Goal: Communication & Community: Ask a question

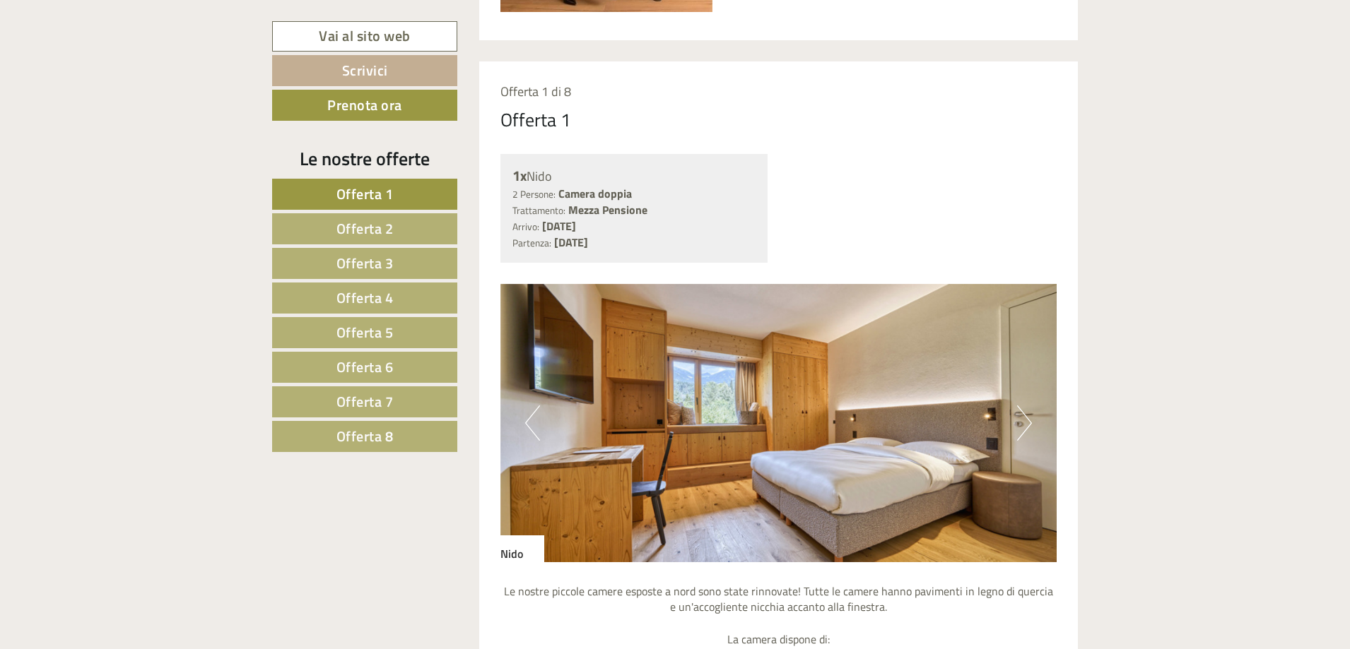
scroll to position [1131, 0]
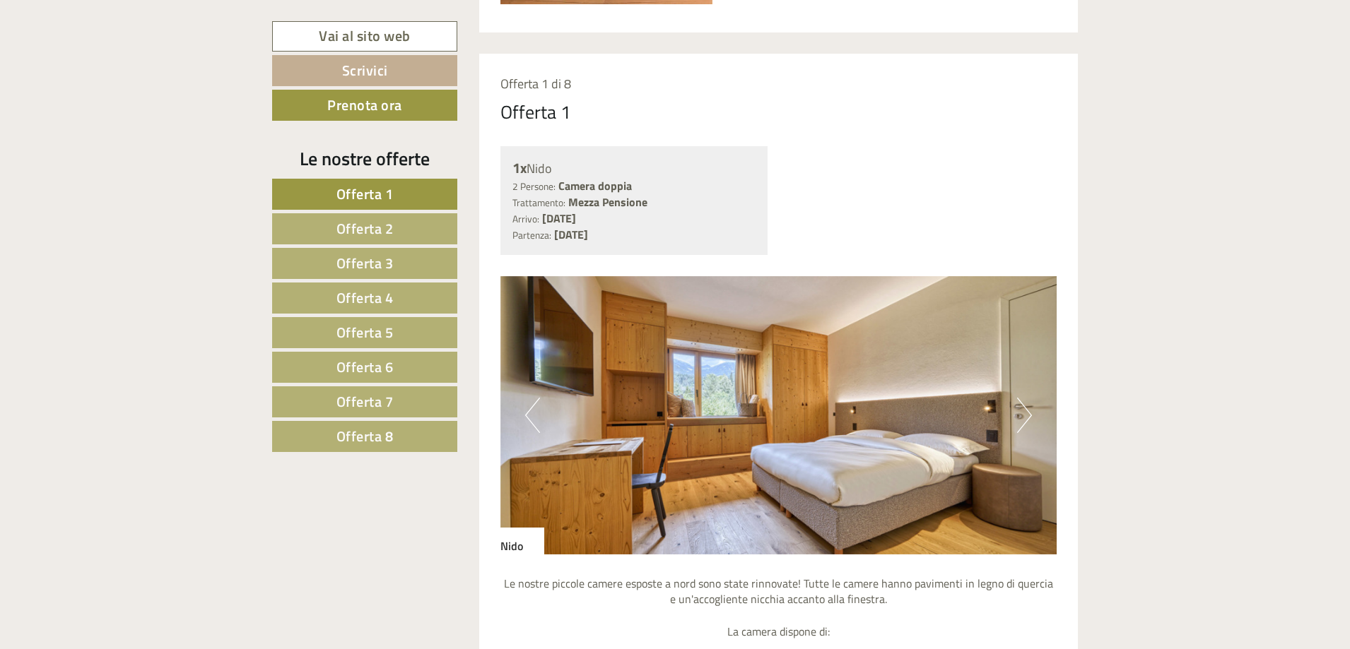
click at [1021, 421] on button "Next" at bounding box center [1024, 415] width 15 height 35
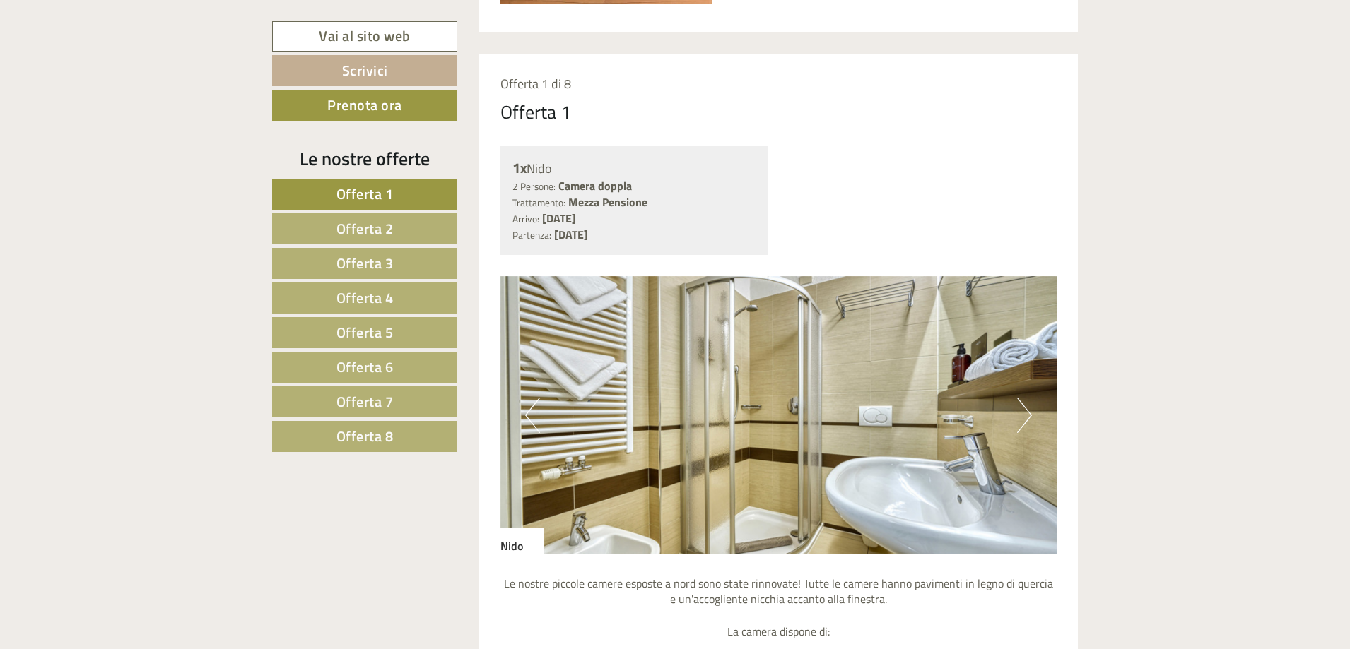
click at [1021, 421] on button "Next" at bounding box center [1024, 415] width 15 height 35
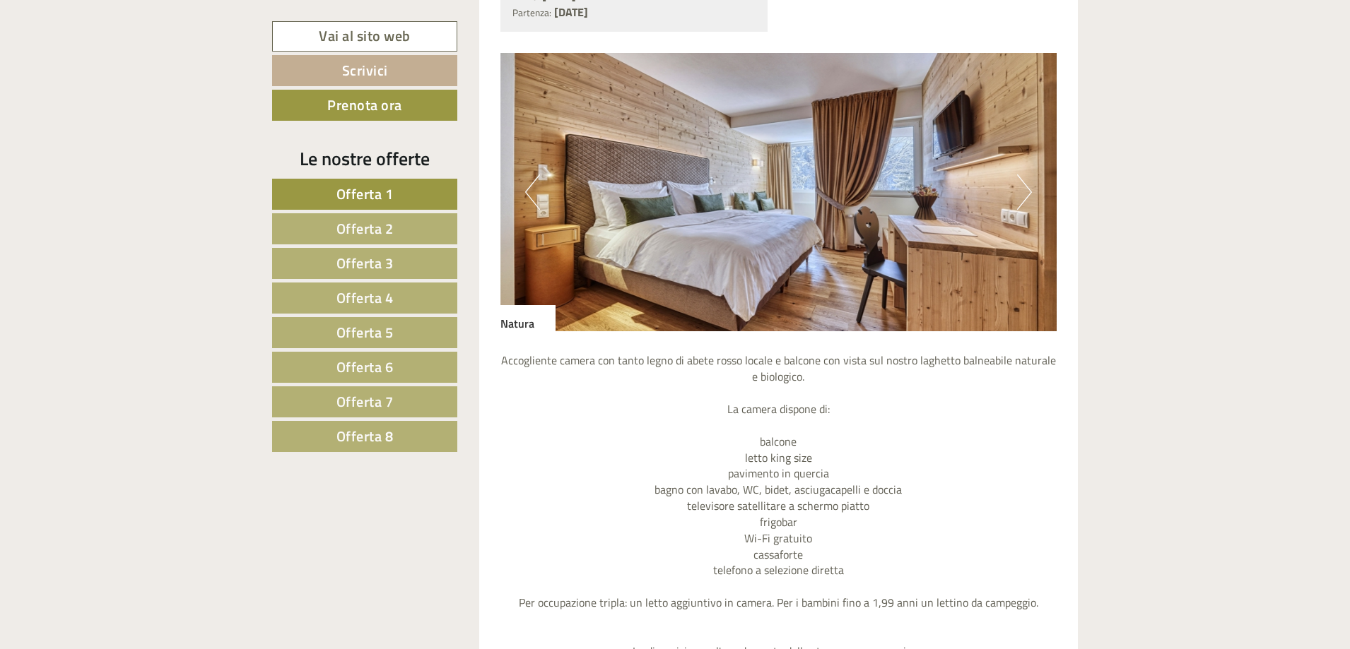
scroll to position [3462, 0]
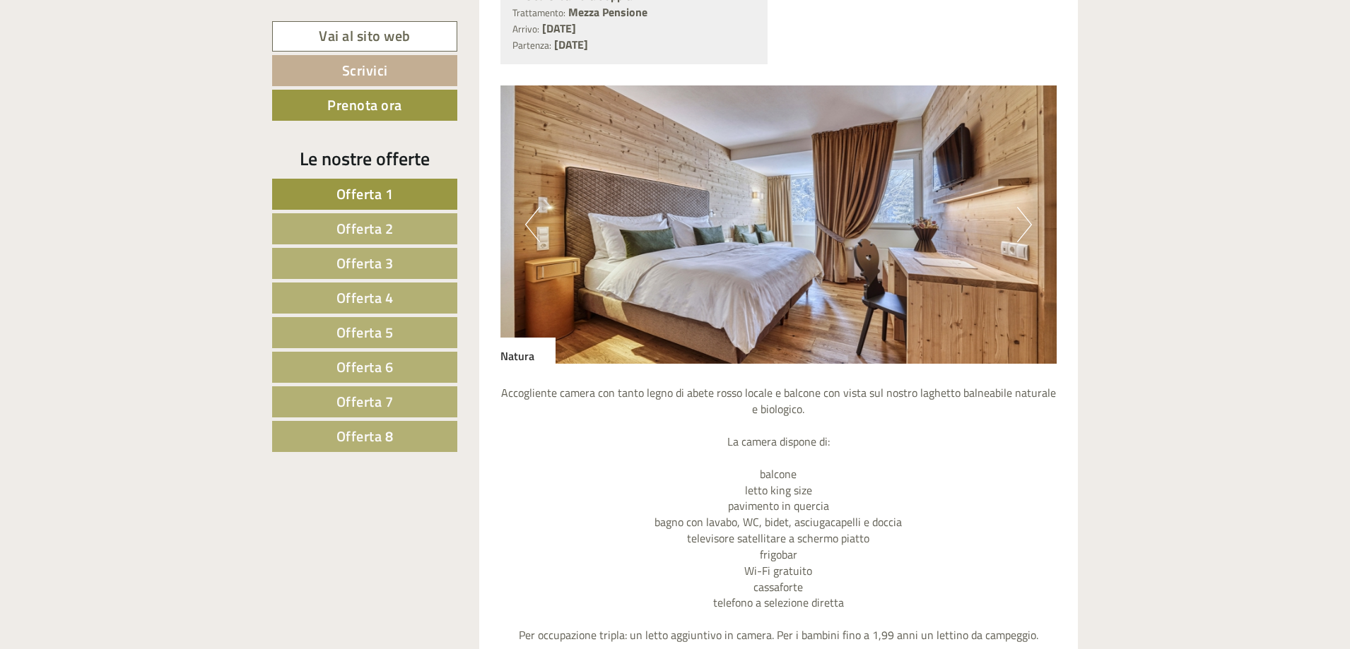
click at [1021, 223] on button "Next" at bounding box center [1024, 224] width 15 height 35
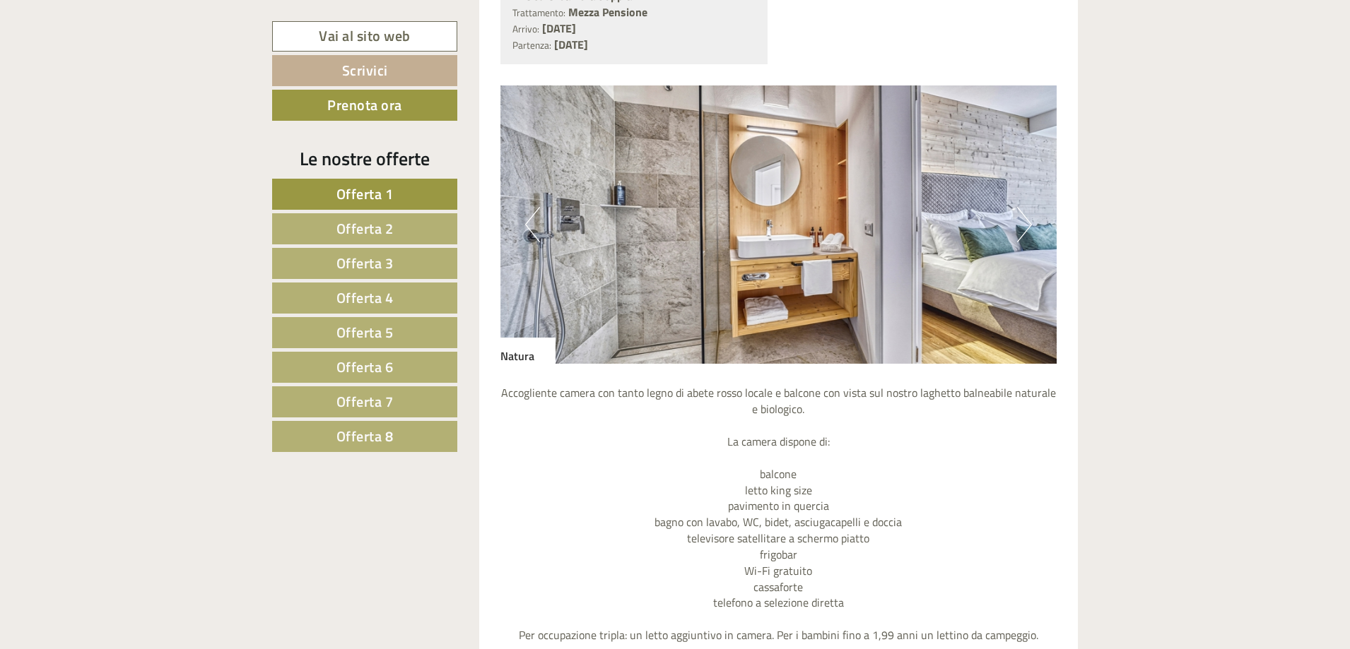
click at [1021, 223] on button "Next" at bounding box center [1024, 224] width 15 height 35
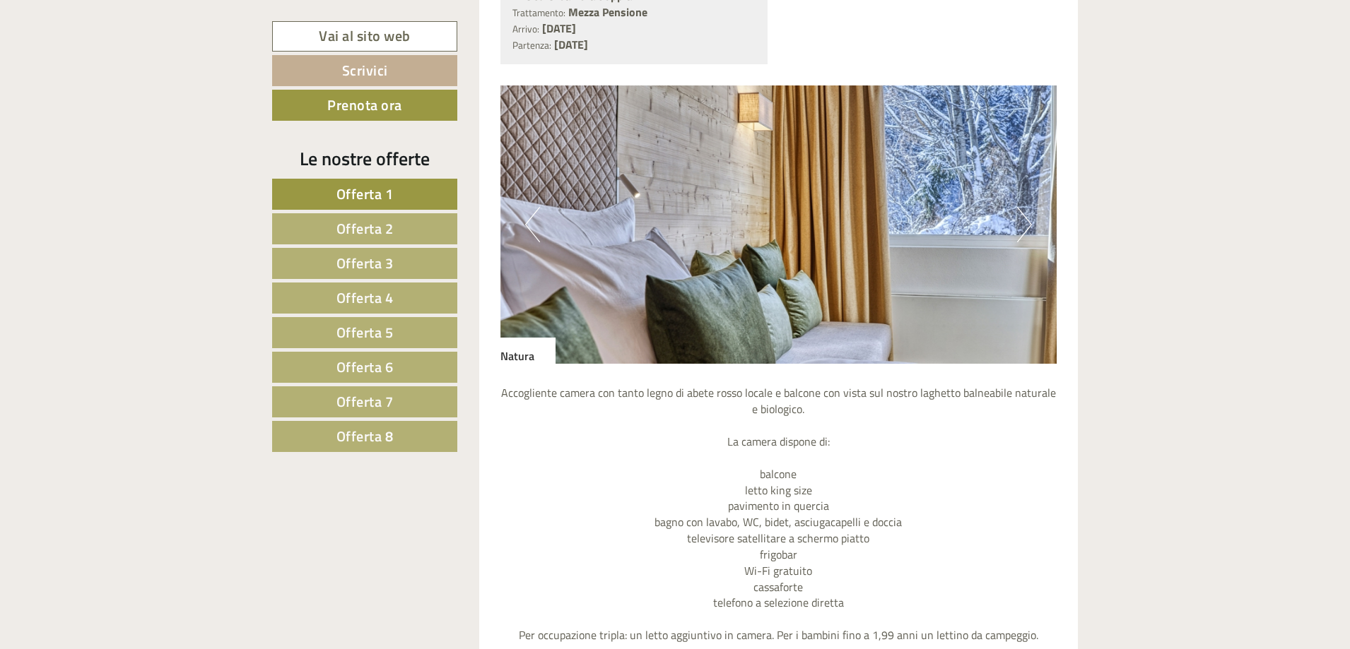
click at [1021, 223] on button "Next" at bounding box center [1024, 224] width 15 height 35
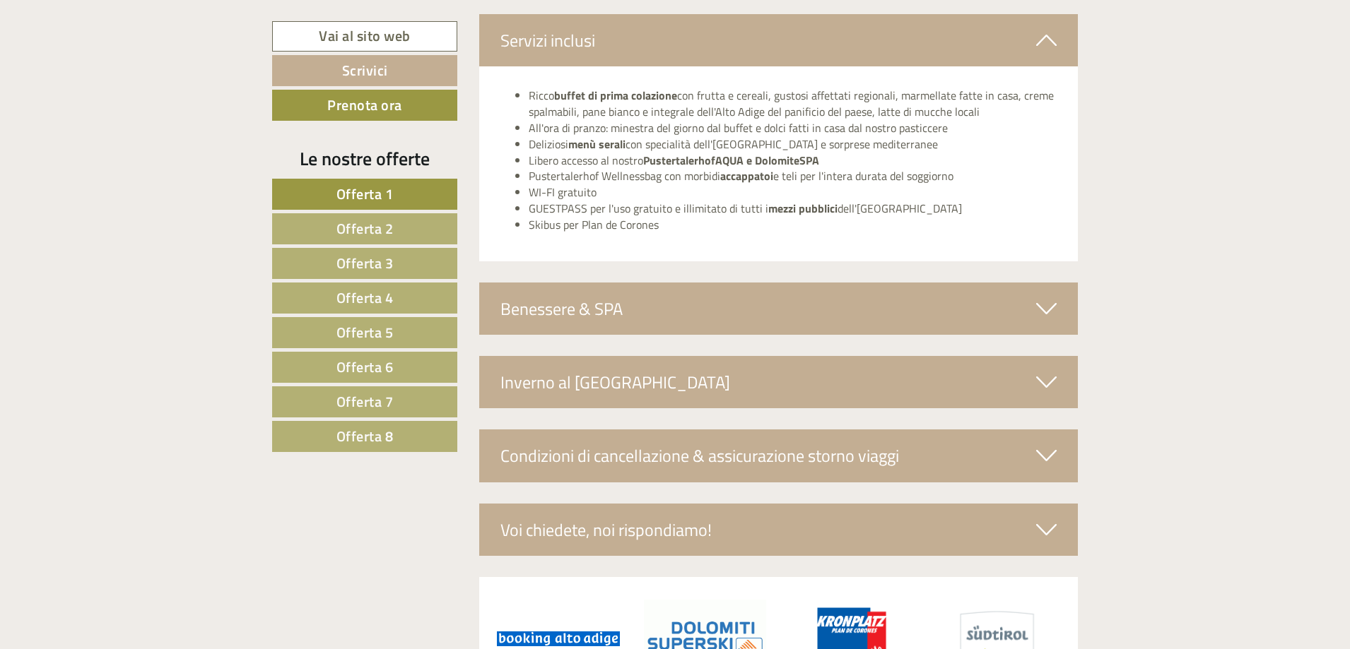
scroll to position [4663, 0]
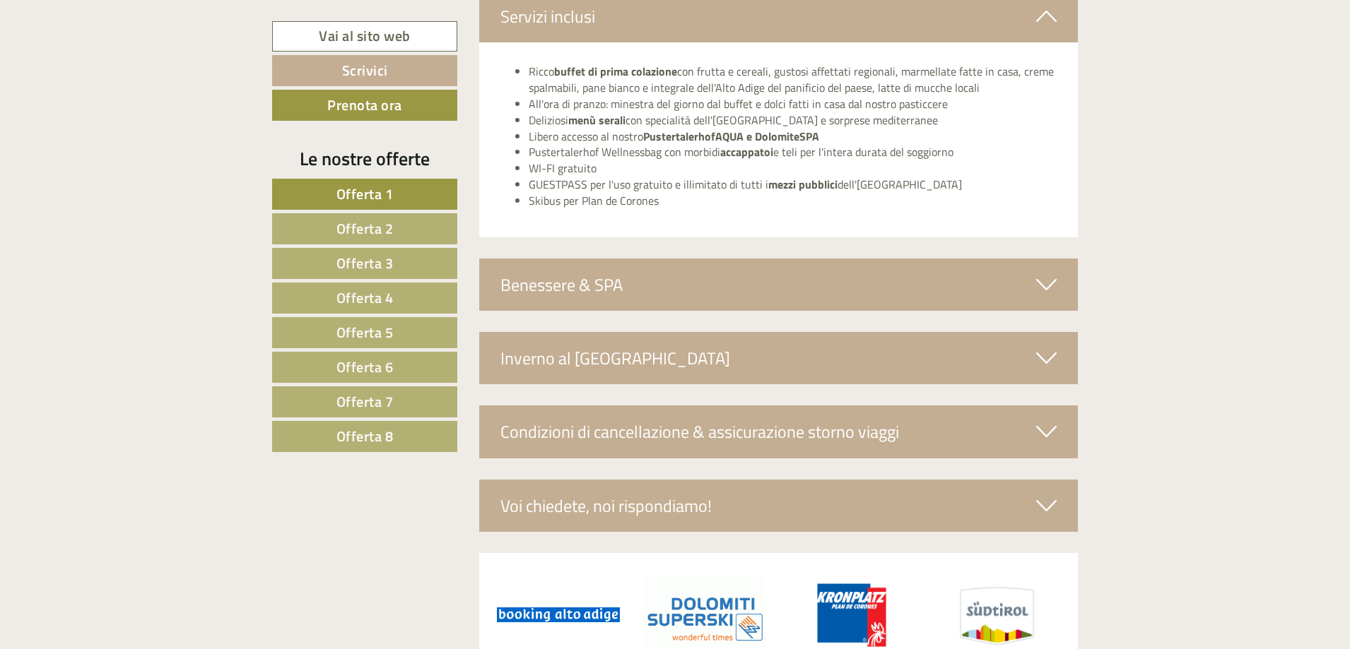
click at [648, 284] on div "Benessere & SPA" at bounding box center [778, 285] width 599 height 52
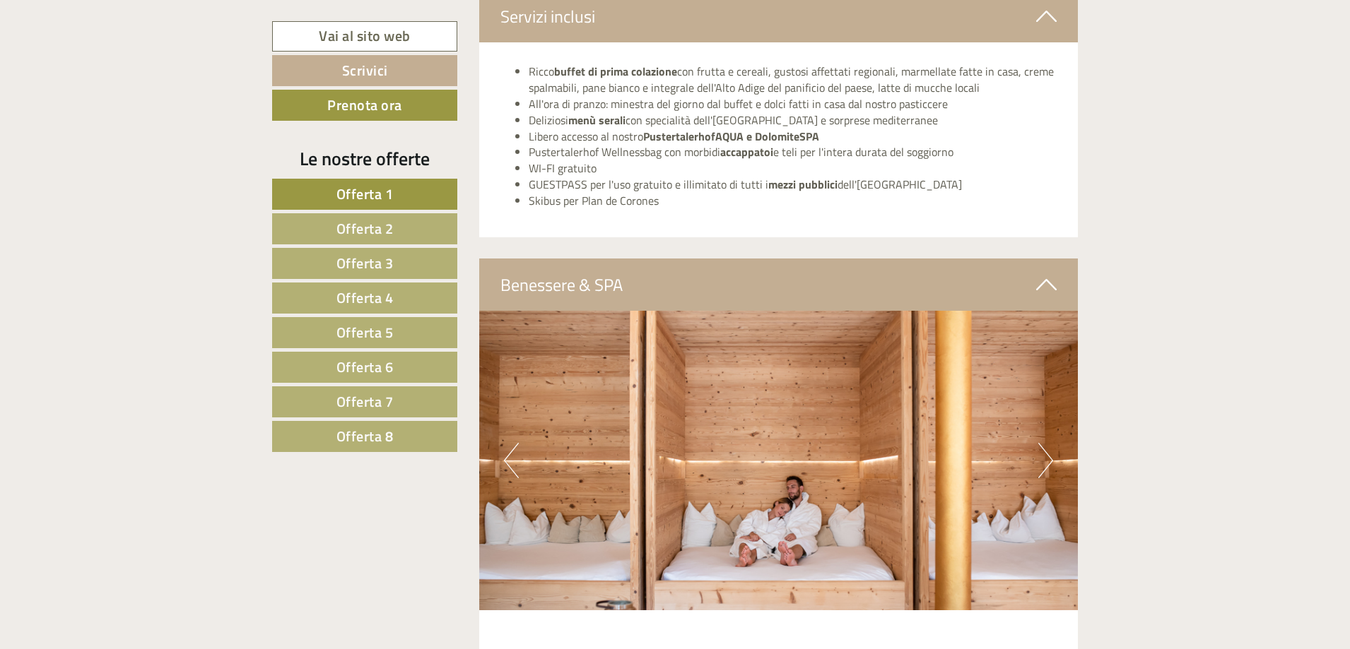
click at [648, 284] on div "Benessere & SPA" at bounding box center [778, 285] width 599 height 52
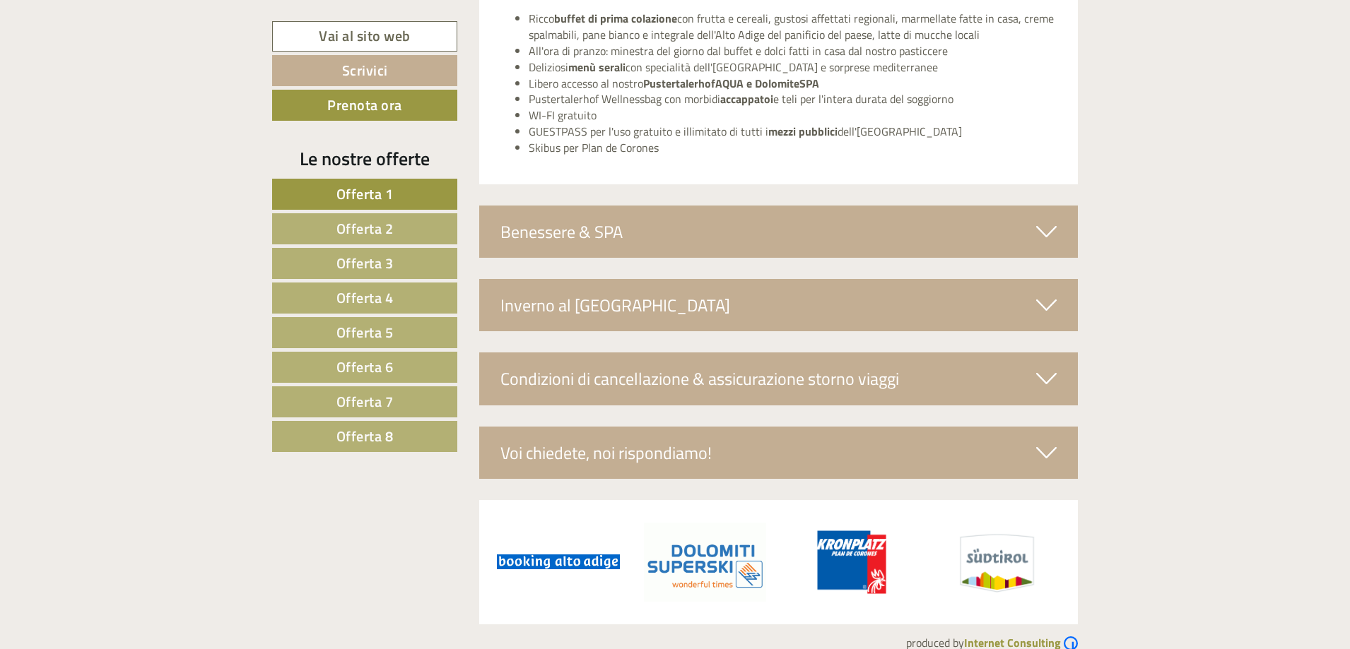
scroll to position [4740, 0]
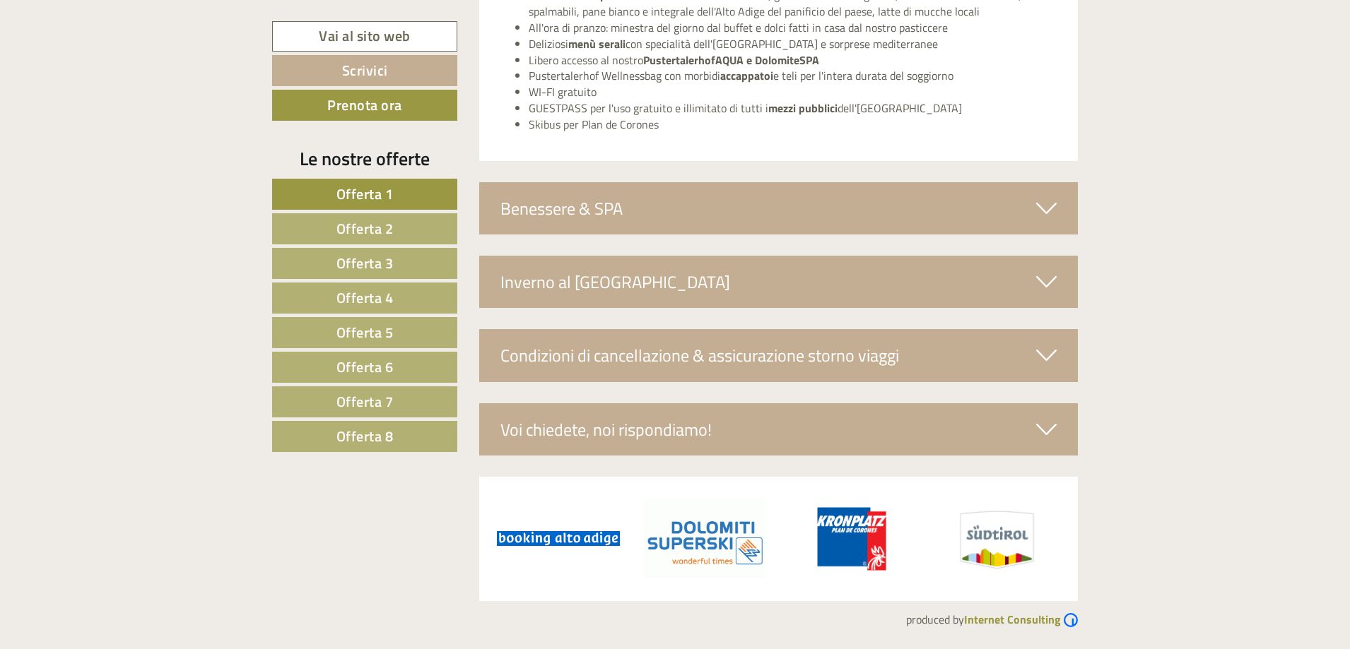
click at [384, 225] on span "Offerta 2" at bounding box center [364, 229] width 57 height 22
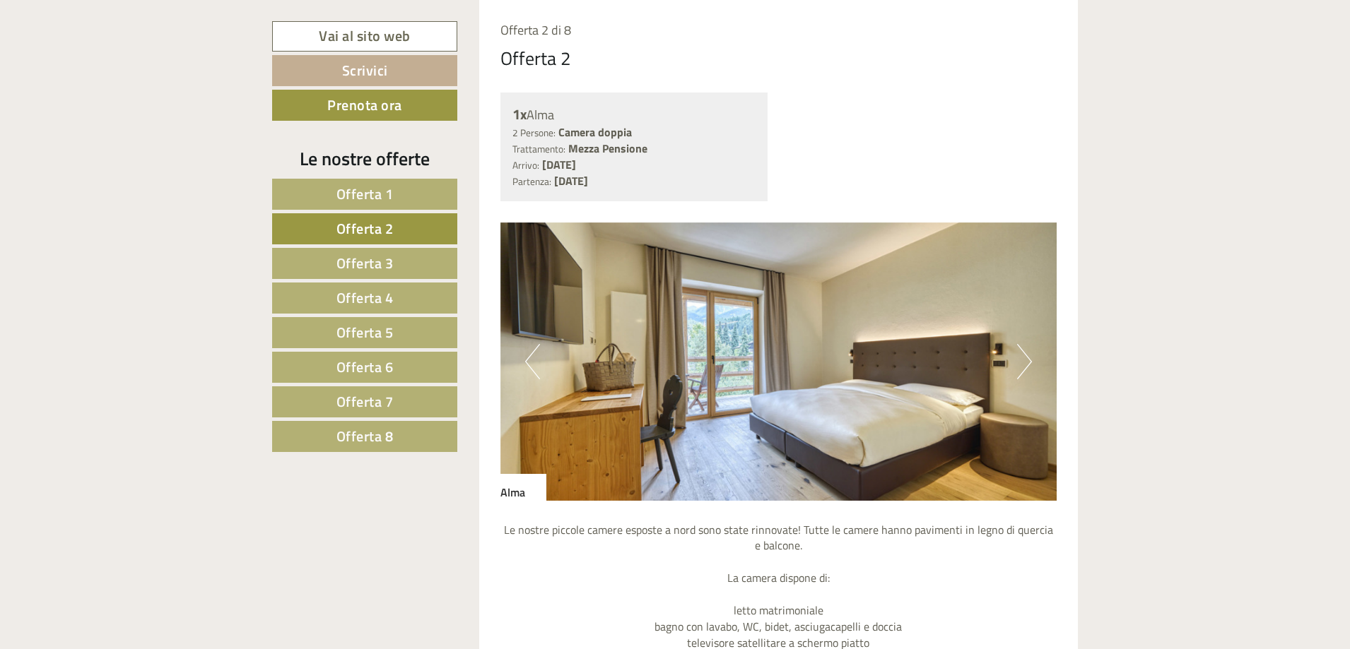
click at [388, 259] on span "Offerta 3" at bounding box center [364, 263] width 57 height 22
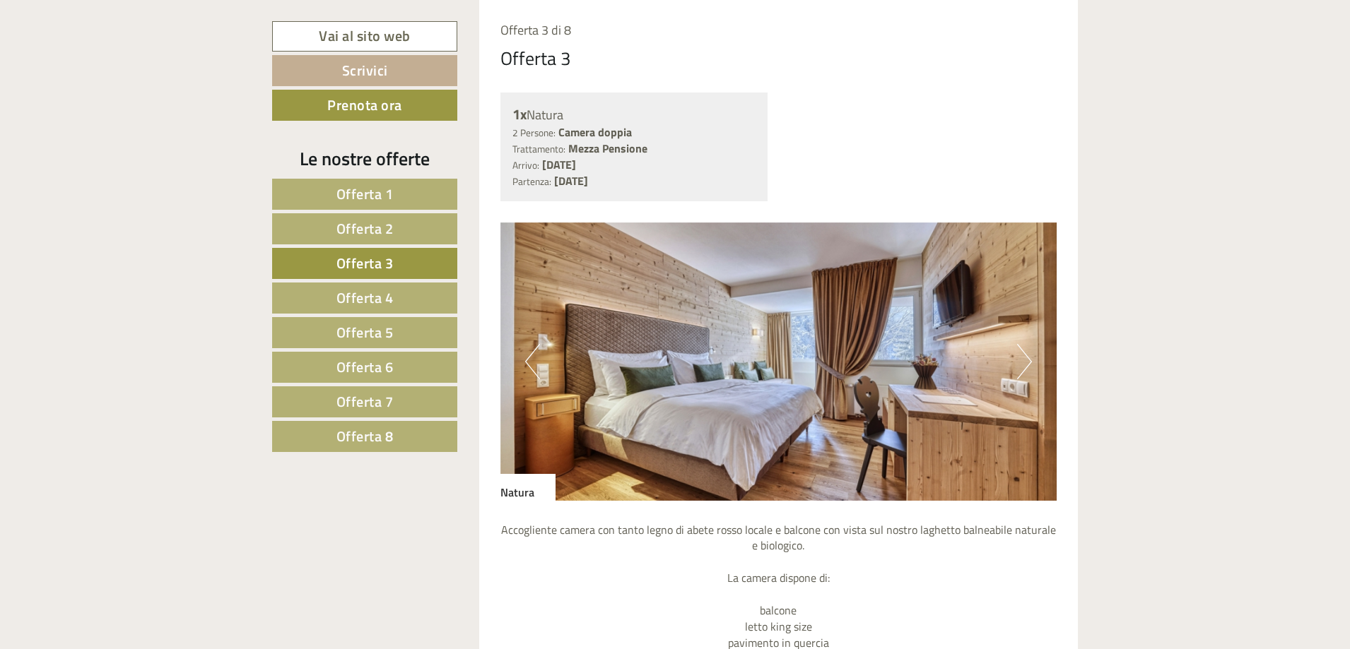
click at [388, 302] on span "Offerta 4" at bounding box center [364, 298] width 57 height 22
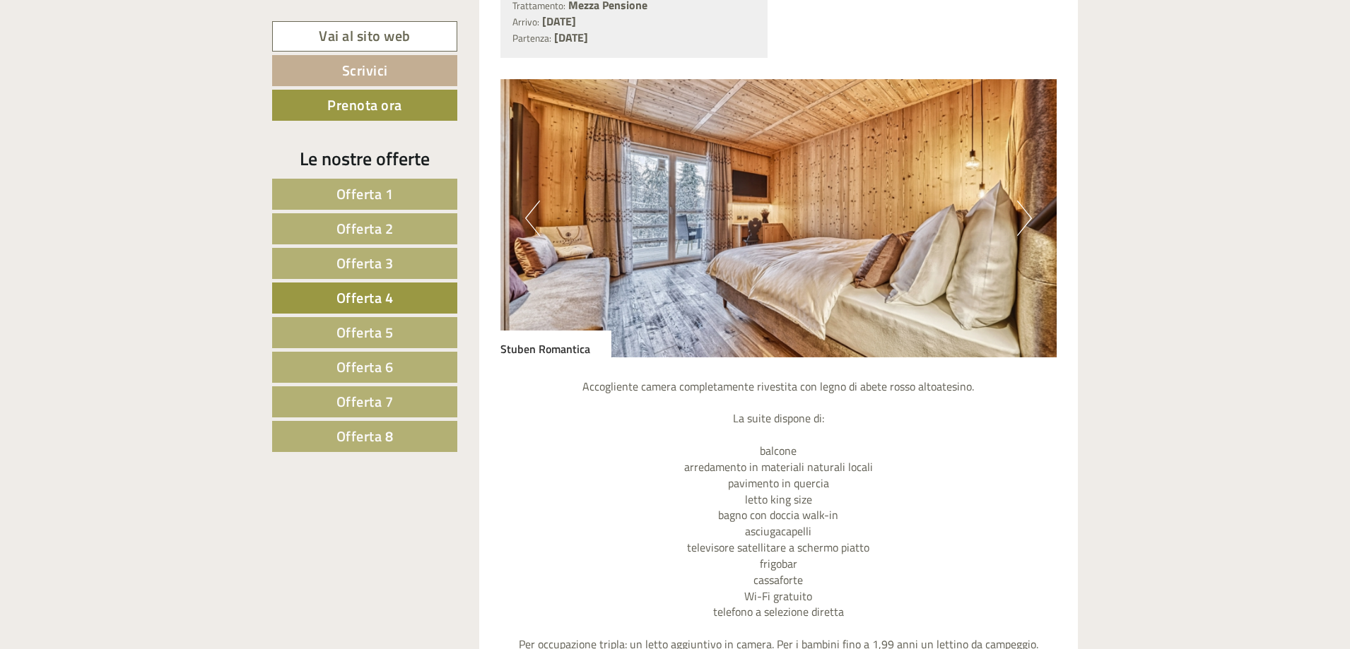
scroll to position [1326, 0]
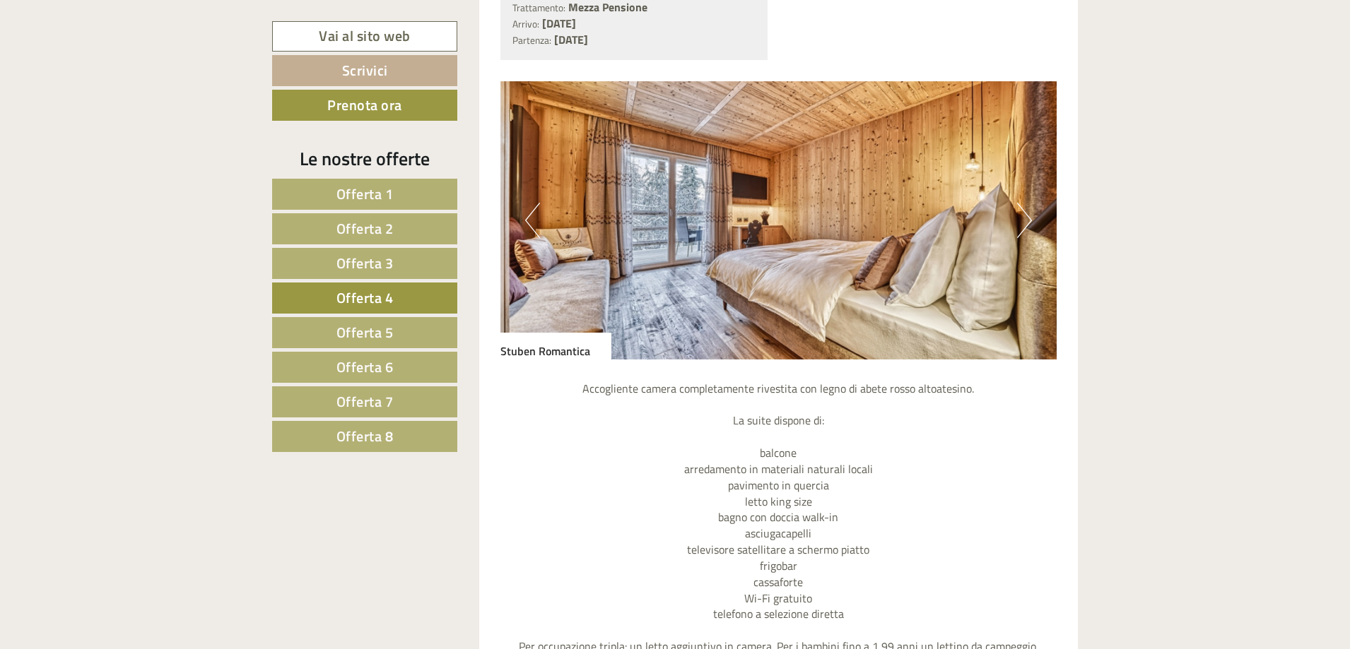
click at [1033, 208] on img at bounding box center [778, 220] width 557 height 278
click at [1025, 220] on button "Next" at bounding box center [1024, 220] width 15 height 35
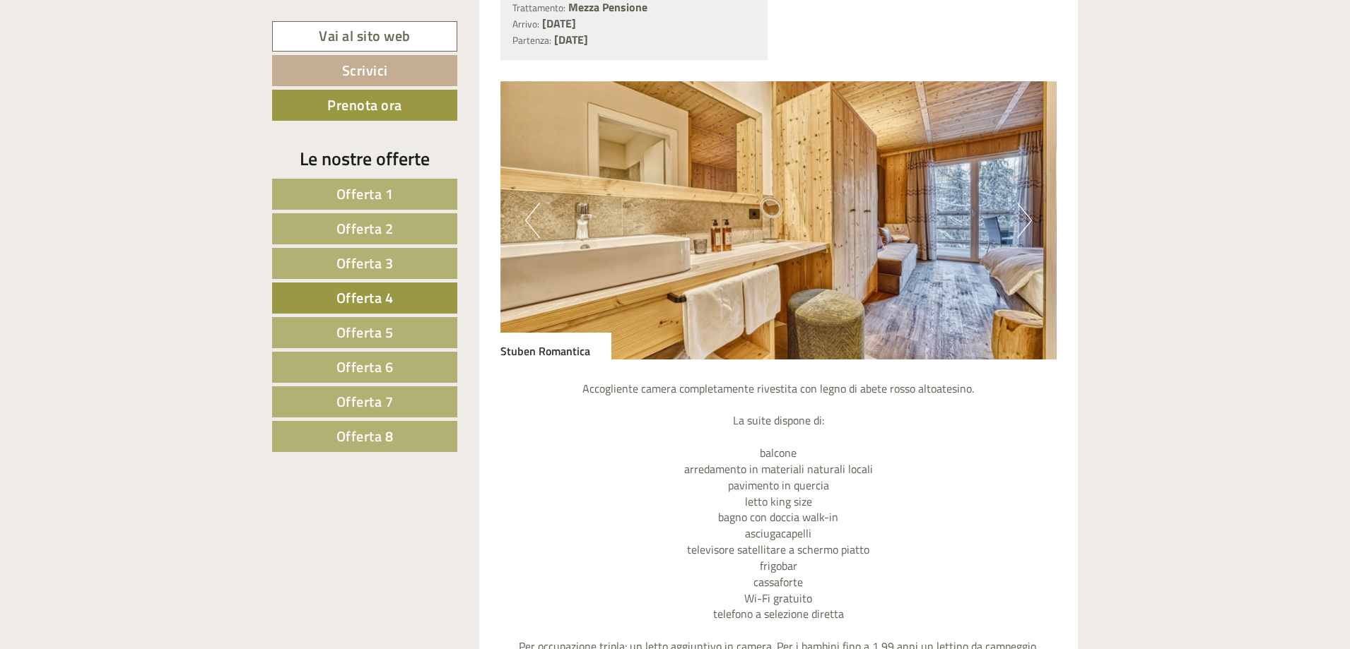
click at [1025, 219] on button "Next" at bounding box center [1024, 220] width 15 height 35
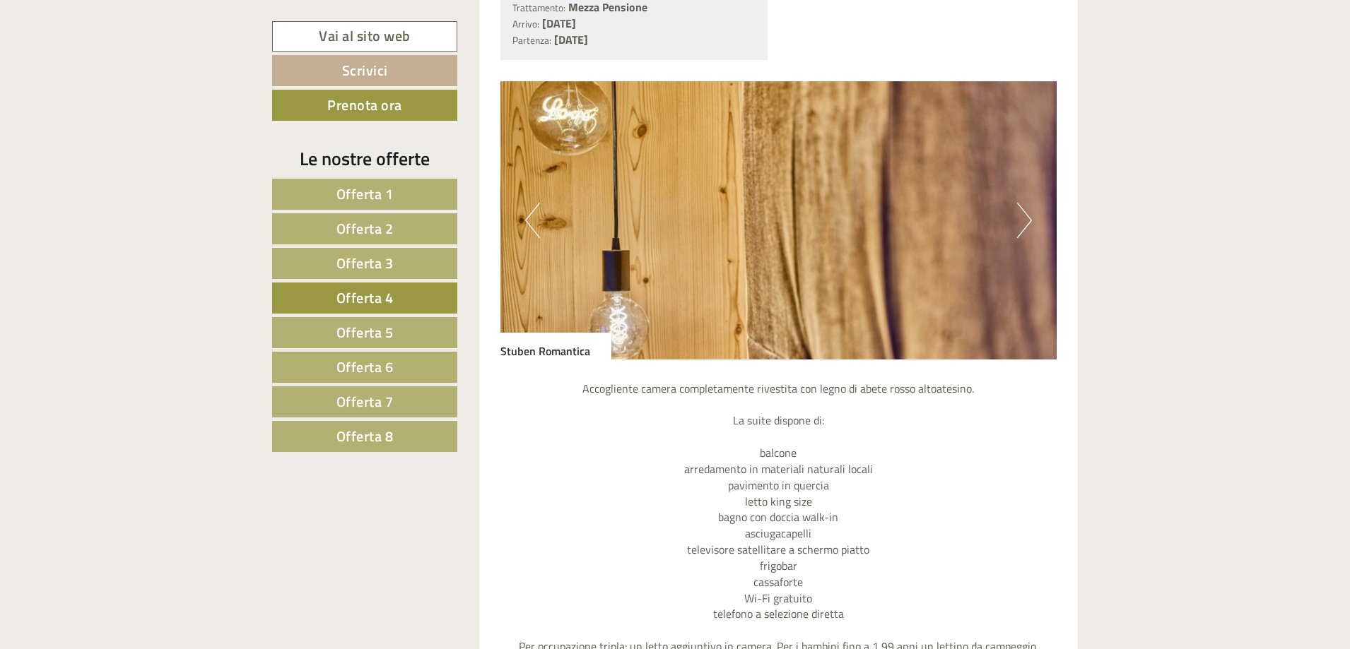
click at [1025, 219] on button "Next" at bounding box center [1024, 220] width 15 height 35
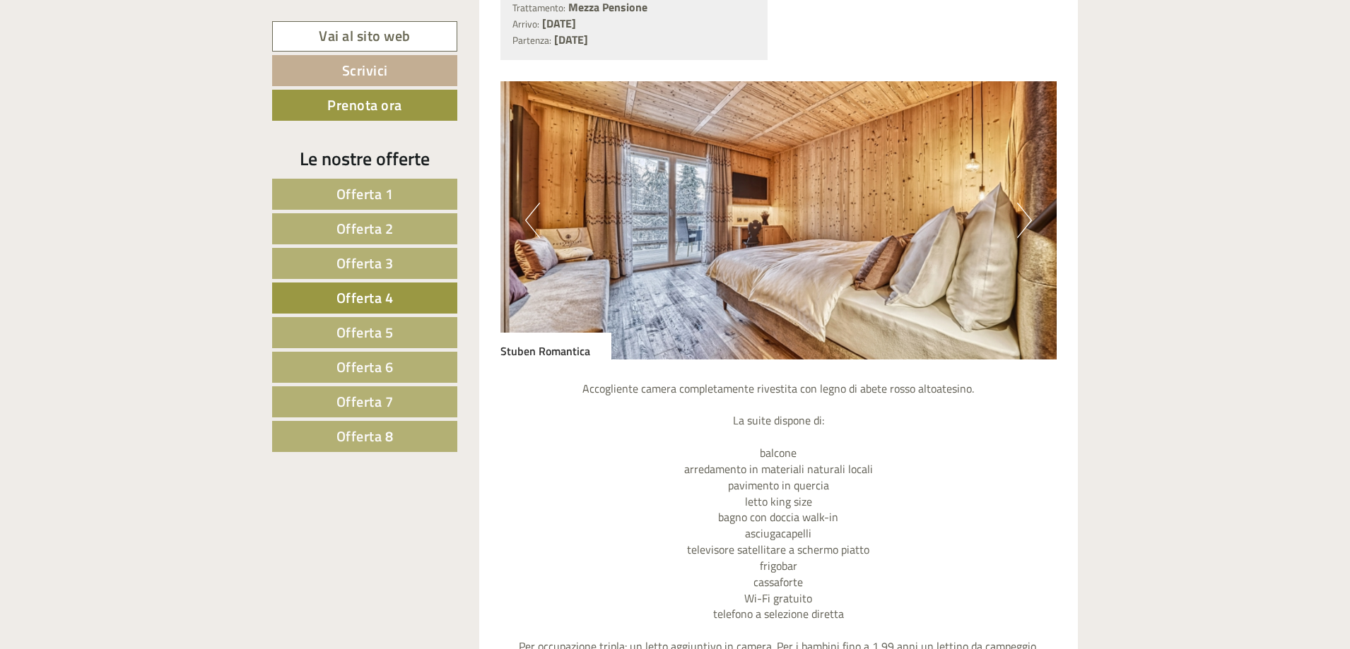
click at [1025, 219] on button "Next" at bounding box center [1024, 220] width 15 height 35
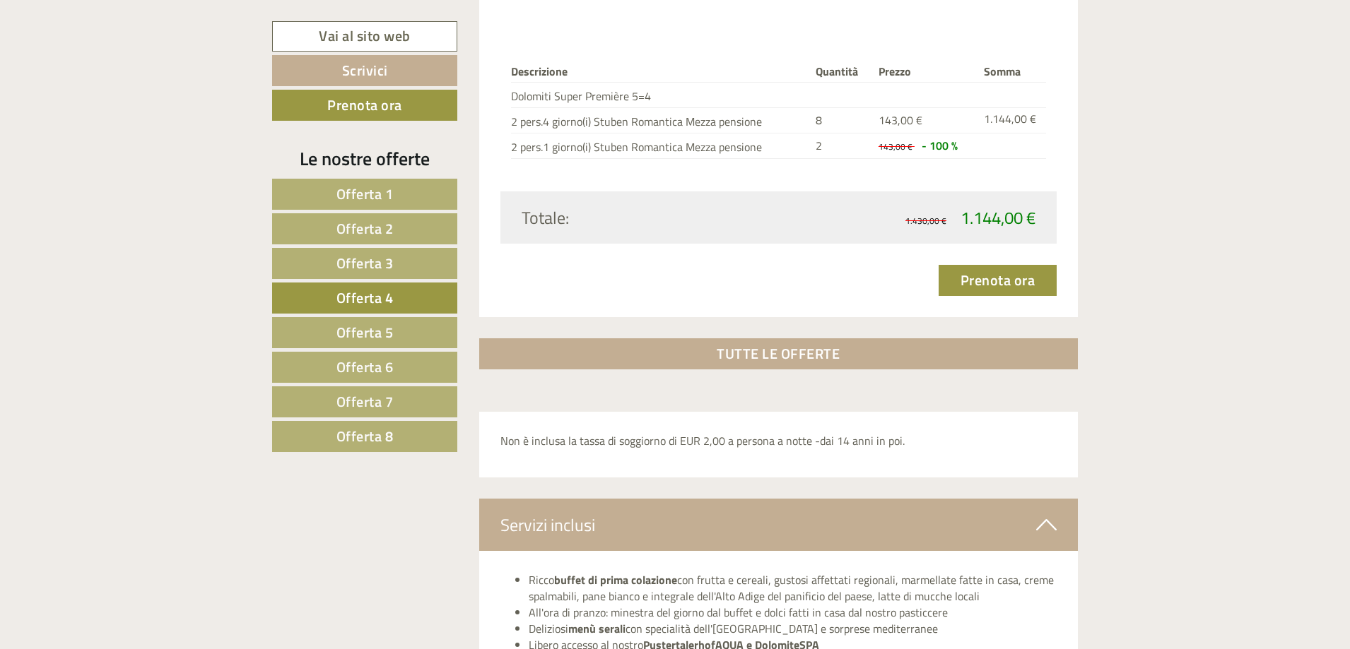
scroll to position [1837, 0]
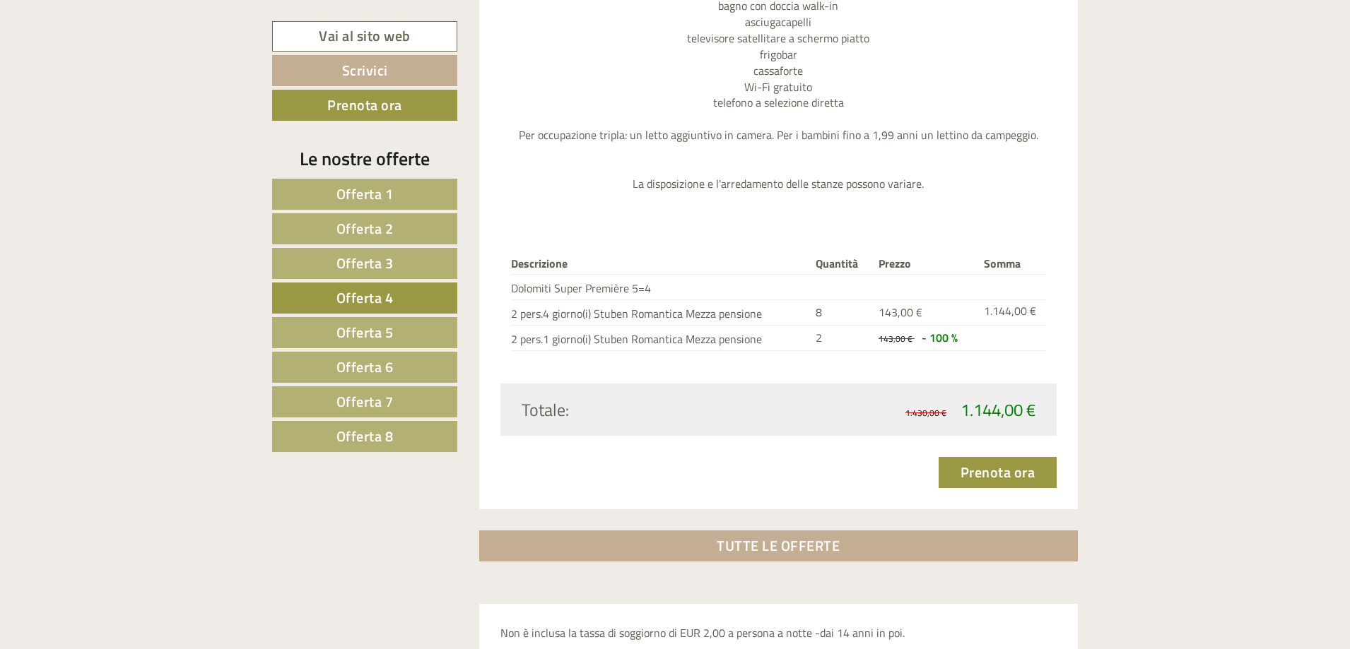
click at [363, 336] on span "Offerta 5" at bounding box center [364, 332] width 57 height 22
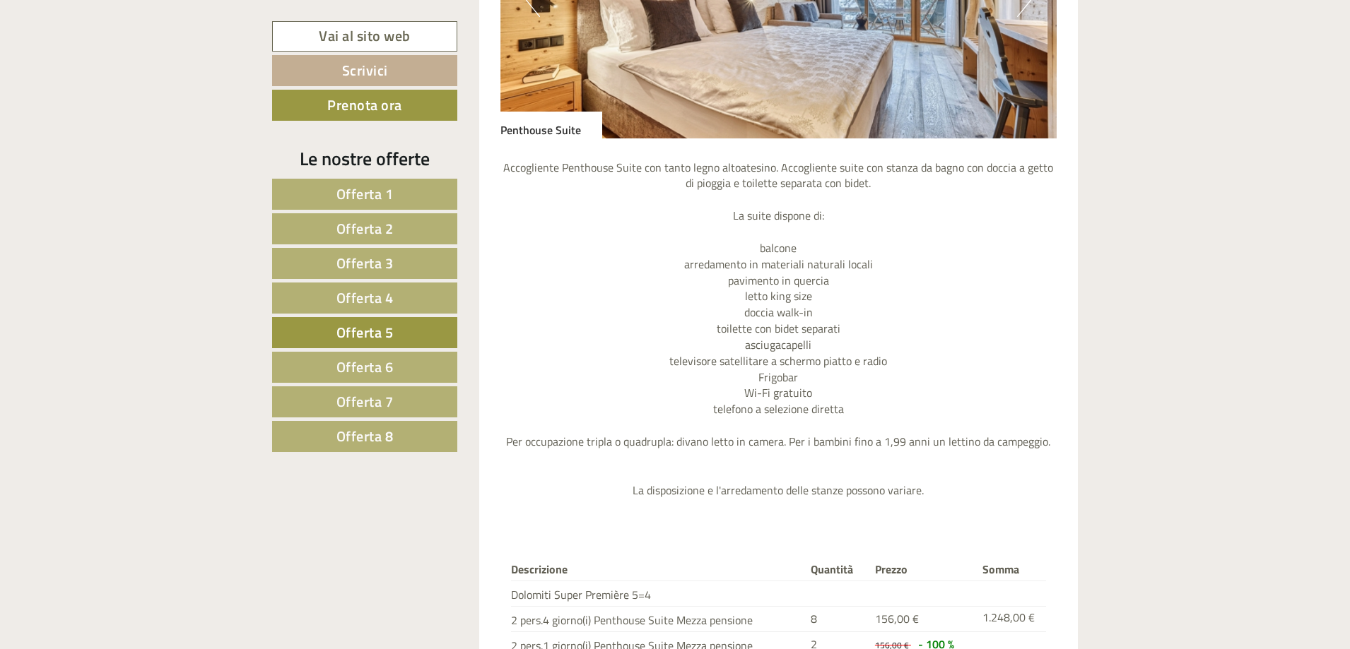
scroll to position [1255, 0]
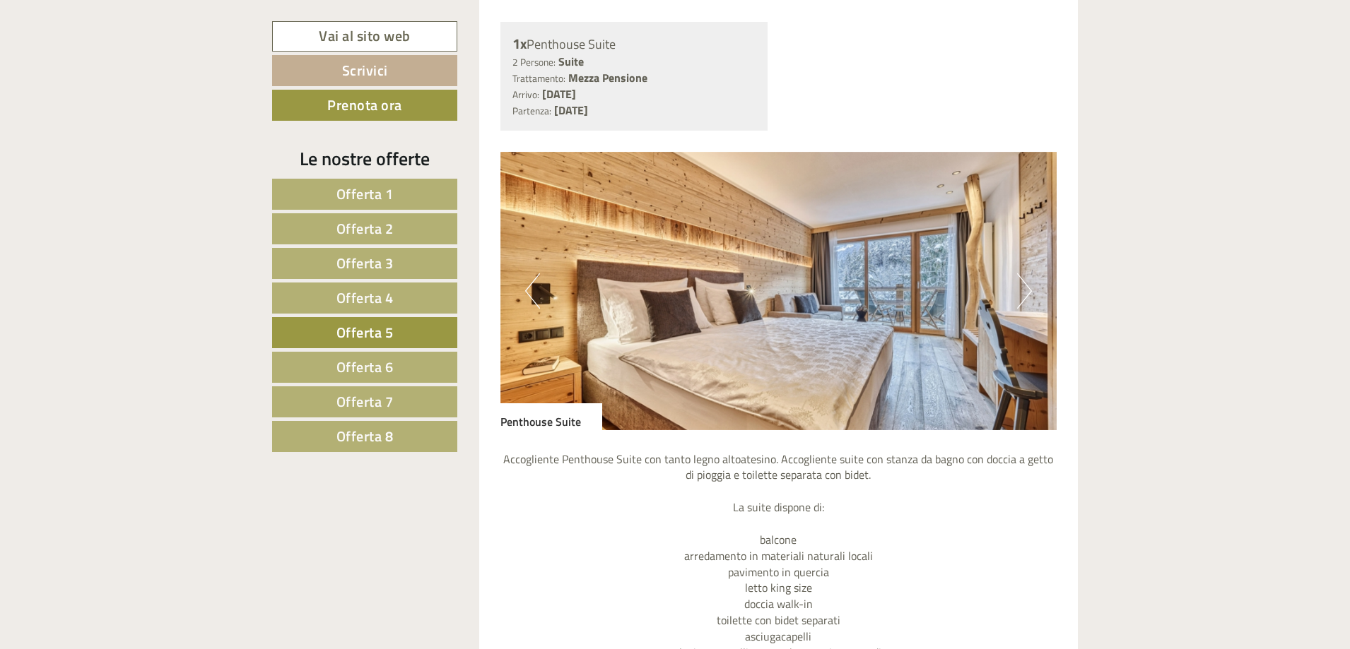
click at [1025, 284] on button "Next" at bounding box center [1024, 290] width 15 height 35
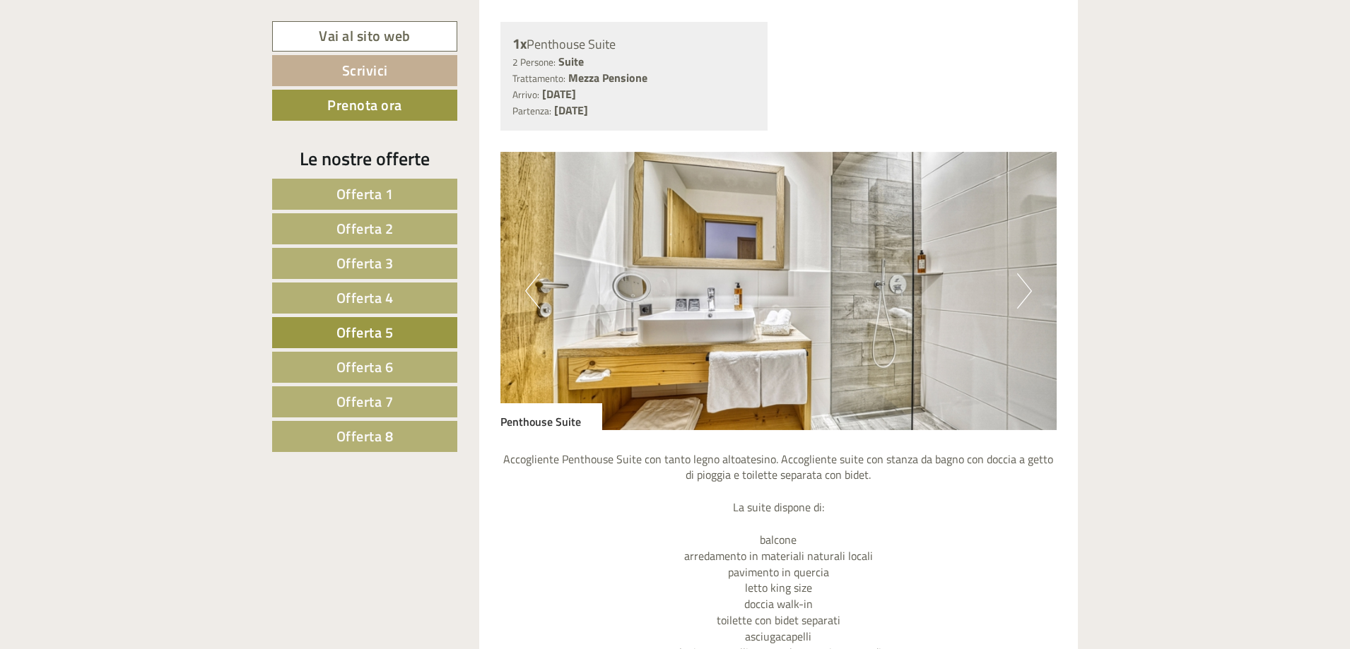
click at [1025, 284] on button "Next" at bounding box center [1024, 290] width 15 height 35
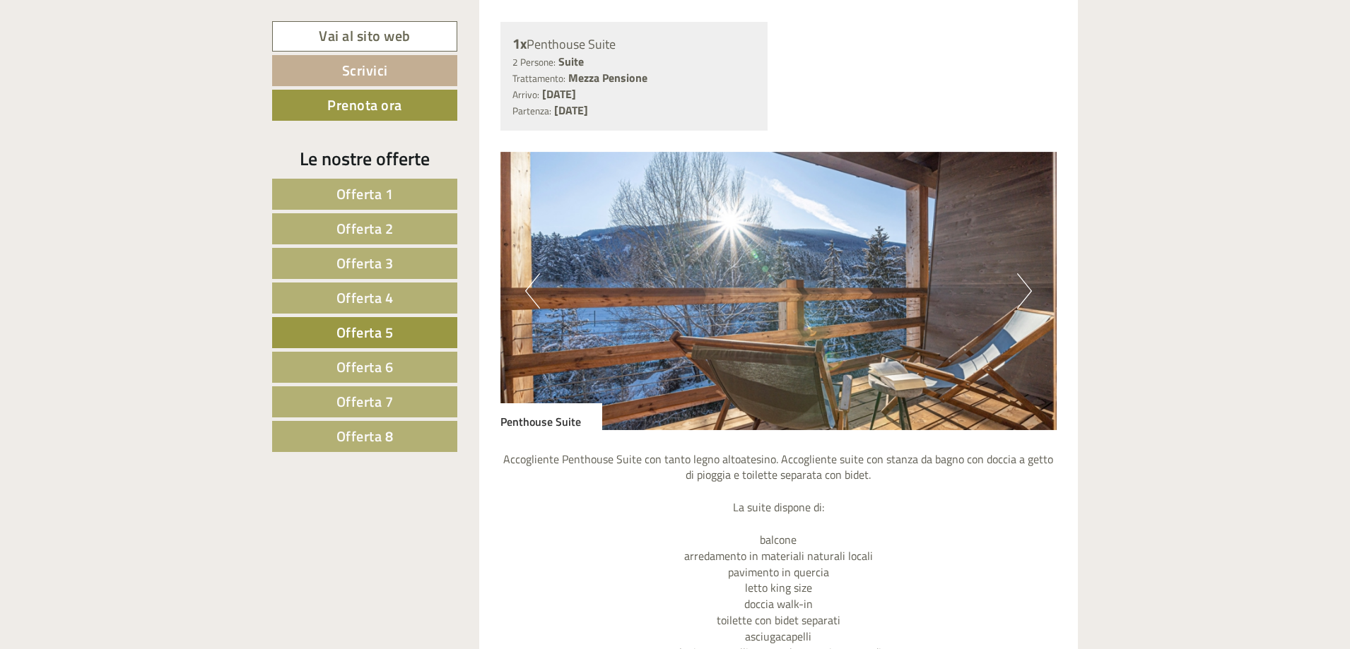
click at [399, 309] on link "Offerta 4" at bounding box center [364, 298] width 185 height 31
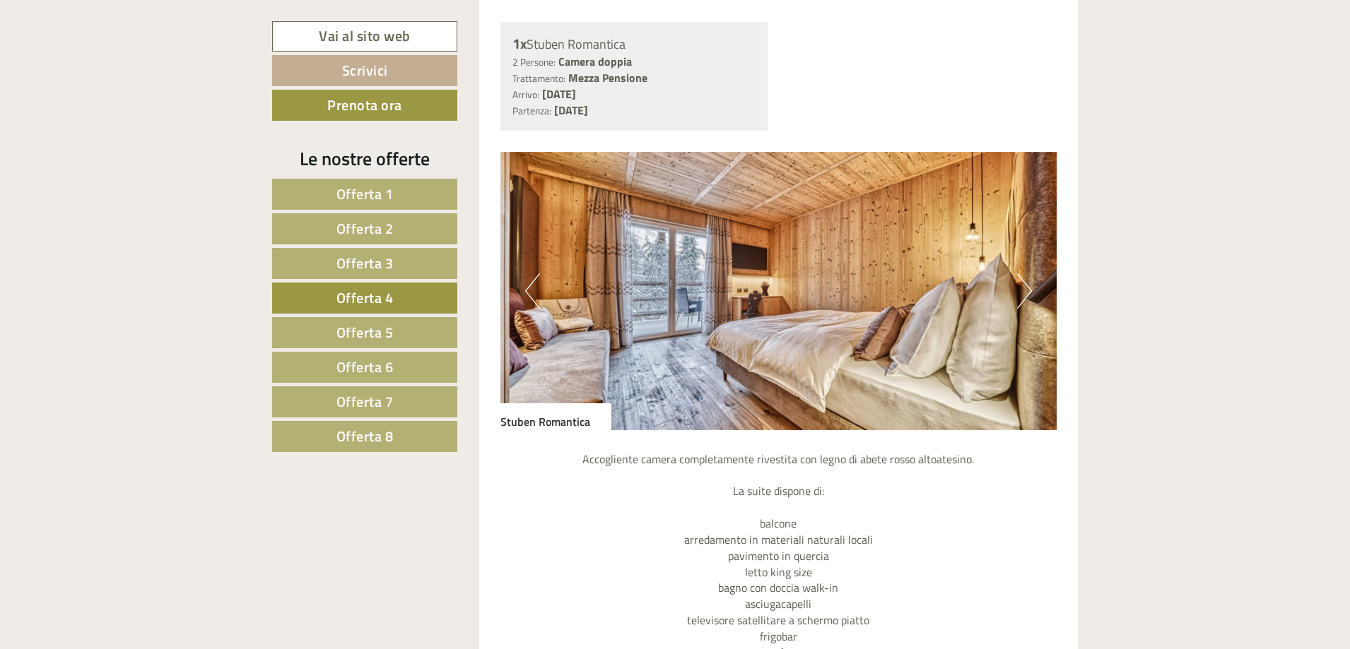
scroll to position [1184, 0]
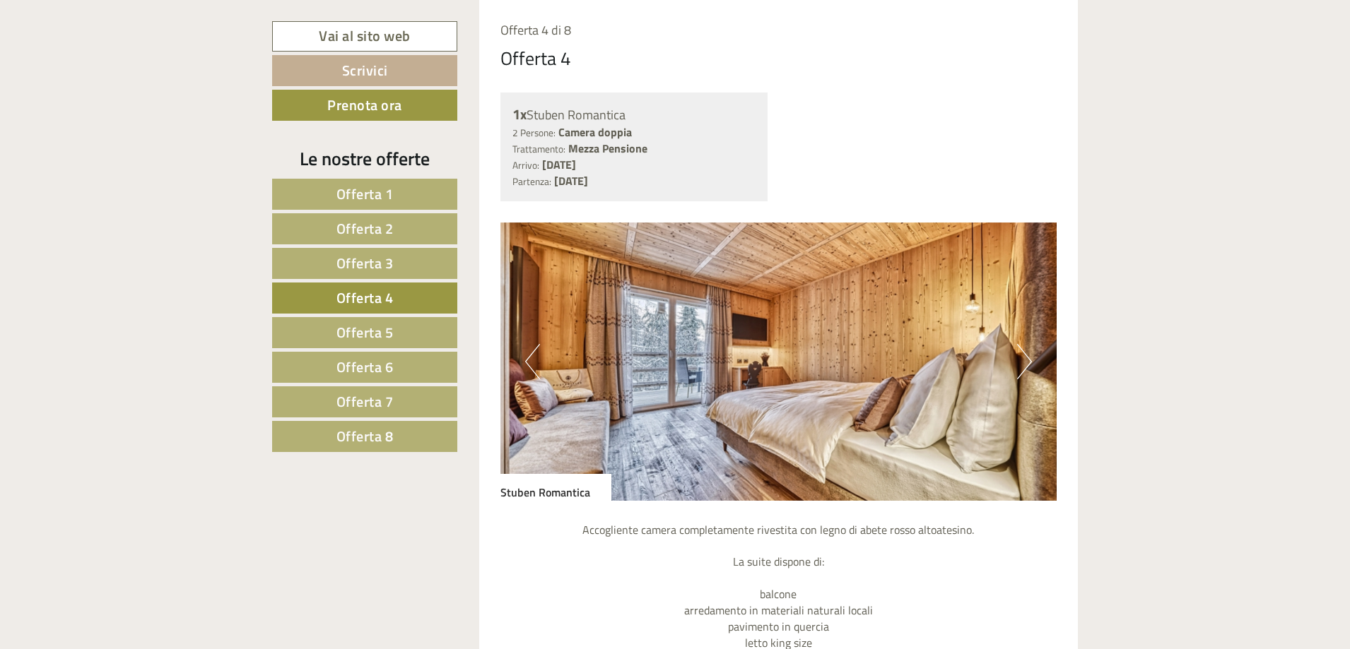
click at [1021, 358] on button "Next" at bounding box center [1024, 361] width 15 height 35
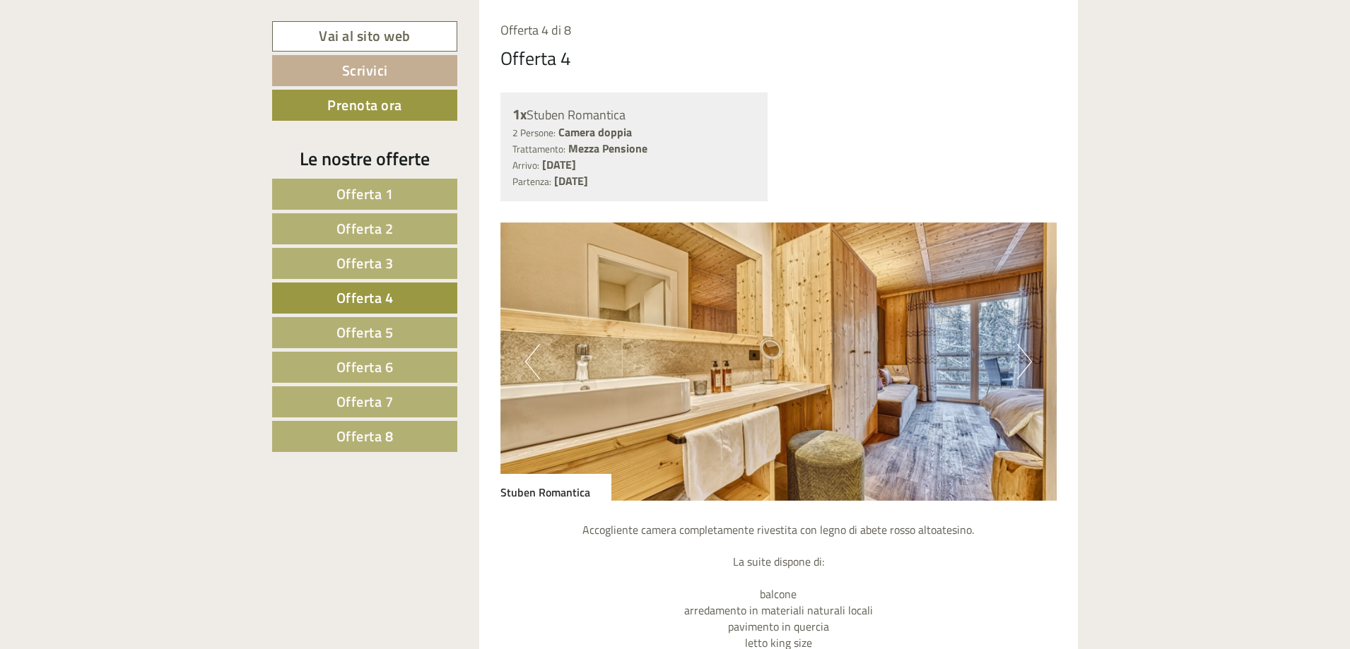
click at [1021, 358] on button "Next" at bounding box center [1024, 361] width 15 height 35
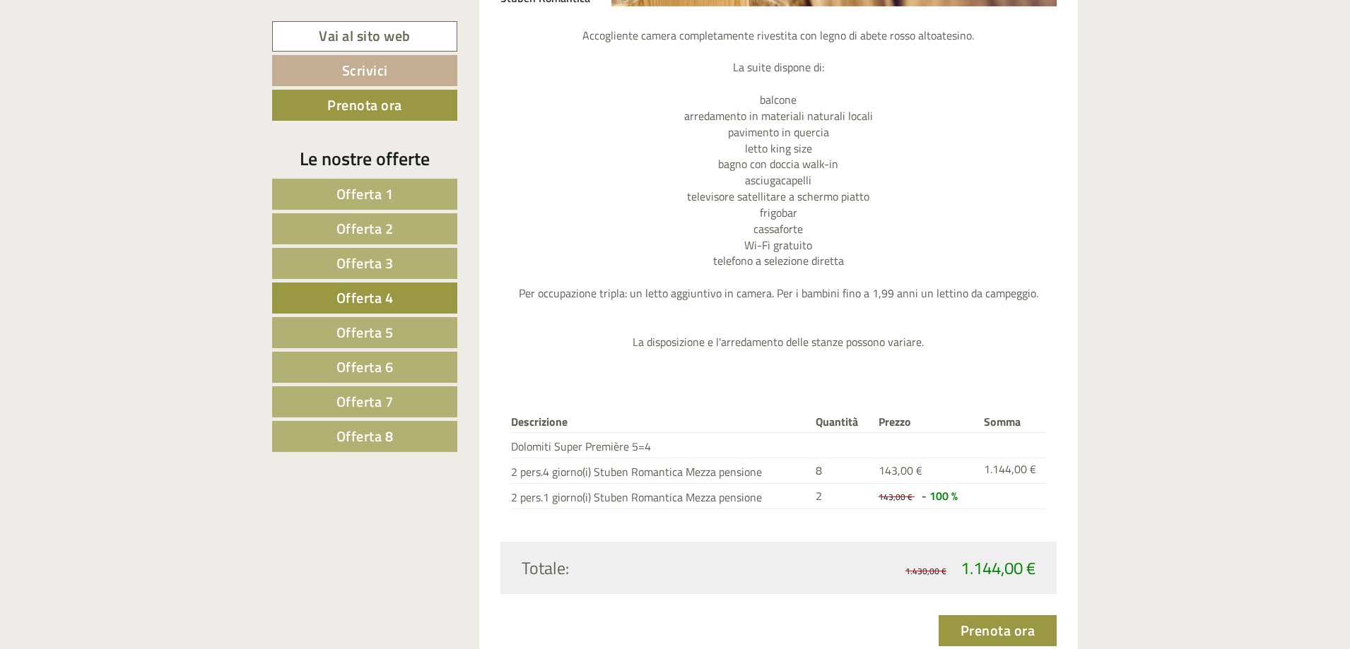
scroll to position [2103, 0]
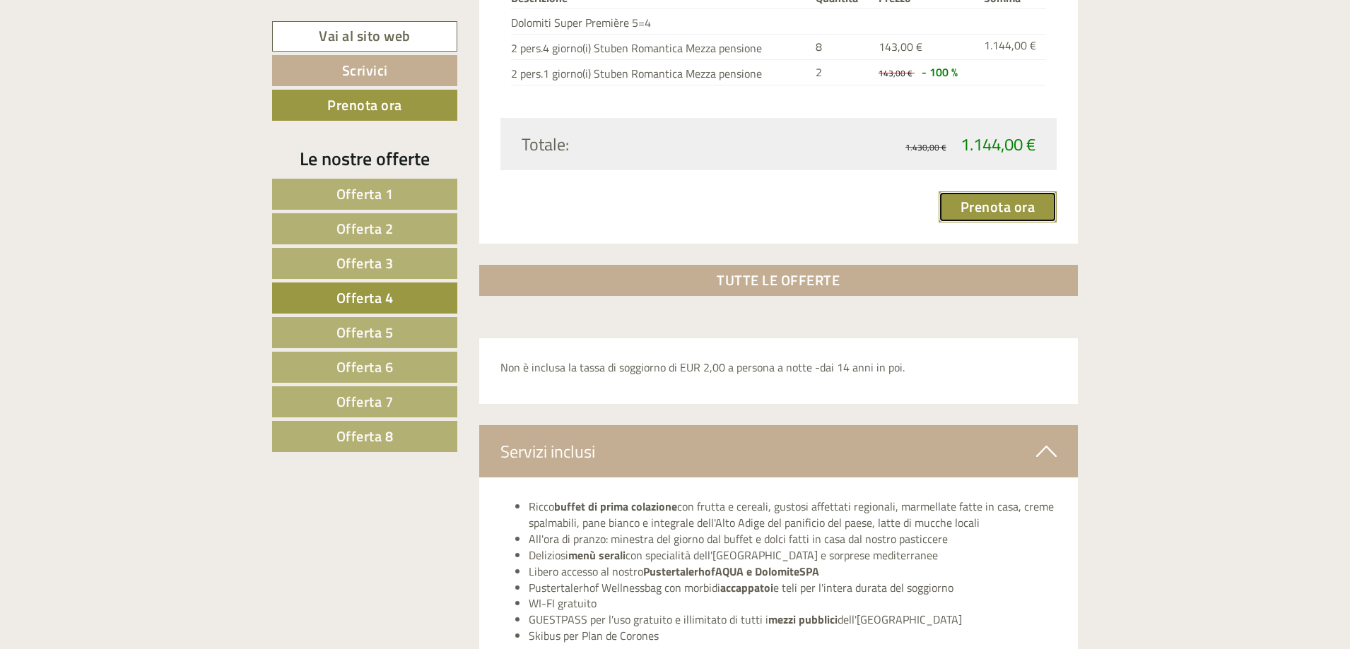
click at [1049, 208] on link "Prenota ora" at bounding box center [997, 206] width 119 height 31
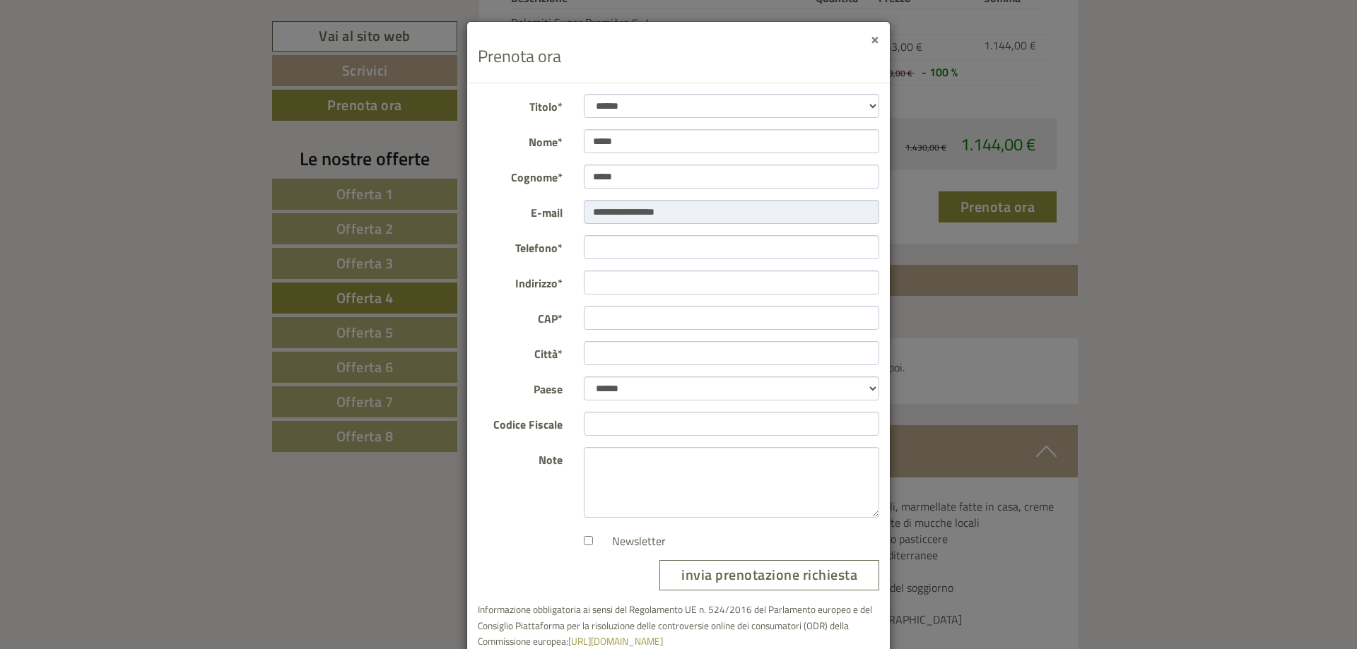
click at [870, 40] on button "×" at bounding box center [874, 38] width 8 height 15
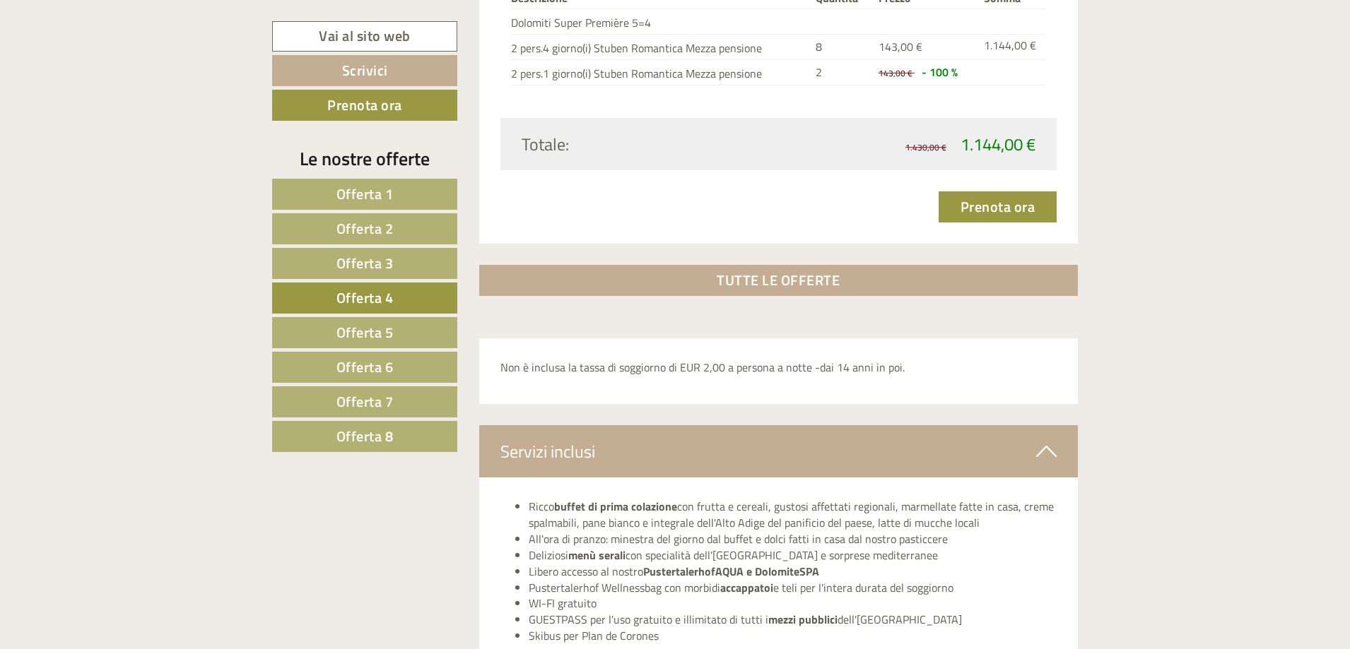
click at [402, 341] on link "Offerta 5" at bounding box center [364, 332] width 185 height 31
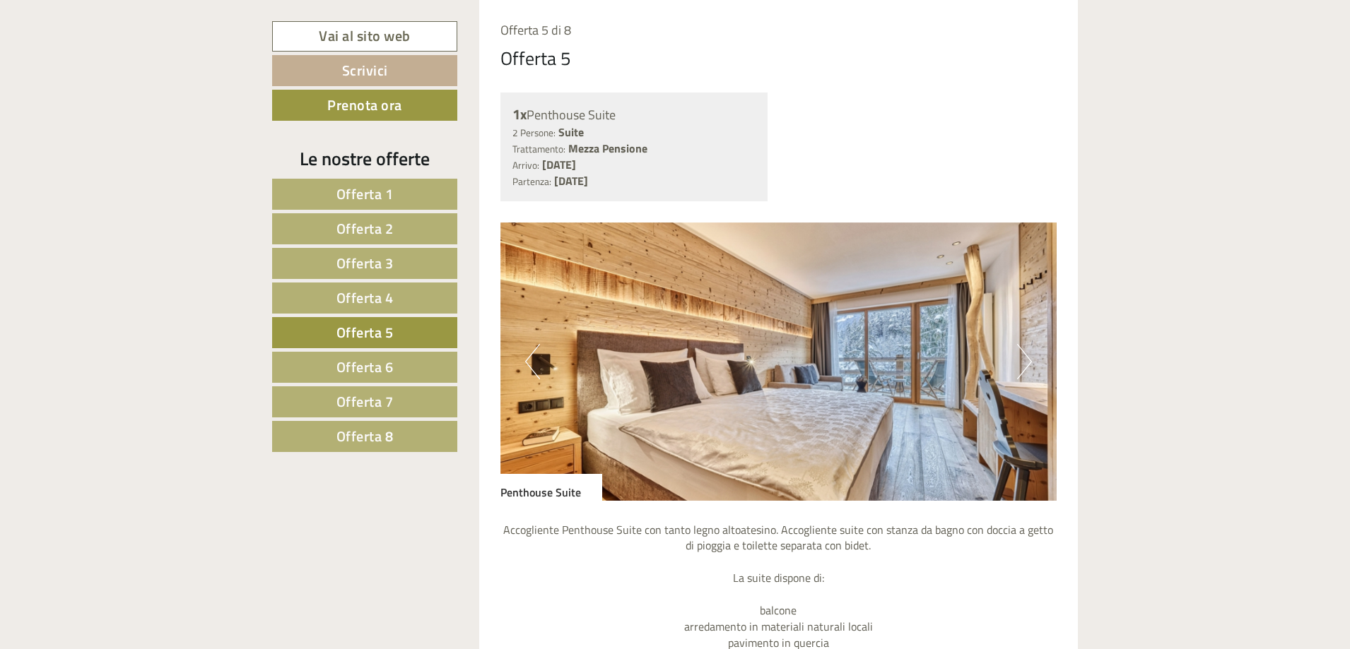
click at [400, 367] on link "Offerta 6" at bounding box center [364, 367] width 185 height 31
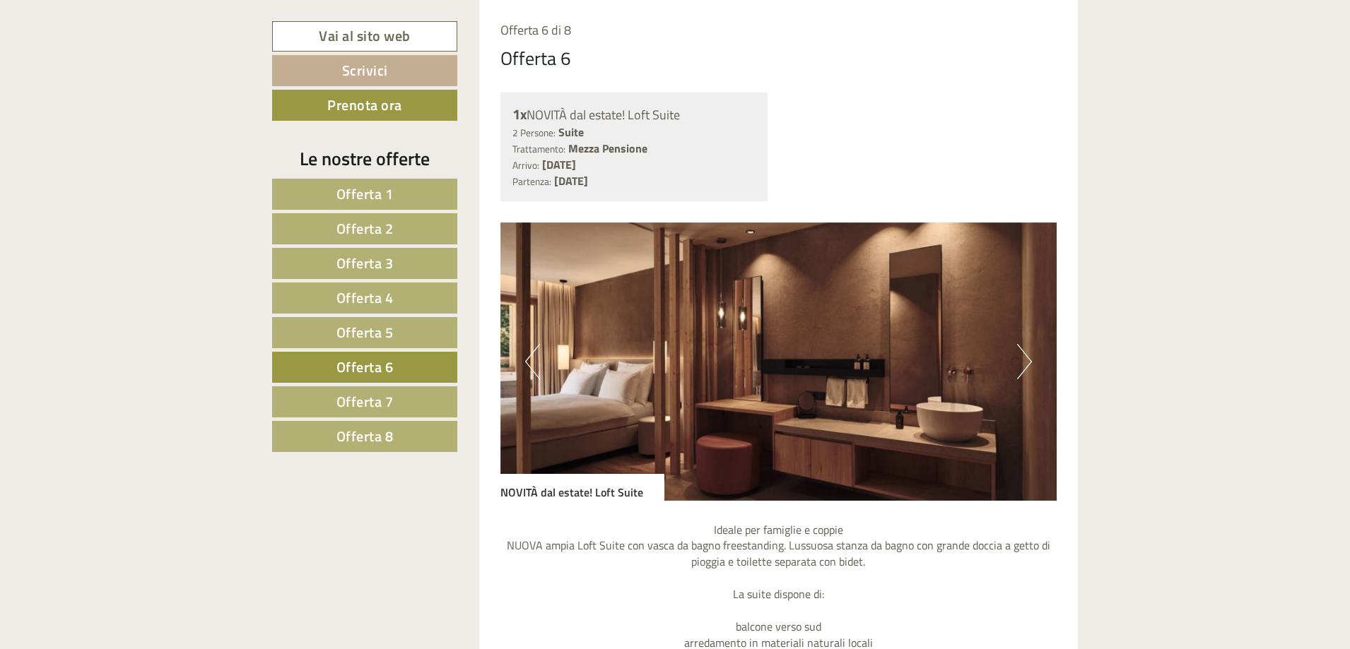
click at [1032, 371] on img at bounding box center [778, 362] width 557 height 278
click at [1027, 370] on button "Next" at bounding box center [1024, 361] width 15 height 35
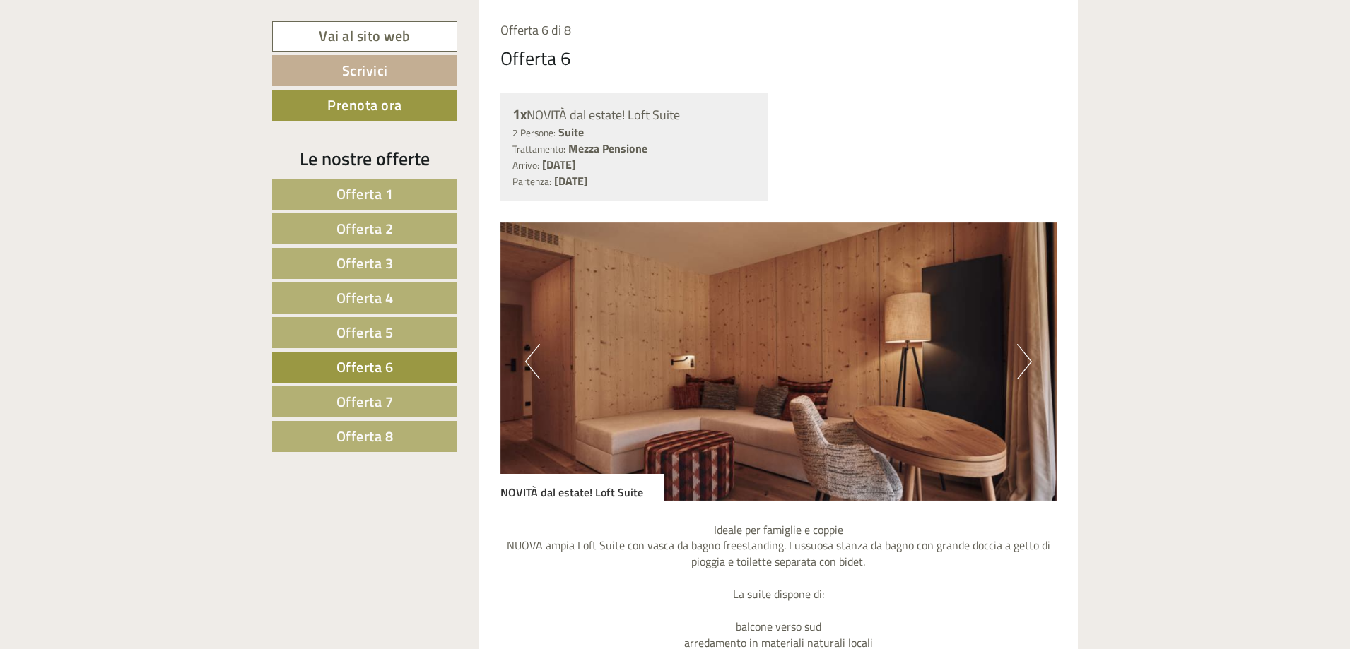
click at [1027, 370] on button "Next" at bounding box center [1024, 361] width 15 height 35
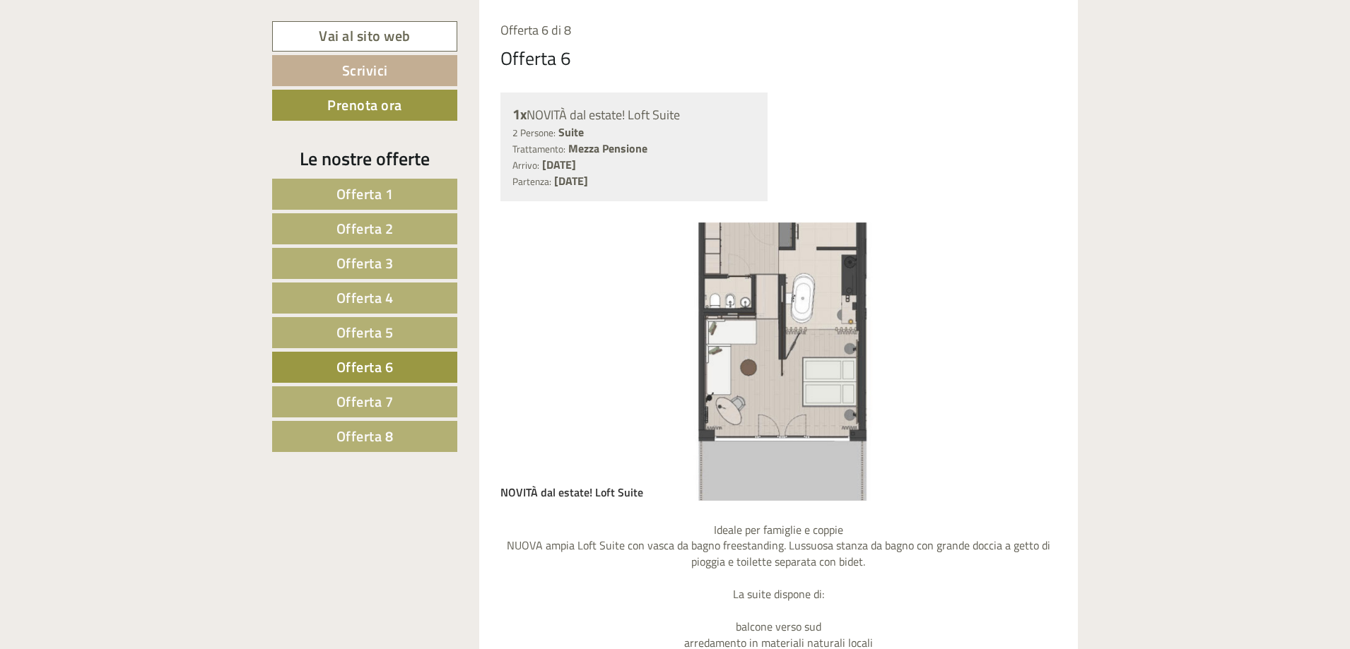
click at [1027, 370] on button "Next" at bounding box center [1024, 361] width 15 height 35
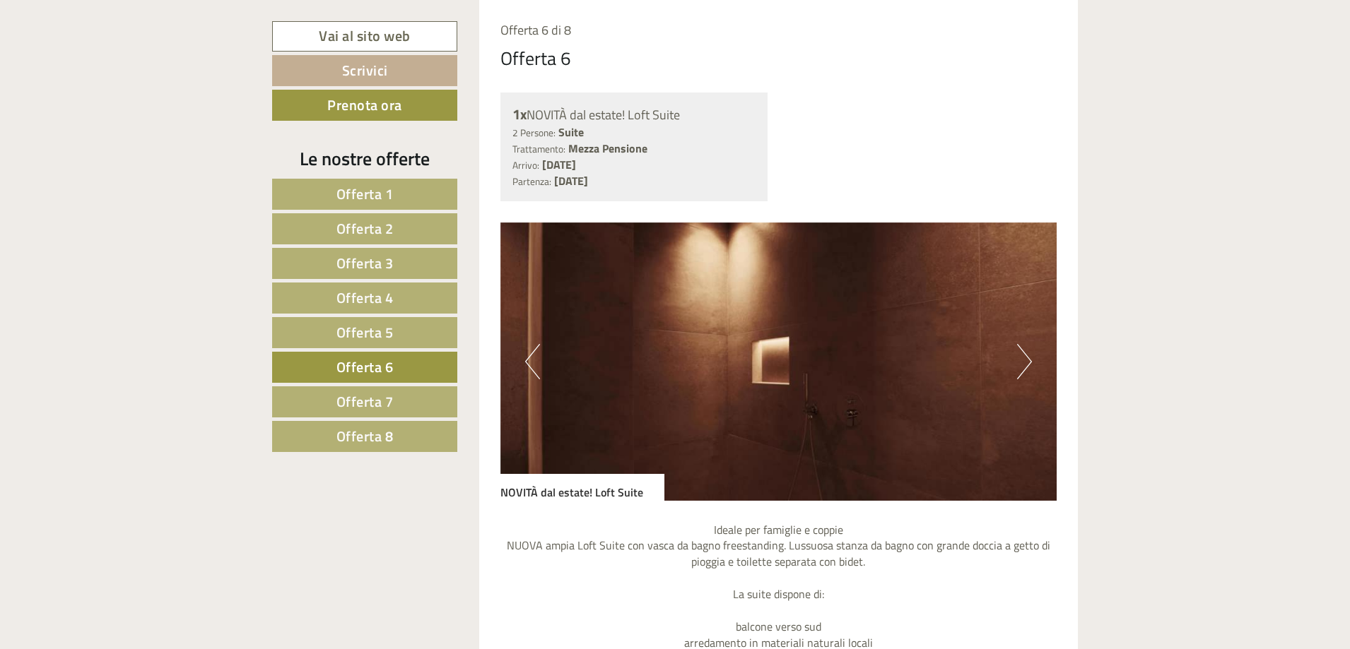
click at [1027, 370] on button "Next" at bounding box center [1024, 361] width 15 height 35
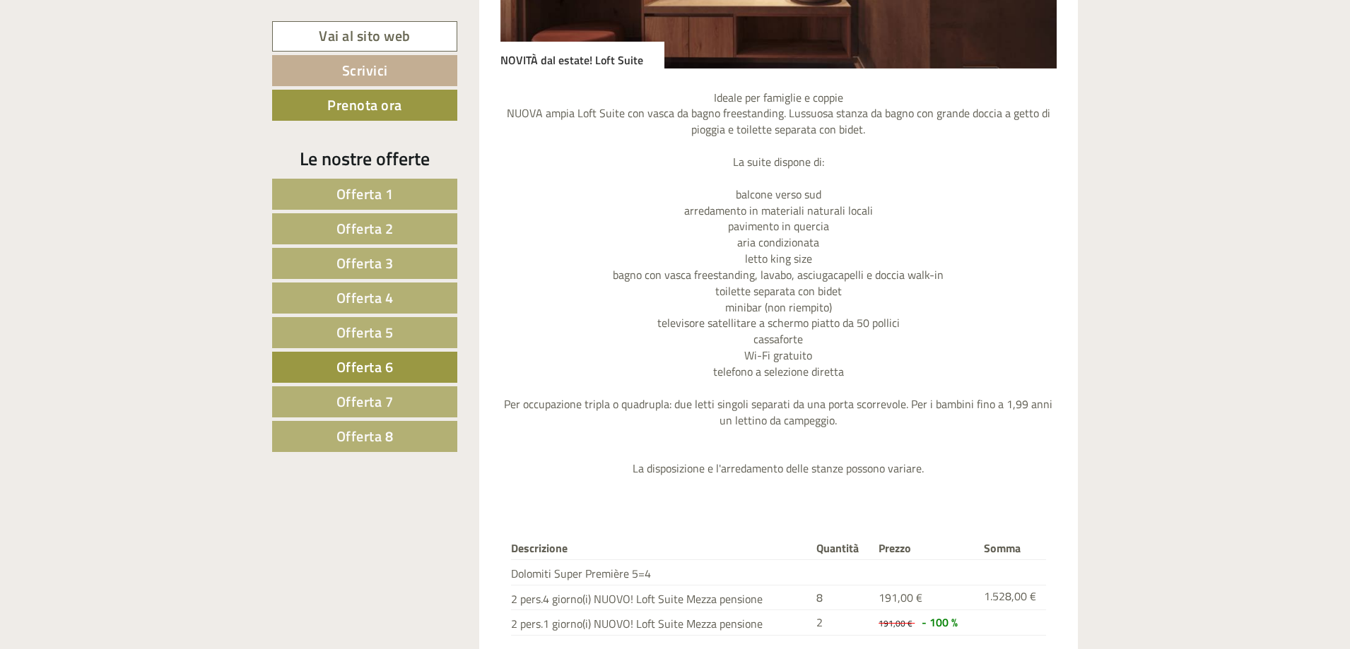
scroll to position [1679, 0]
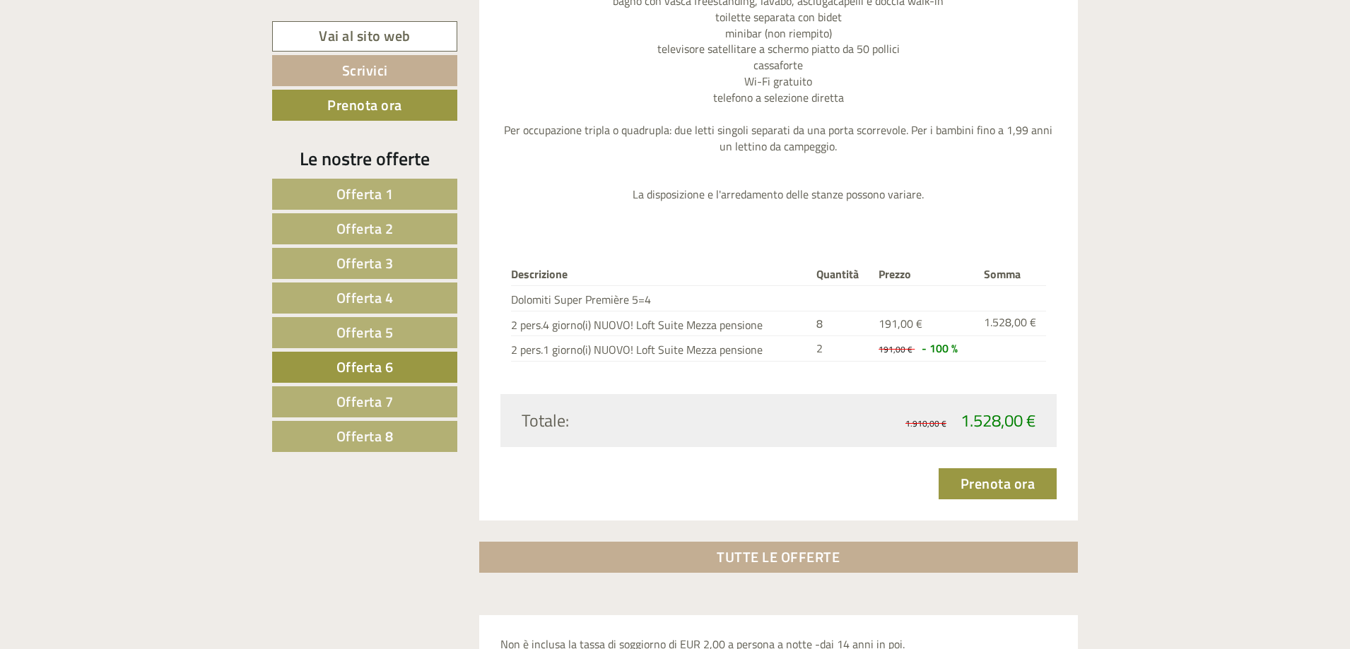
click at [394, 408] on link "Offerta 7" at bounding box center [364, 401] width 185 height 31
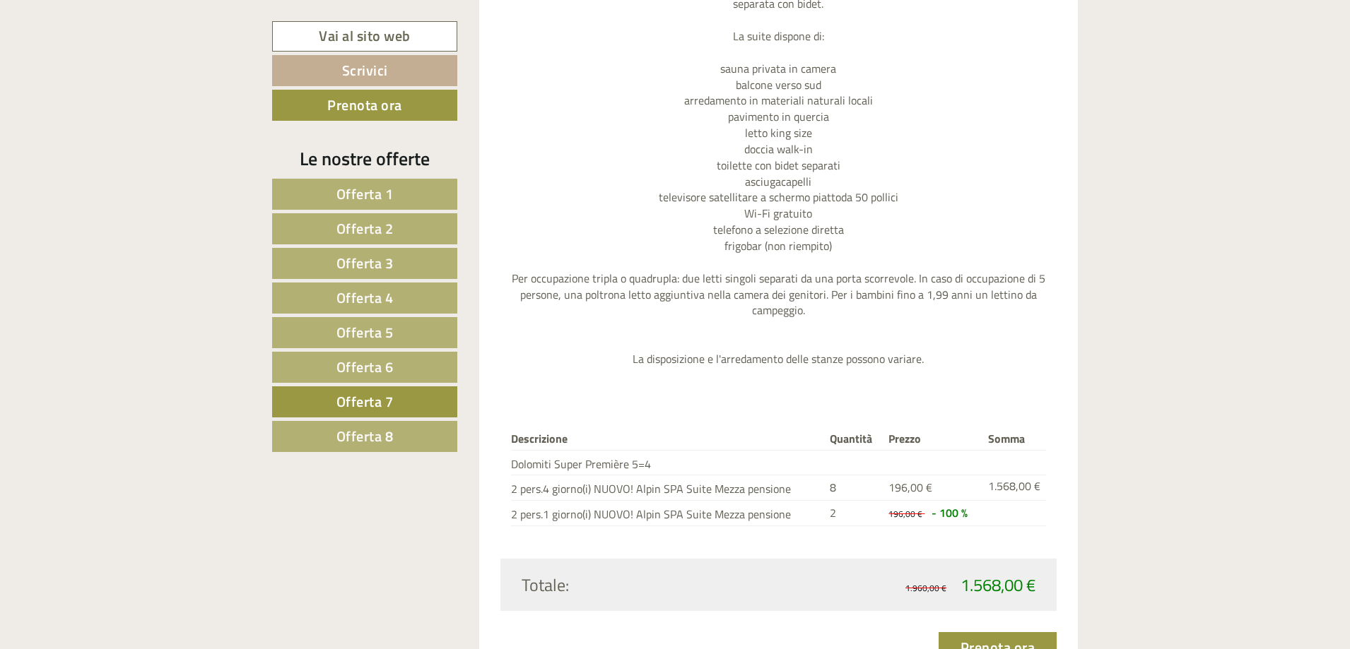
scroll to position [1820, 0]
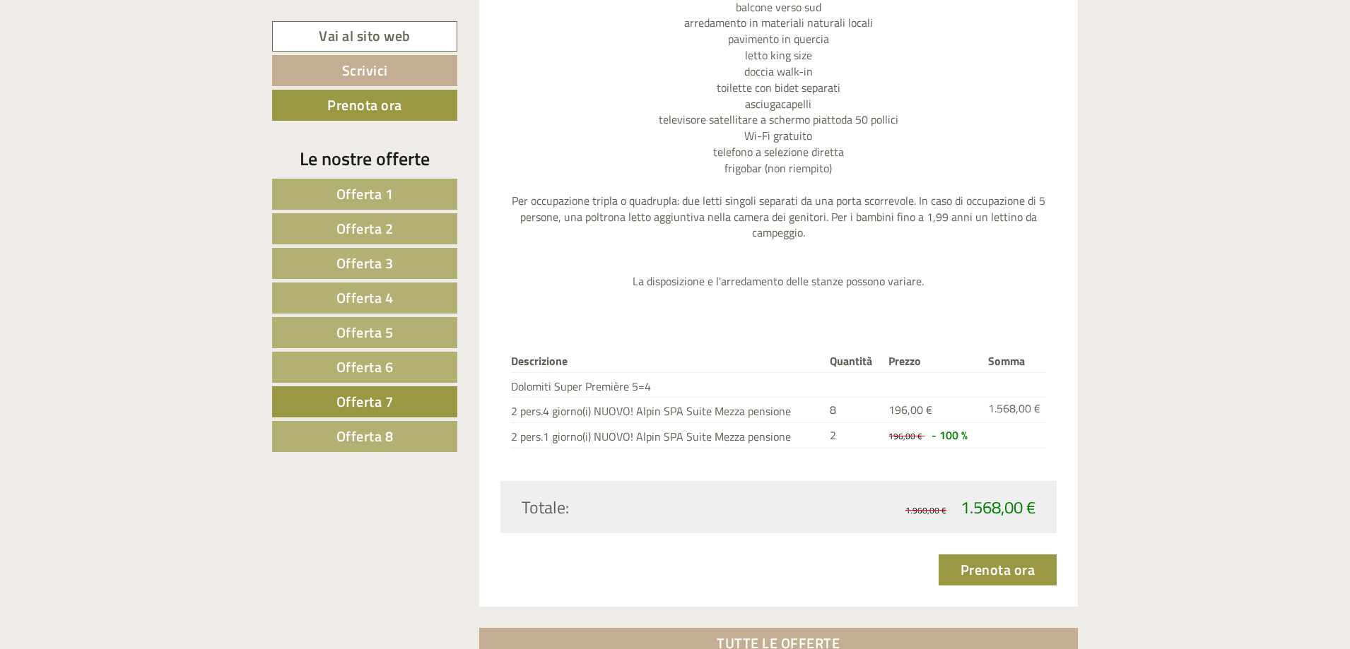
click at [379, 444] on span "Offerta 8" at bounding box center [364, 436] width 57 height 22
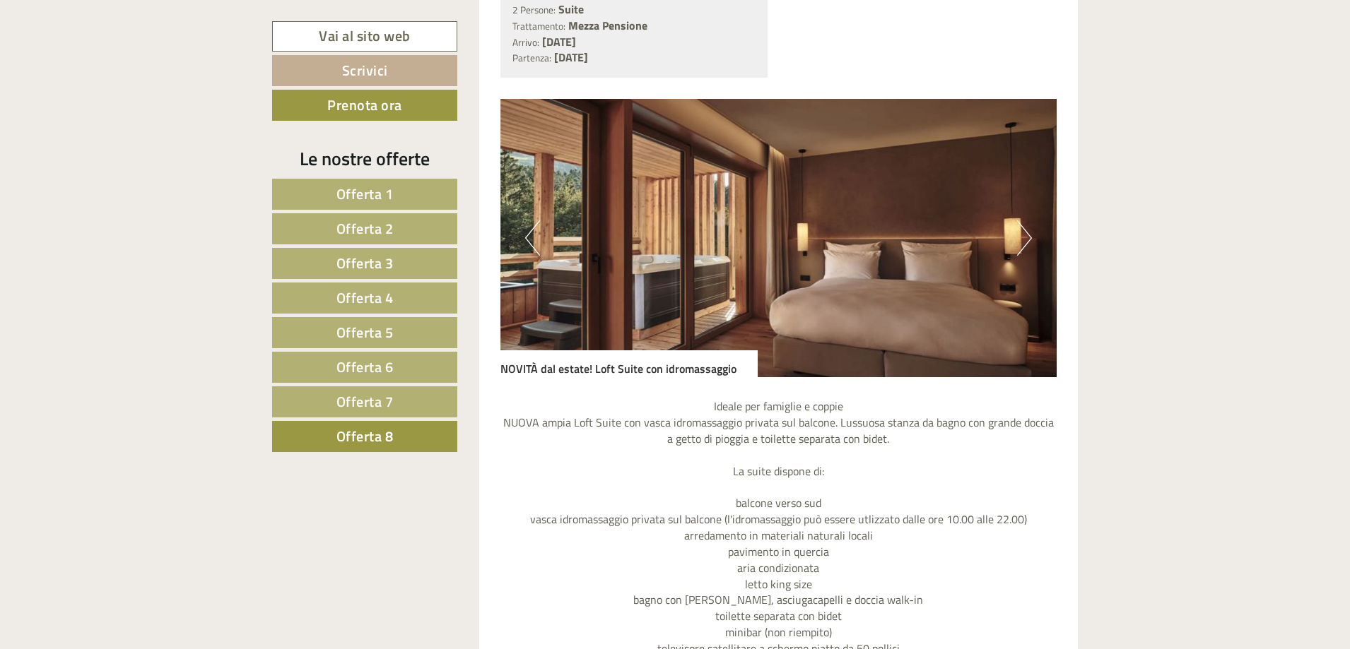
click at [414, 321] on link "Offerta 5" at bounding box center [364, 332] width 185 height 31
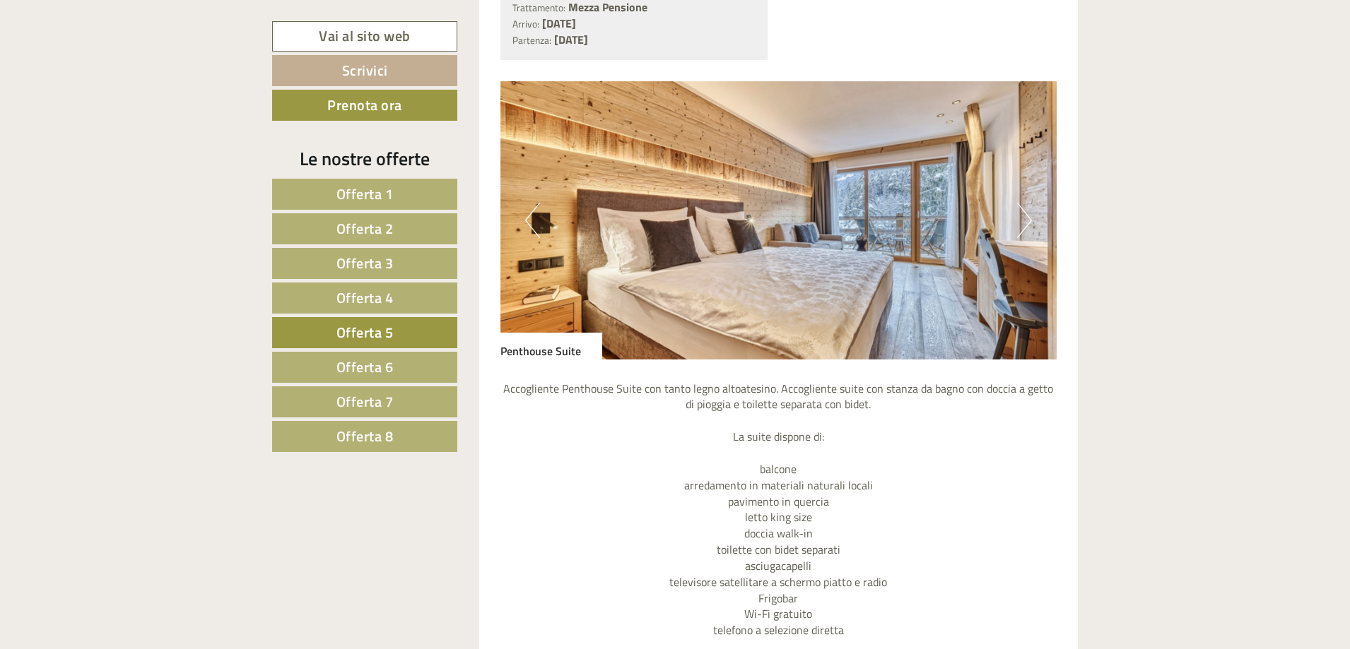
scroll to position [1184, 0]
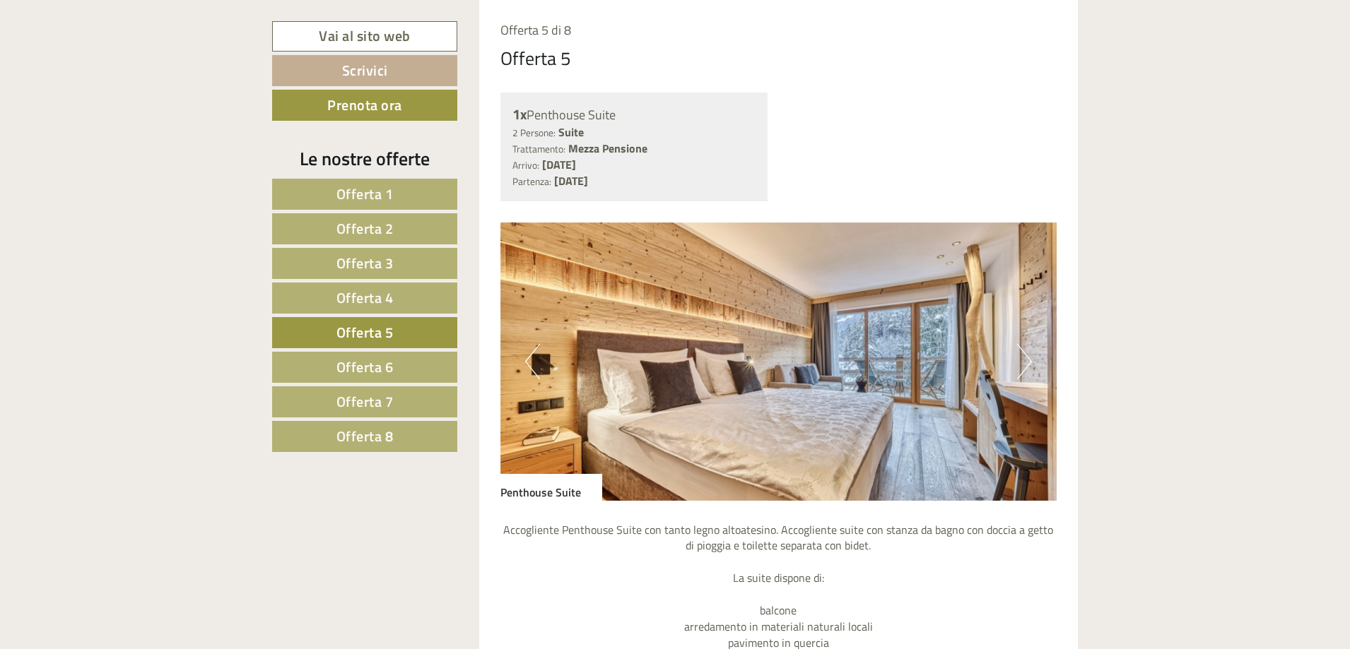
click at [413, 308] on link "Offerta 4" at bounding box center [364, 298] width 185 height 31
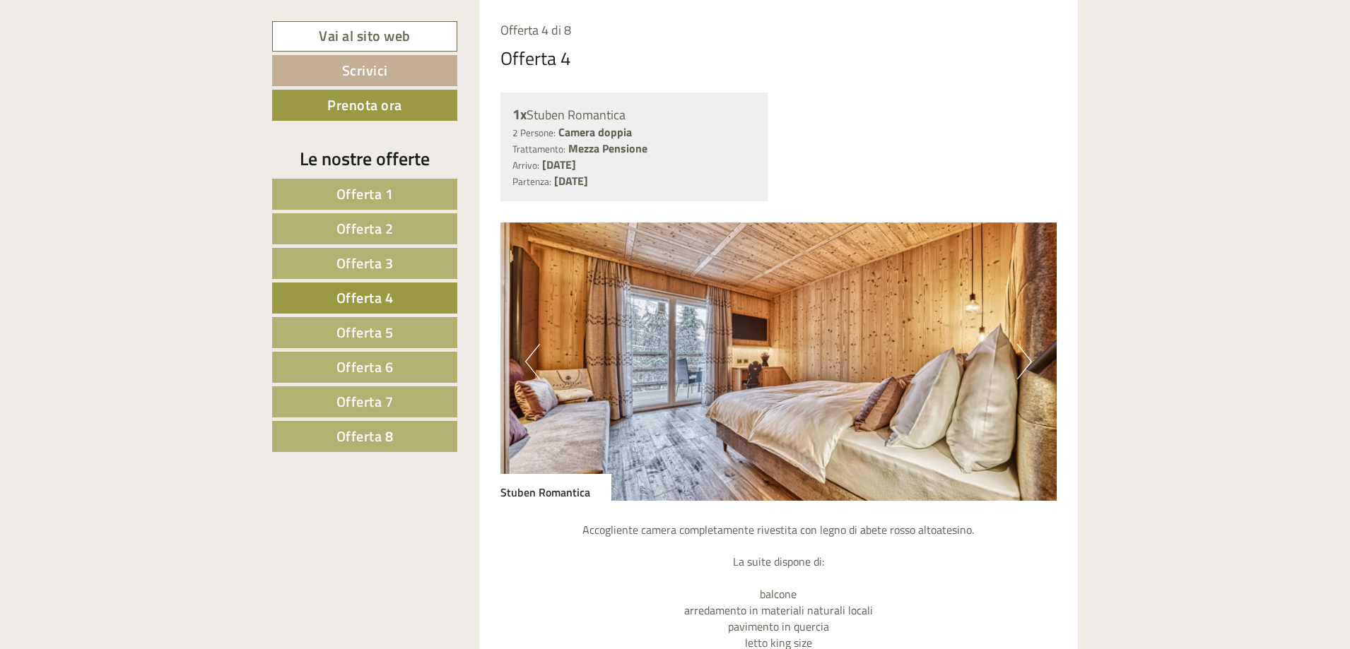
click at [1020, 356] on button "Next" at bounding box center [1024, 361] width 15 height 35
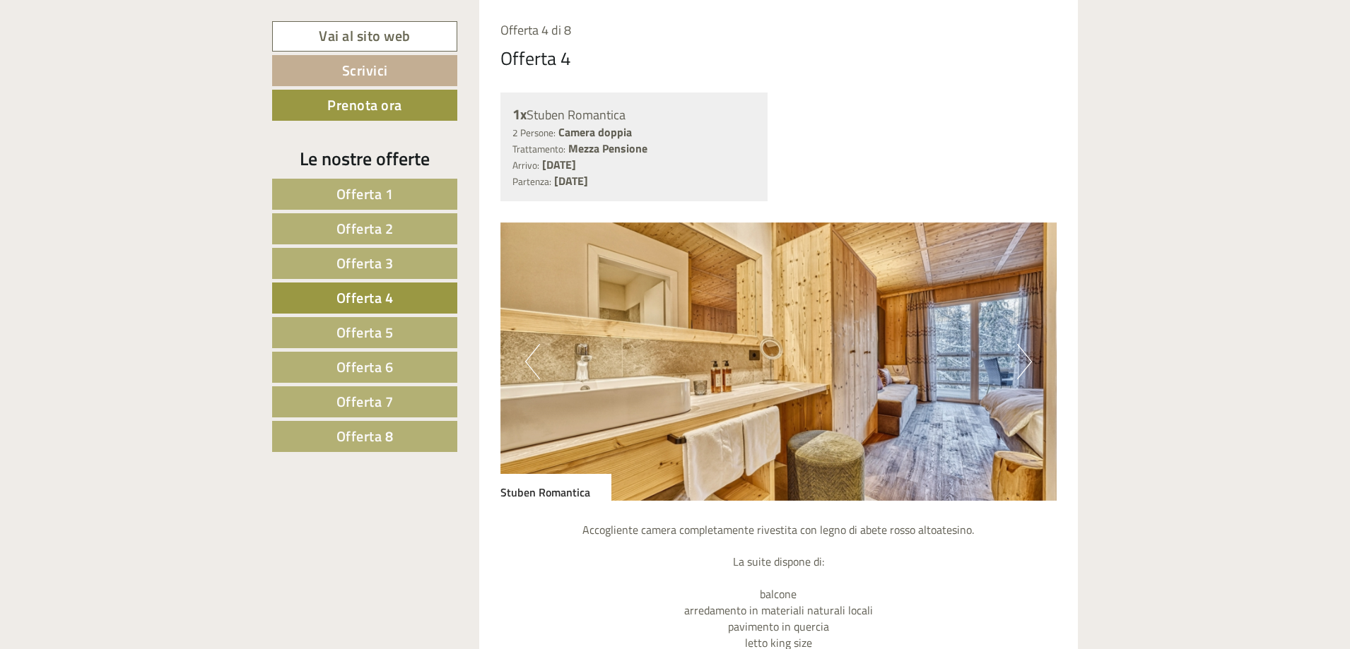
click at [1020, 356] on button "Next" at bounding box center [1024, 361] width 15 height 35
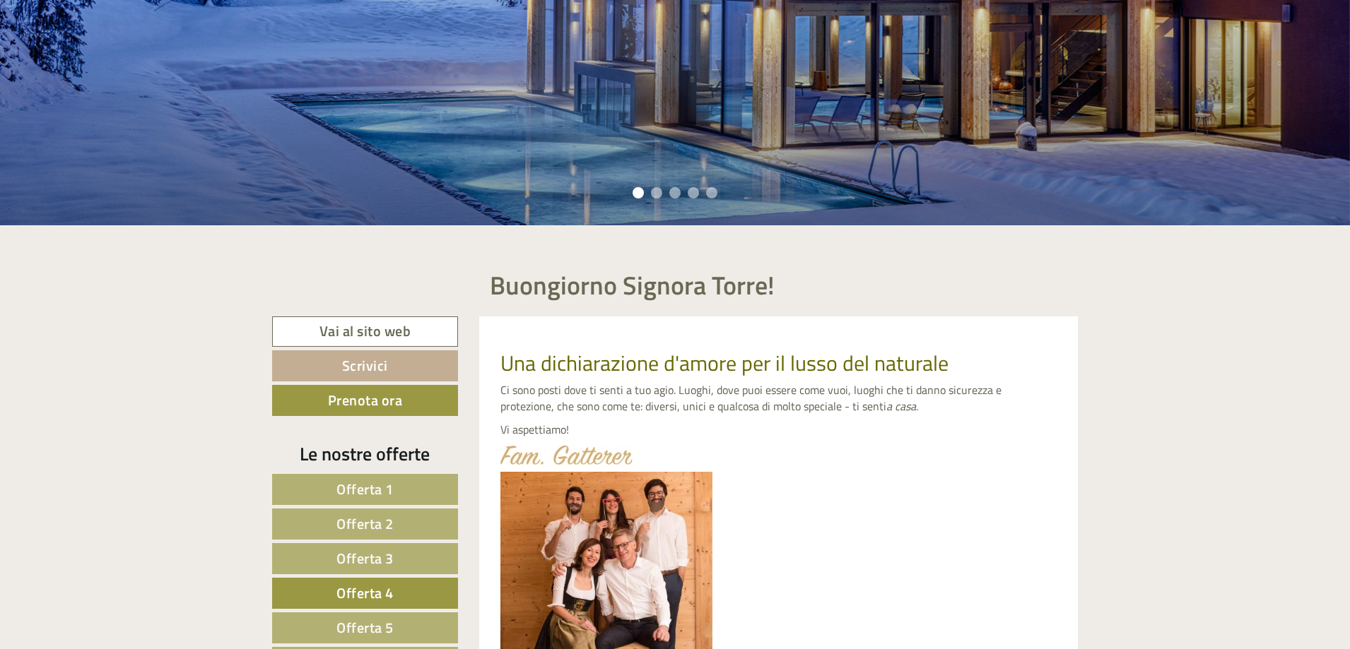
scroll to position [407, 0]
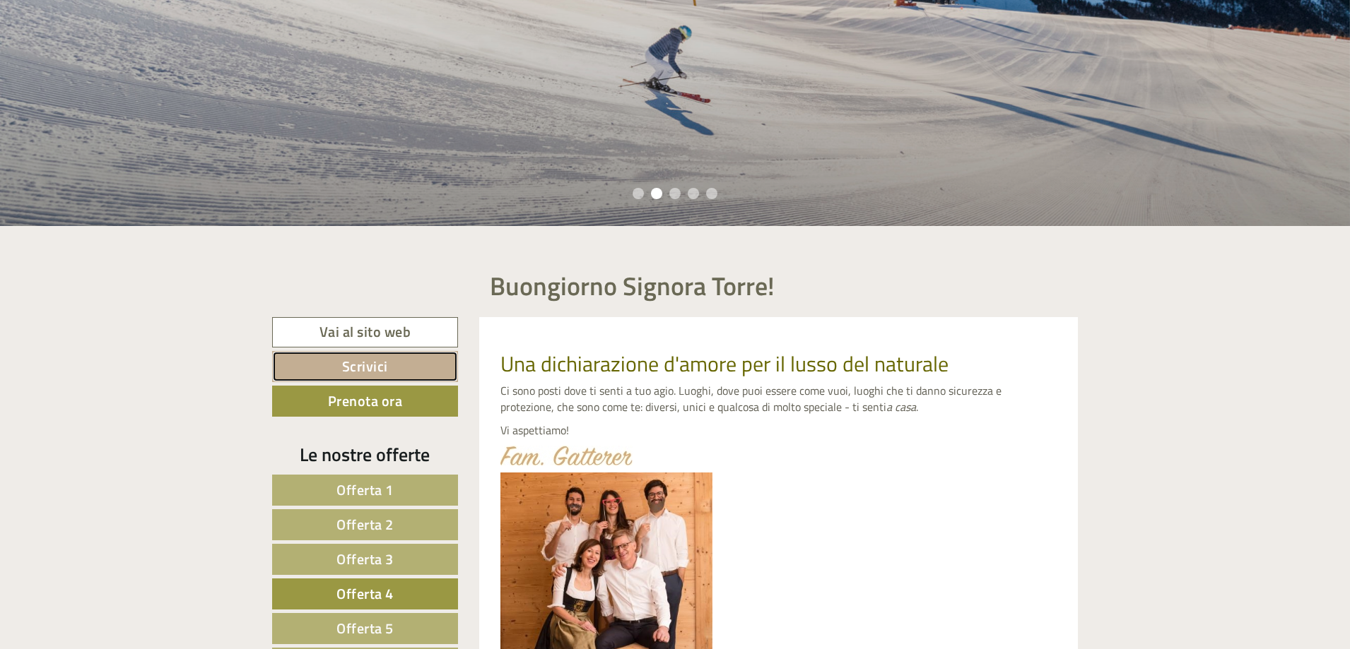
click at [386, 364] on link "Scrivici" at bounding box center [365, 366] width 186 height 31
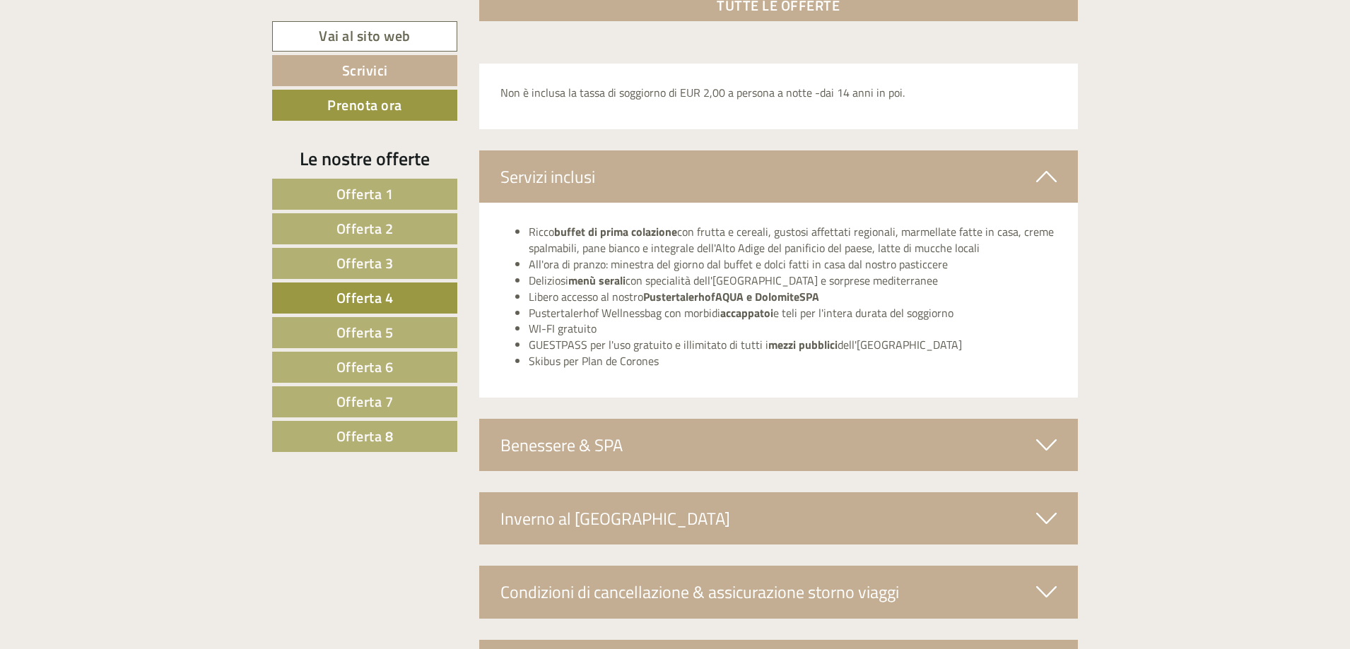
scroll to position [2614, 0]
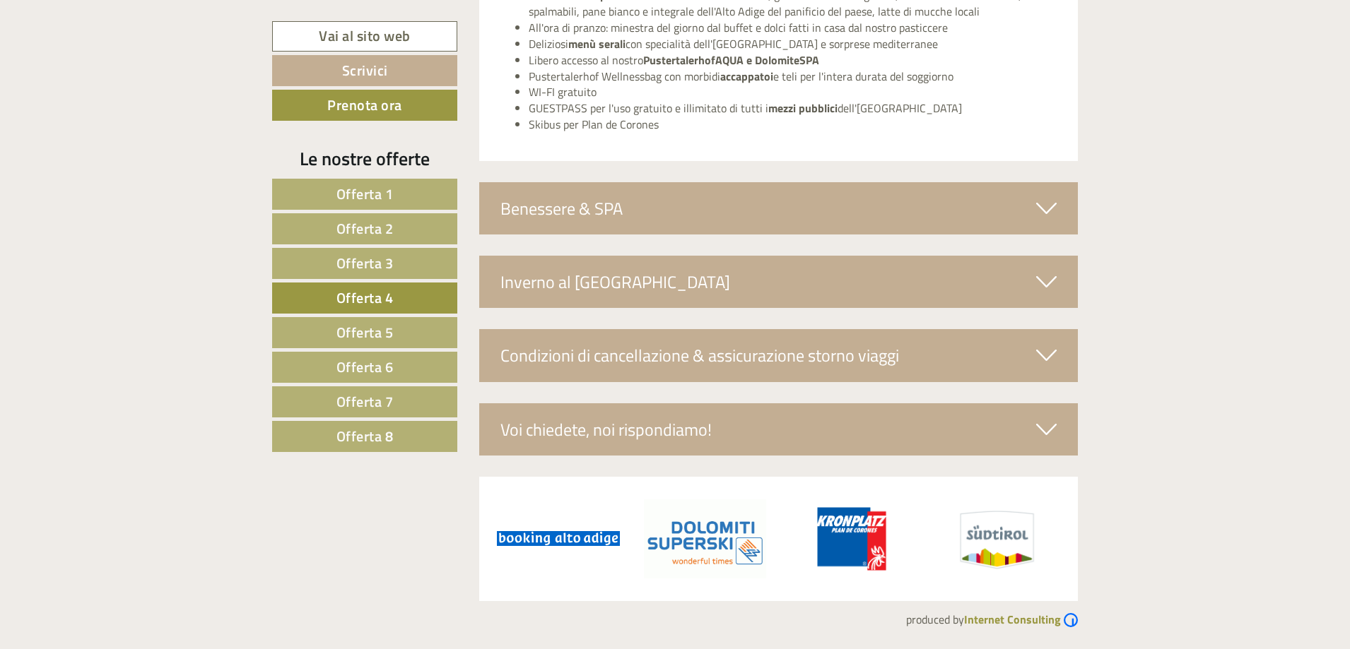
click at [705, 437] on div "Voi chiedete, noi rispondiamo!" at bounding box center [778, 429] width 599 height 52
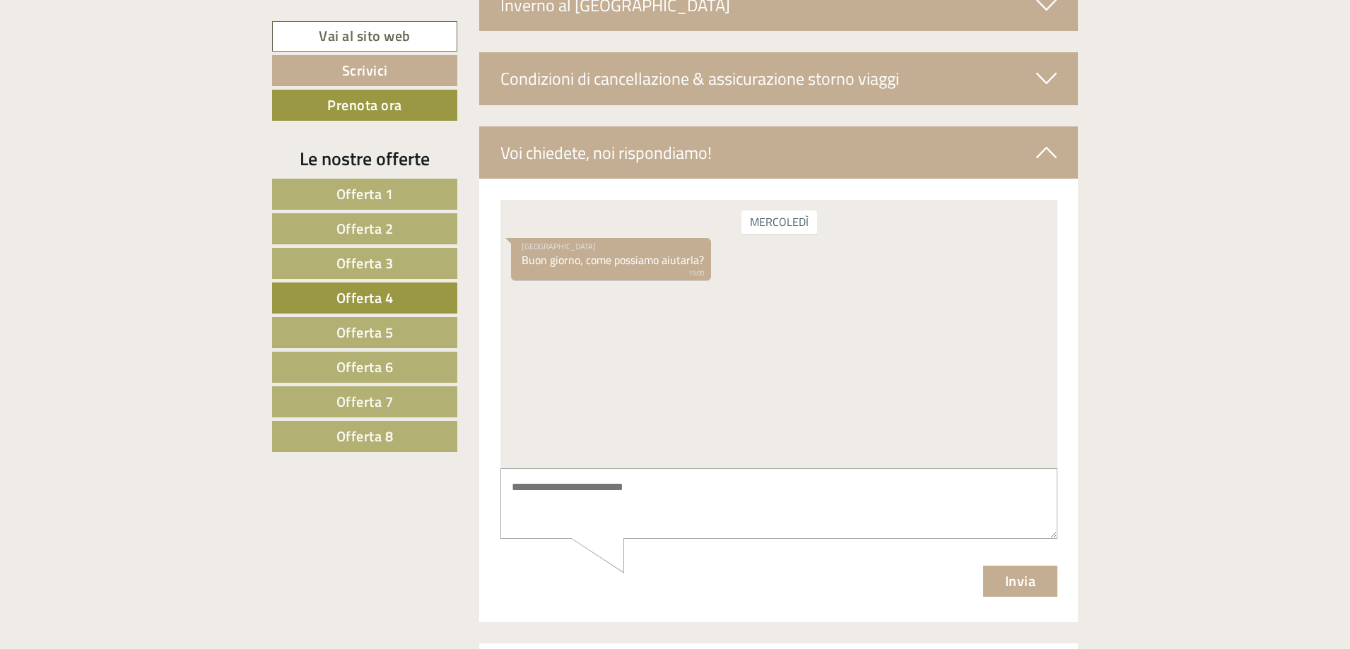
scroll to position [2897, 0]
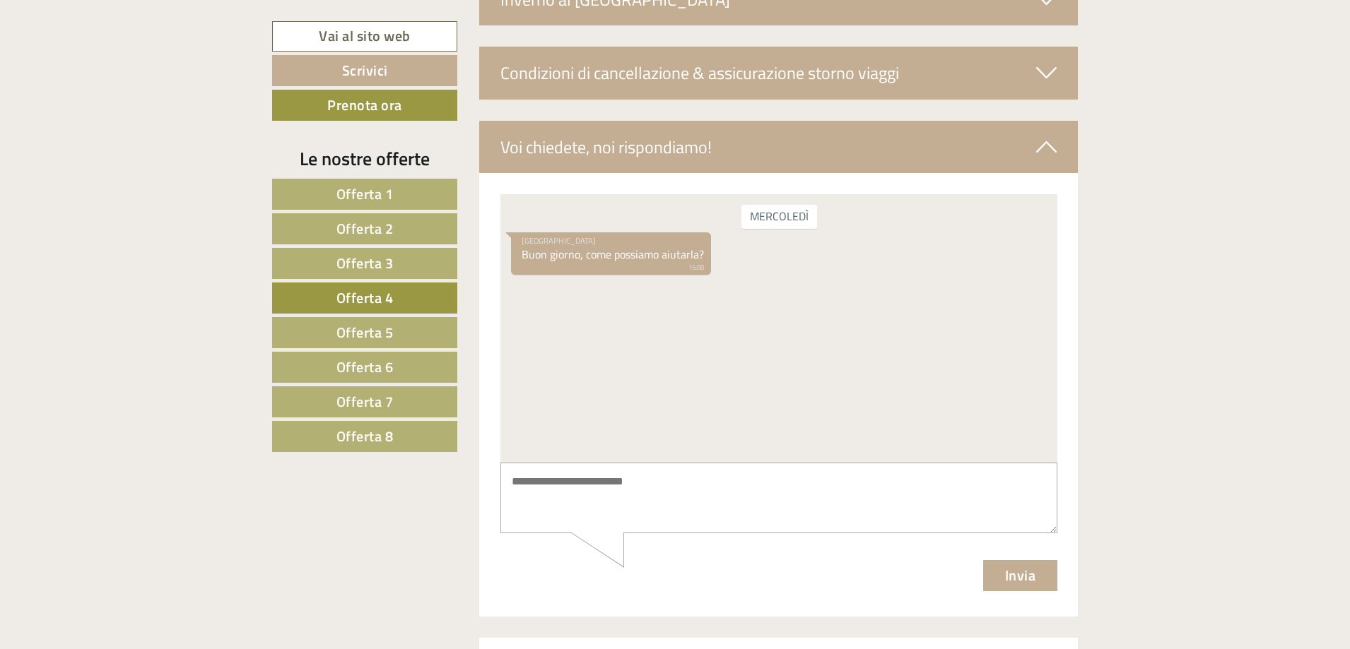
click at [691, 512] on textarea at bounding box center [778, 498] width 557 height 71
type textarea "**********"
click at [1020, 582] on button "Invia" at bounding box center [1019, 575] width 75 height 31
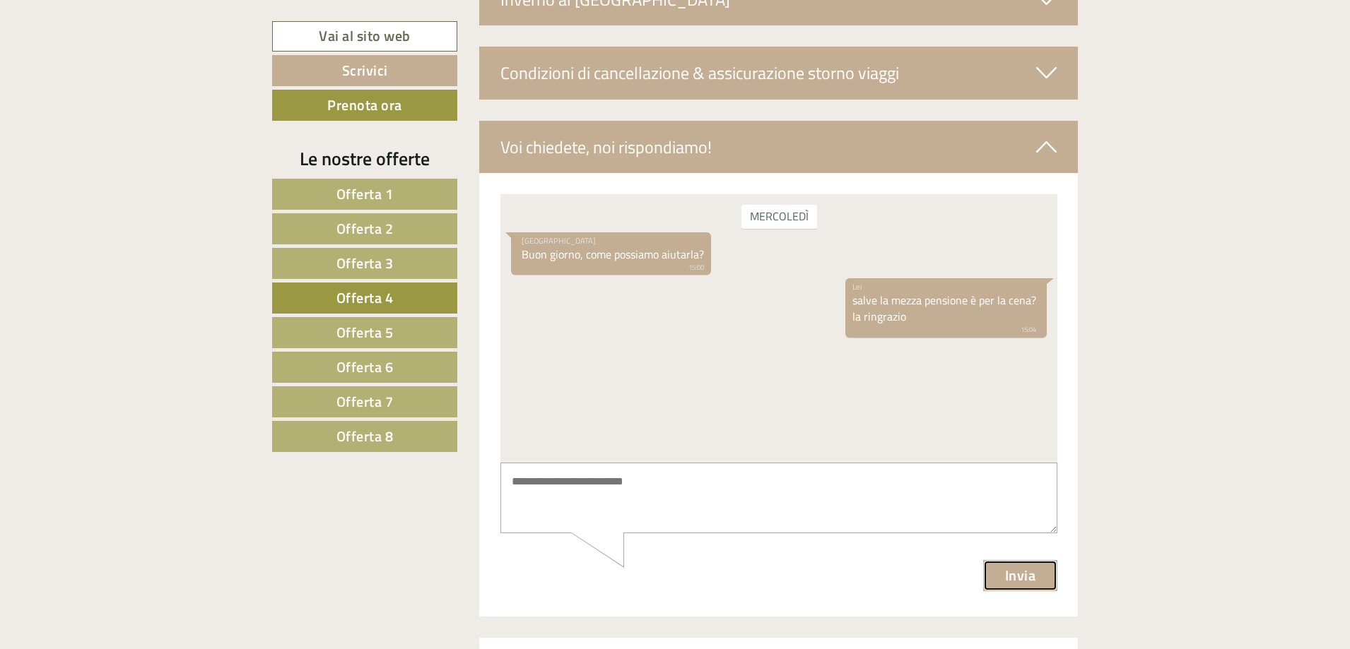
scroll to position [2544, 0]
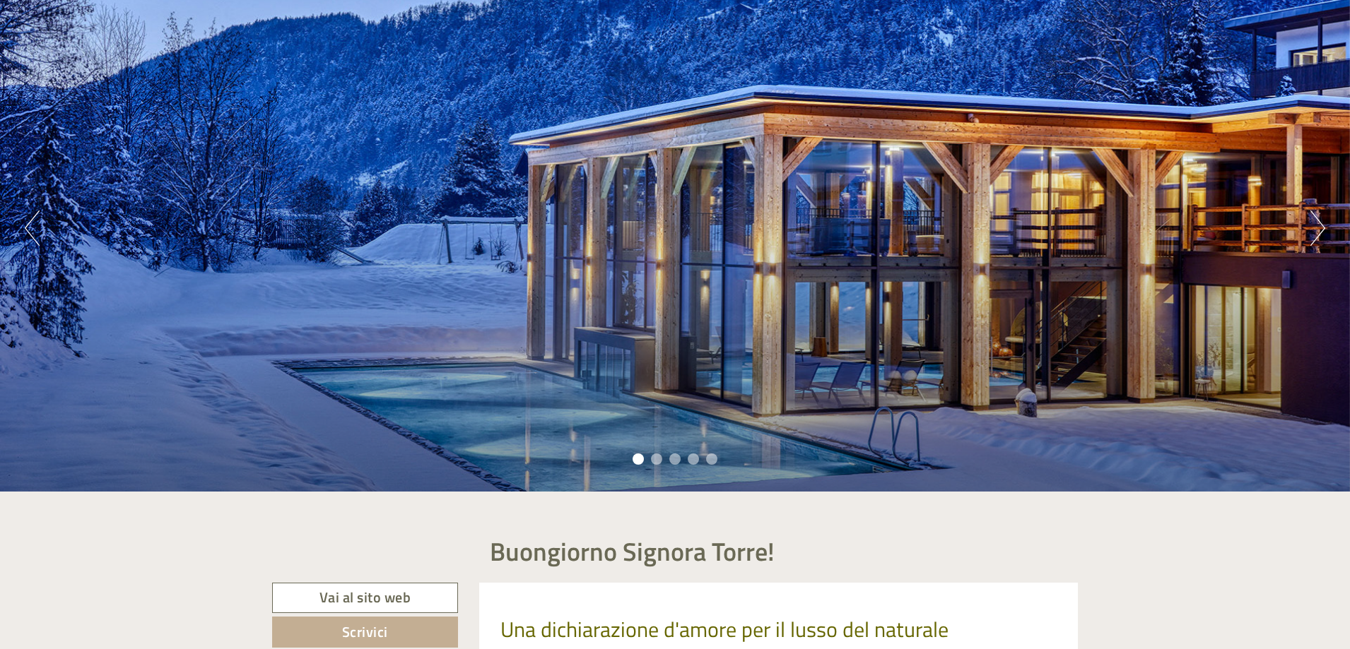
scroll to position [71, 0]
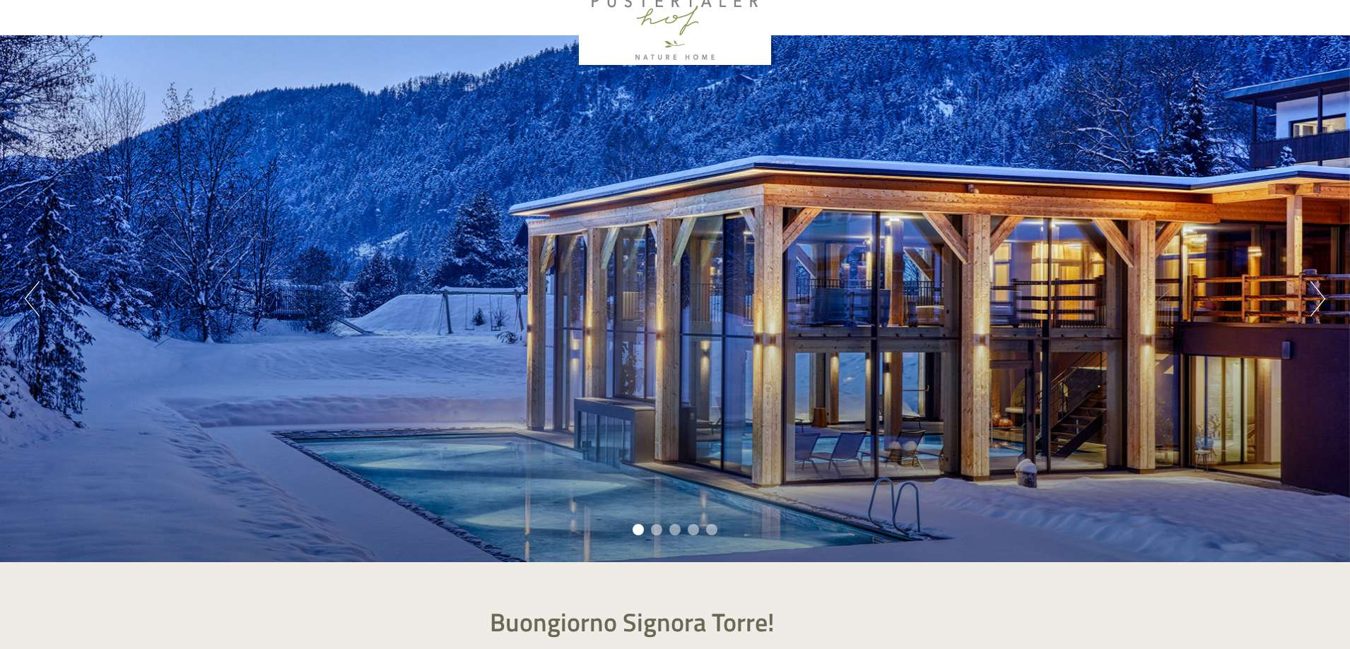
click at [1316, 309] on button "Next" at bounding box center [1317, 298] width 15 height 35
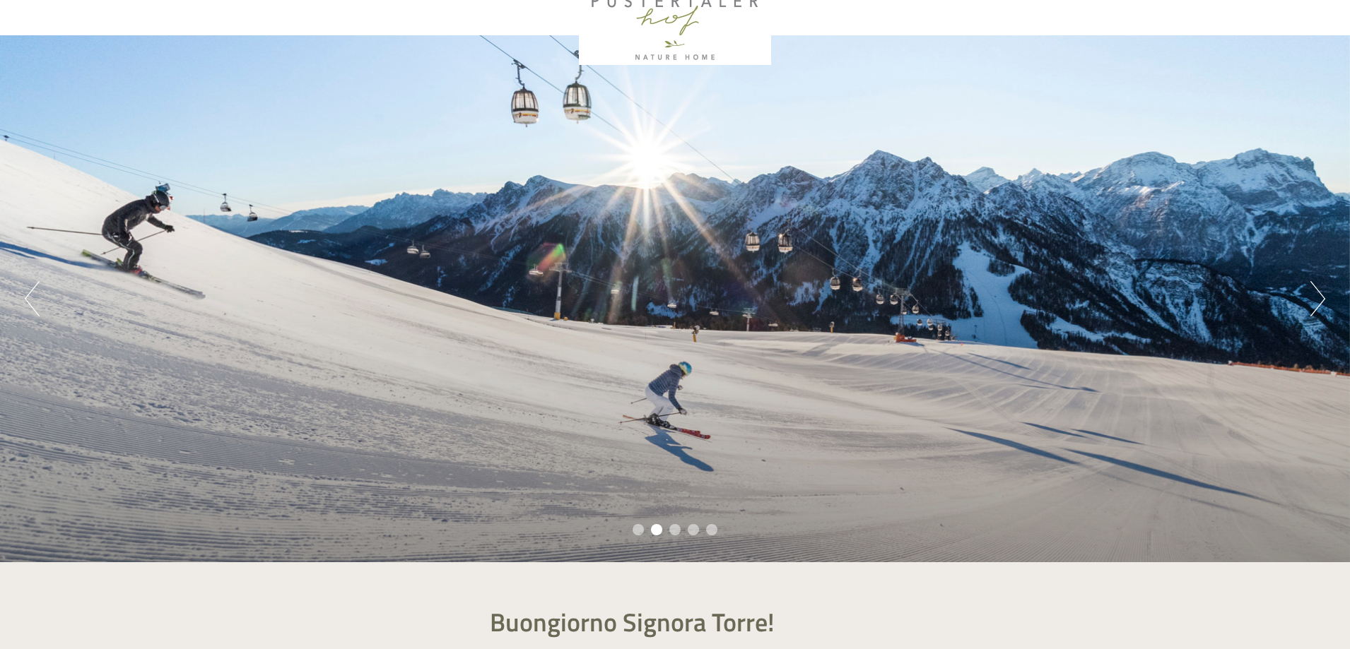
click at [1316, 309] on button "Next" at bounding box center [1317, 298] width 15 height 35
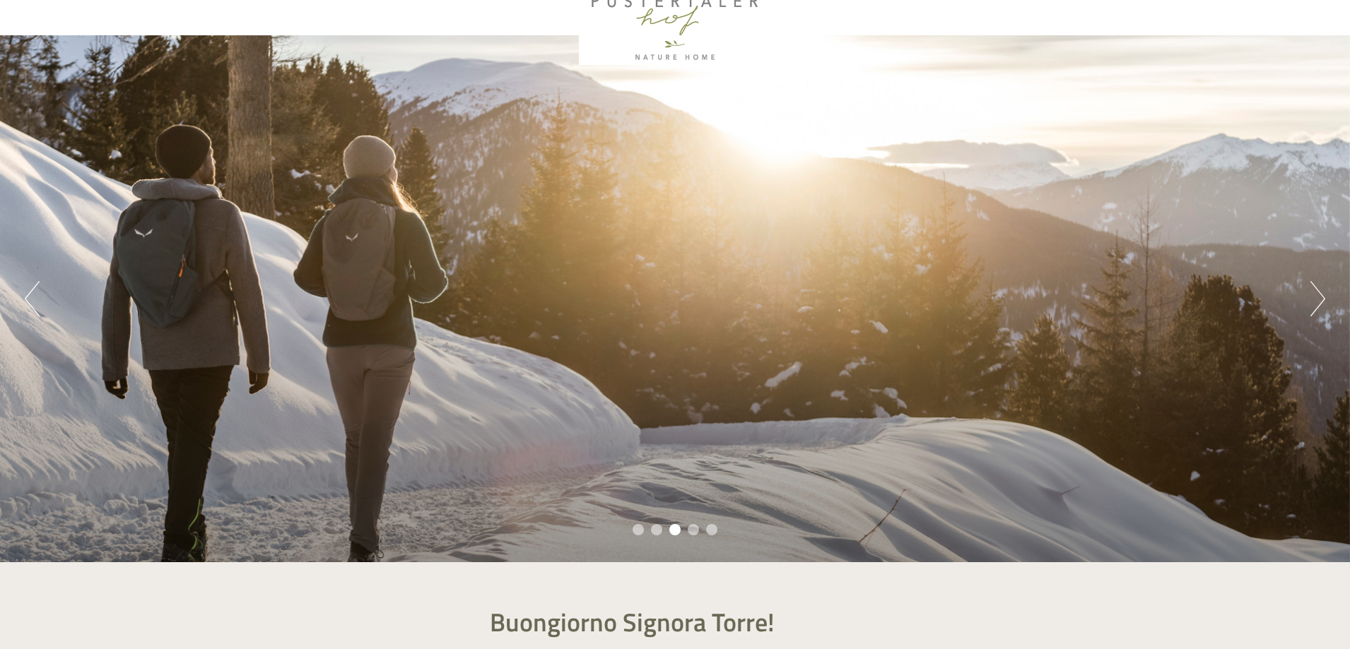
click at [1316, 309] on button "Next" at bounding box center [1317, 298] width 15 height 35
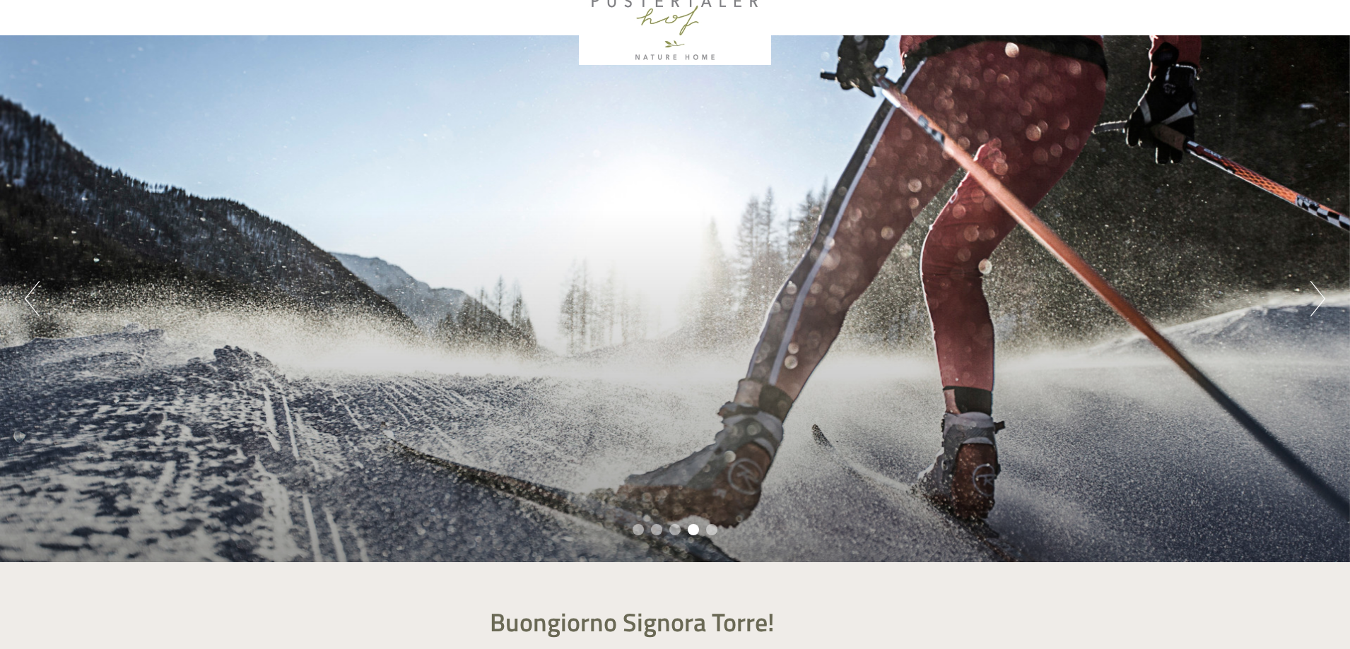
click at [1316, 309] on button "Next" at bounding box center [1317, 298] width 15 height 35
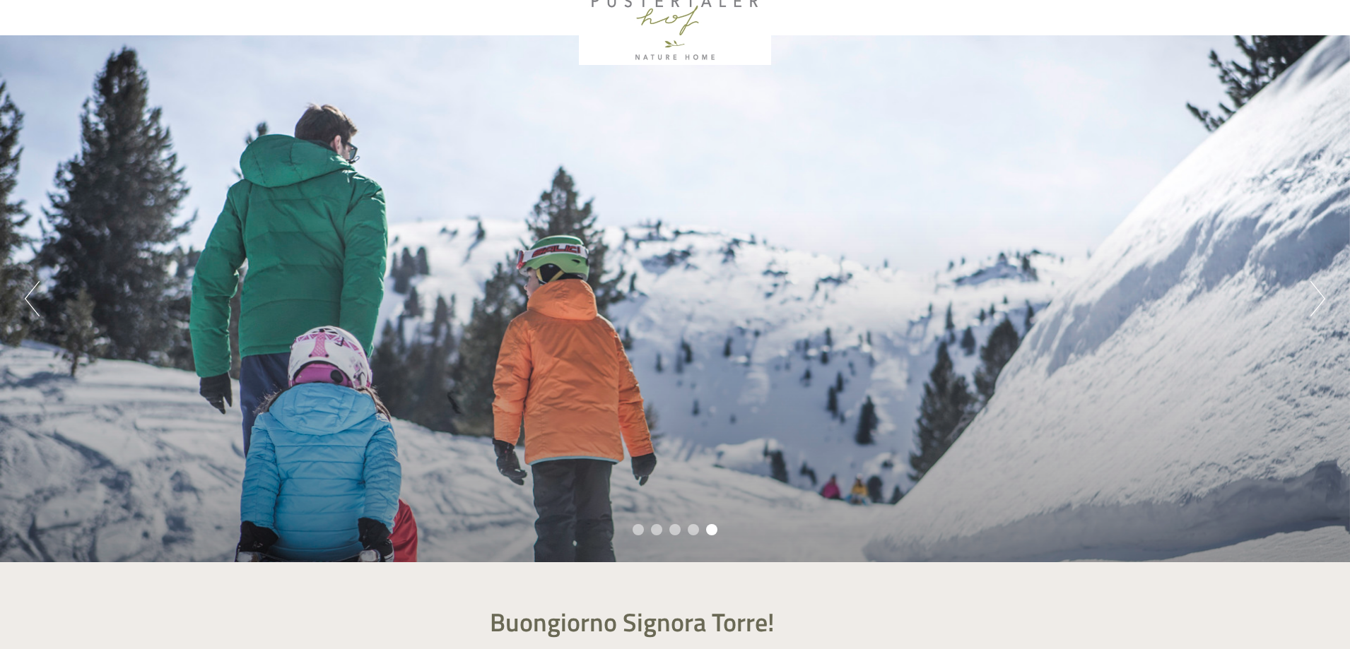
click at [1316, 309] on button "Next" at bounding box center [1317, 298] width 15 height 35
click at [637, 529] on li "1" at bounding box center [637, 529] width 11 height 11
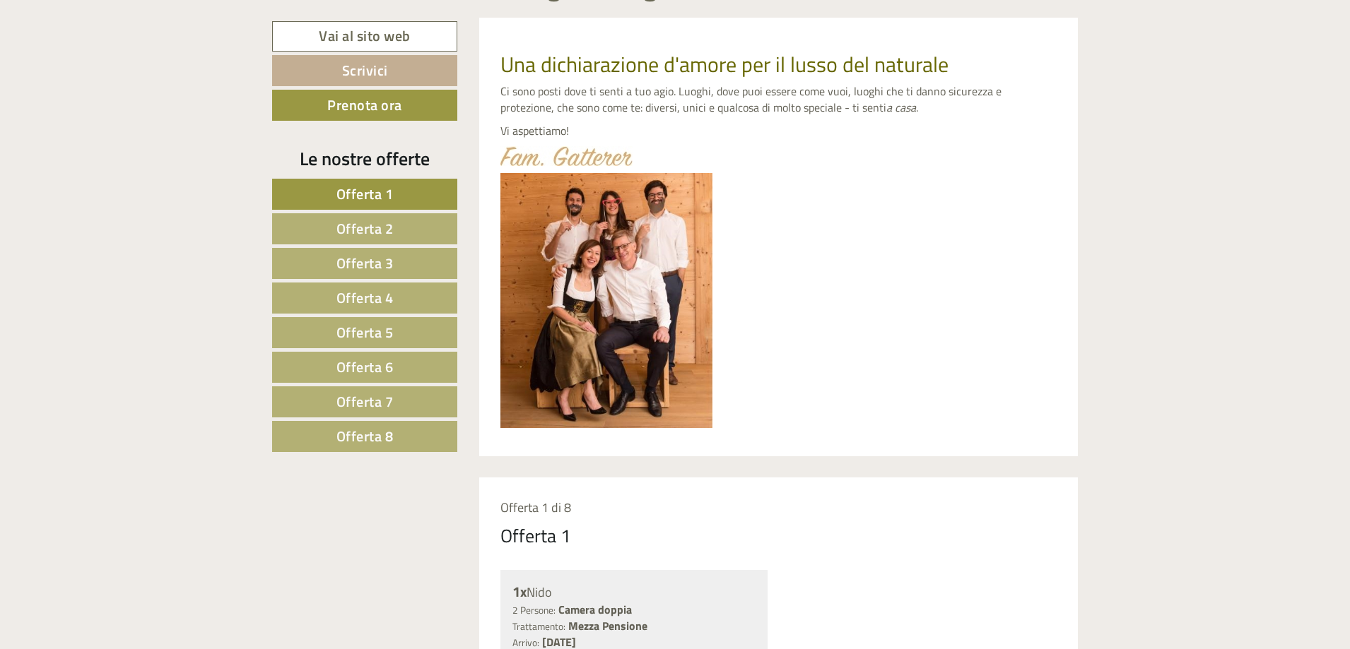
click at [403, 300] on link "Offerta 4" at bounding box center [364, 298] width 185 height 31
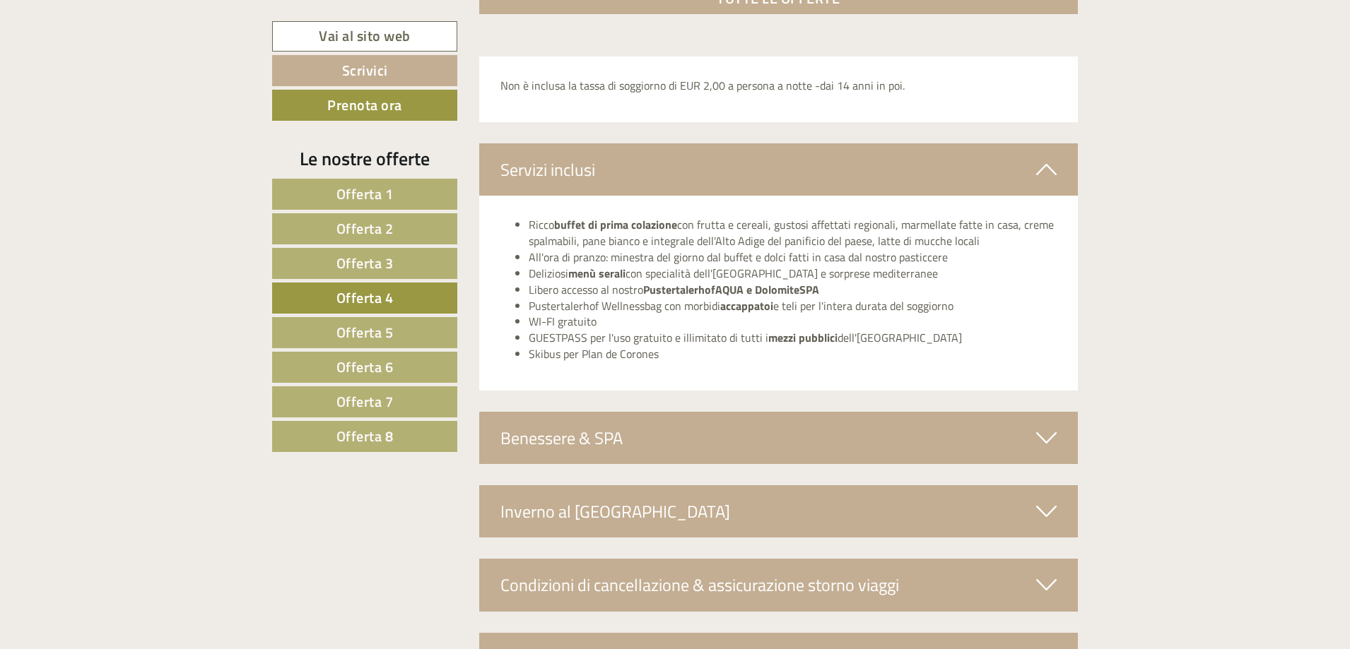
scroll to position [2385, 0]
click at [757, 439] on div "Benessere & SPA" at bounding box center [778, 437] width 599 height 52
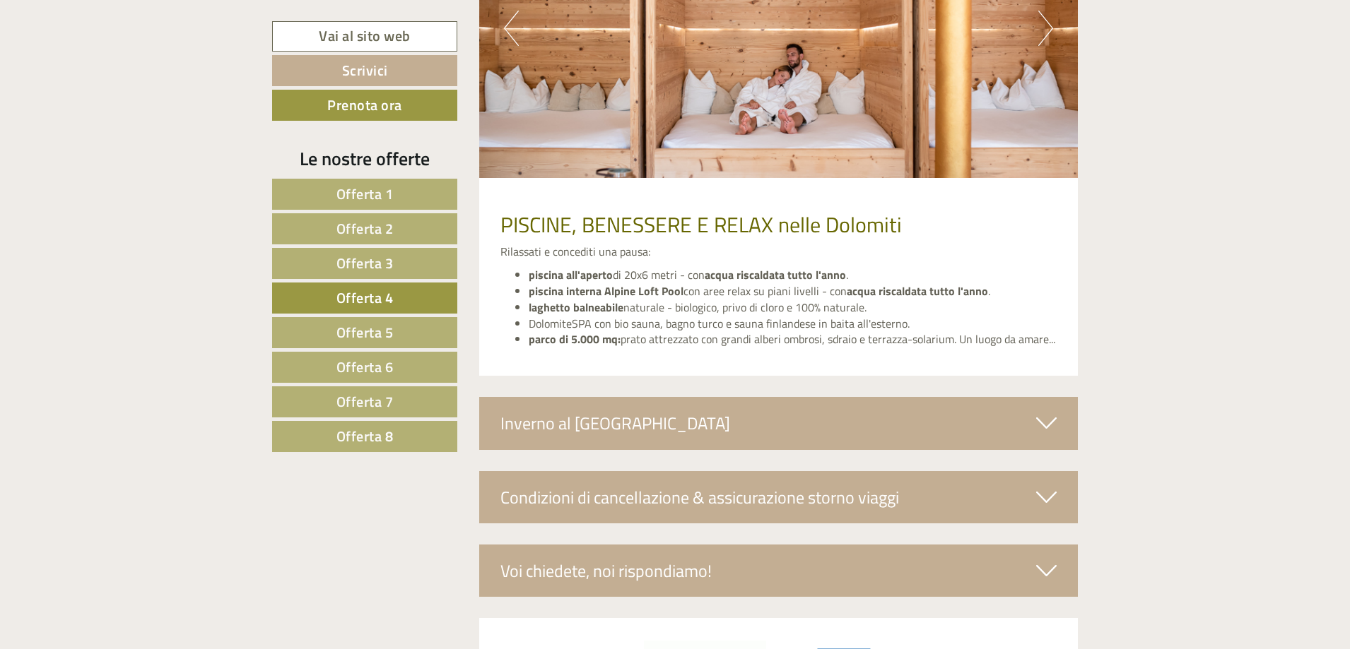
scroll to position [3021, 0]
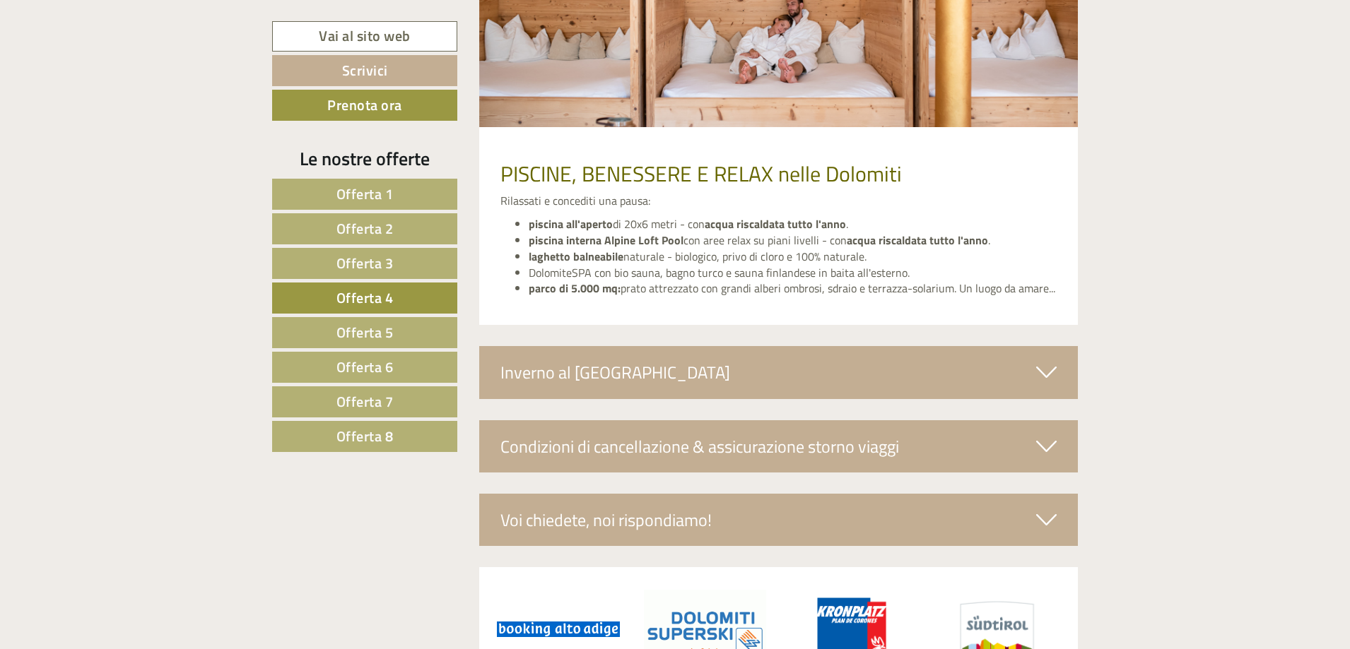
click at [766, 378] on div "Inverno al [GEOGRAPHIC_DATA]" at bounding box center [778, 372] width 599 height 52
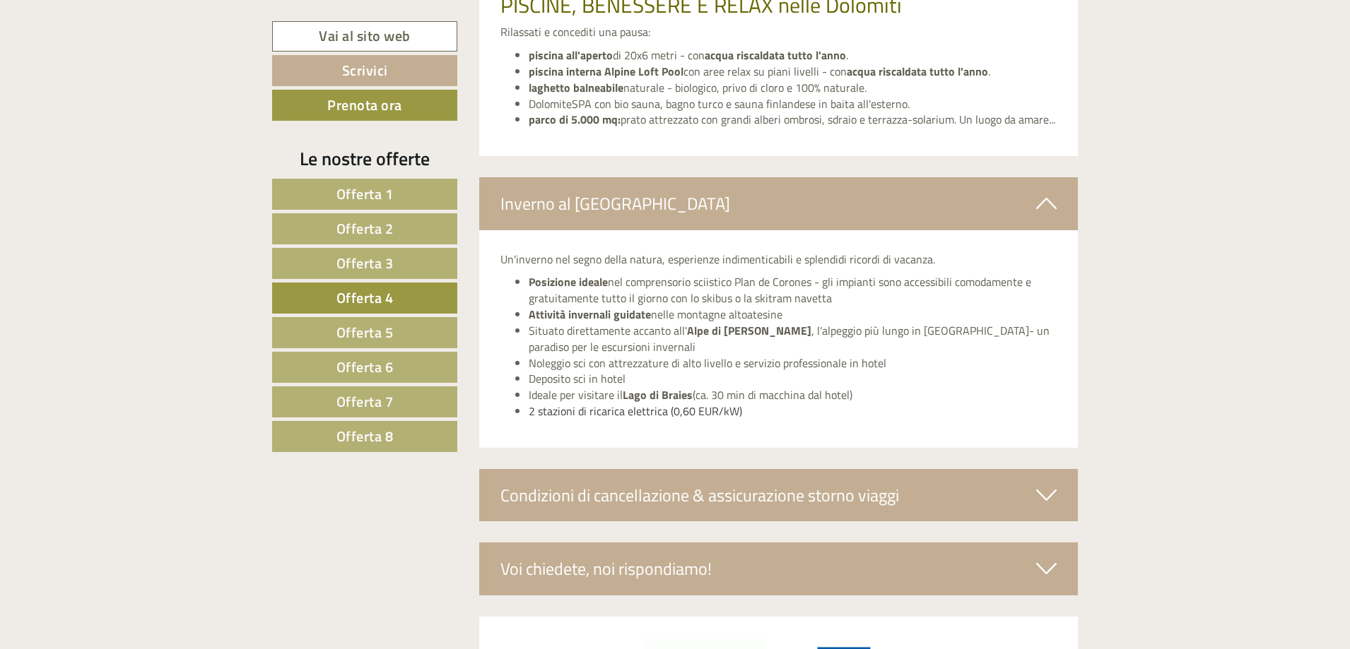
scroll to position [3304, 0]
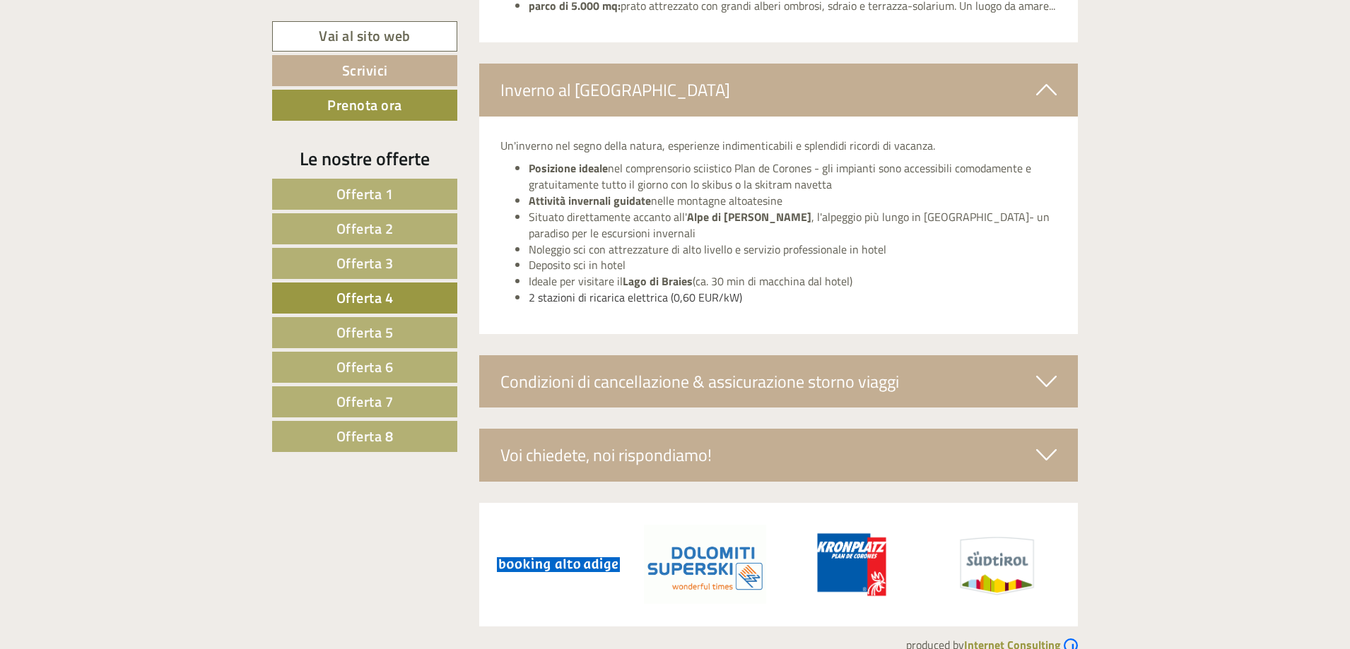
click at [766, 378] on div "Condizioni di cancellazione & assicurazione storno viaggi" at bounding box center [778, 381] width 599 height 52
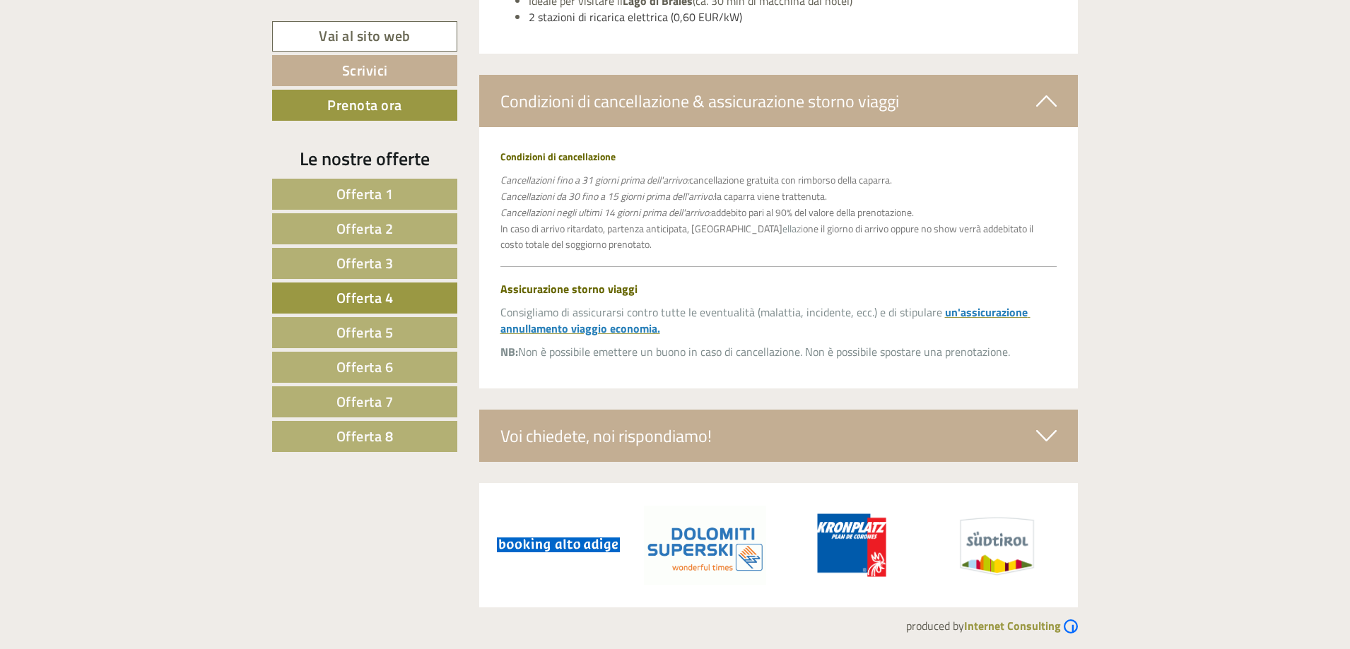
scroll to position [3591, 0]
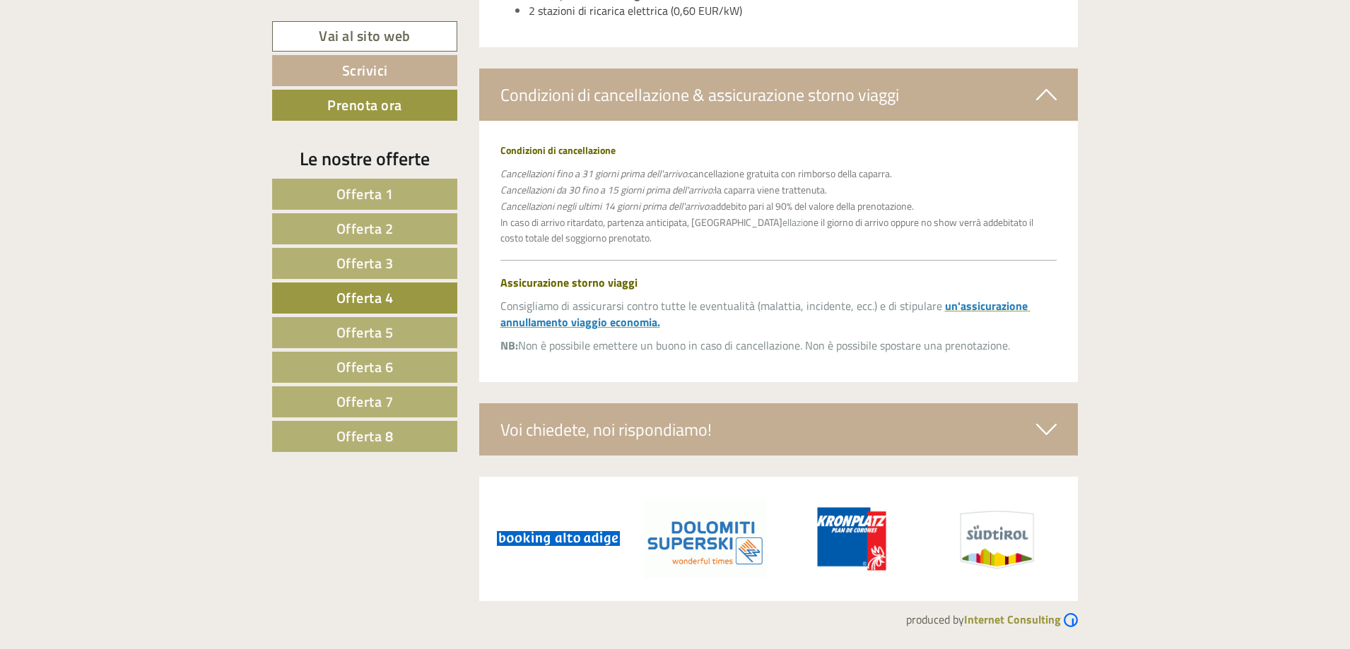
click at [742, 430] on div "Voi chiedete, noi rispondiamo!" at bounding box center [778, 429] width 599 height 52
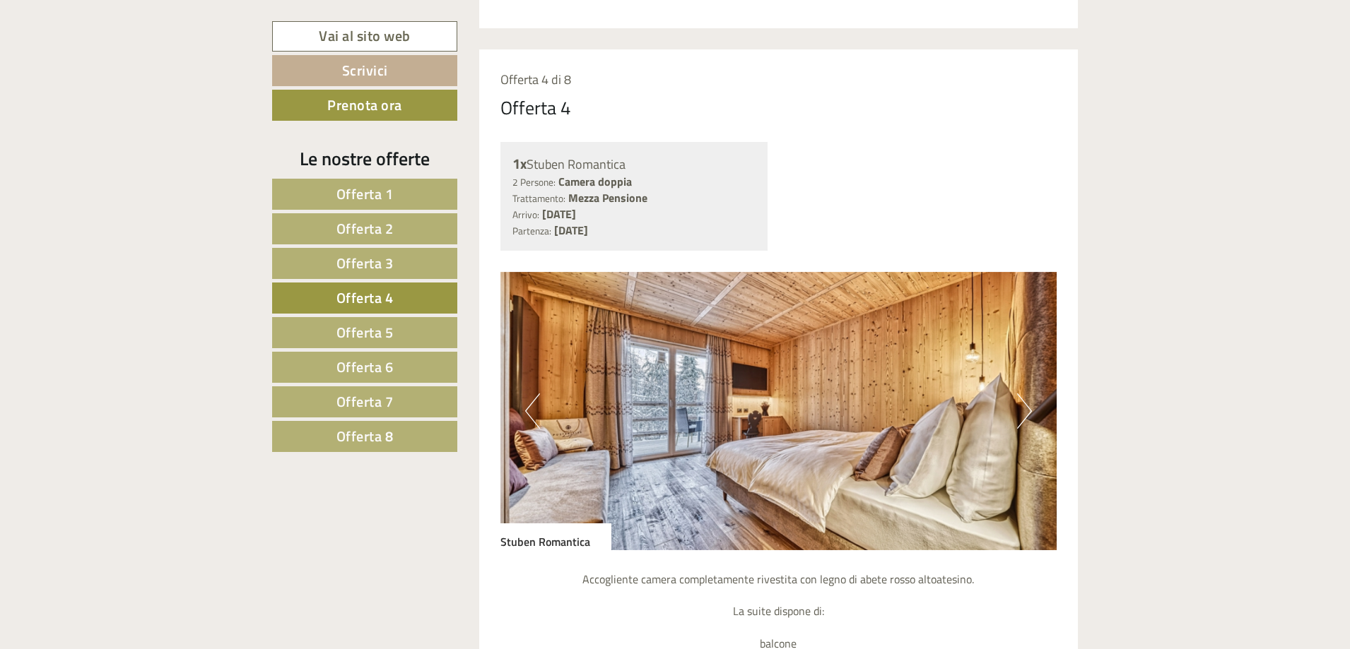
scroll to position [1278, 0]
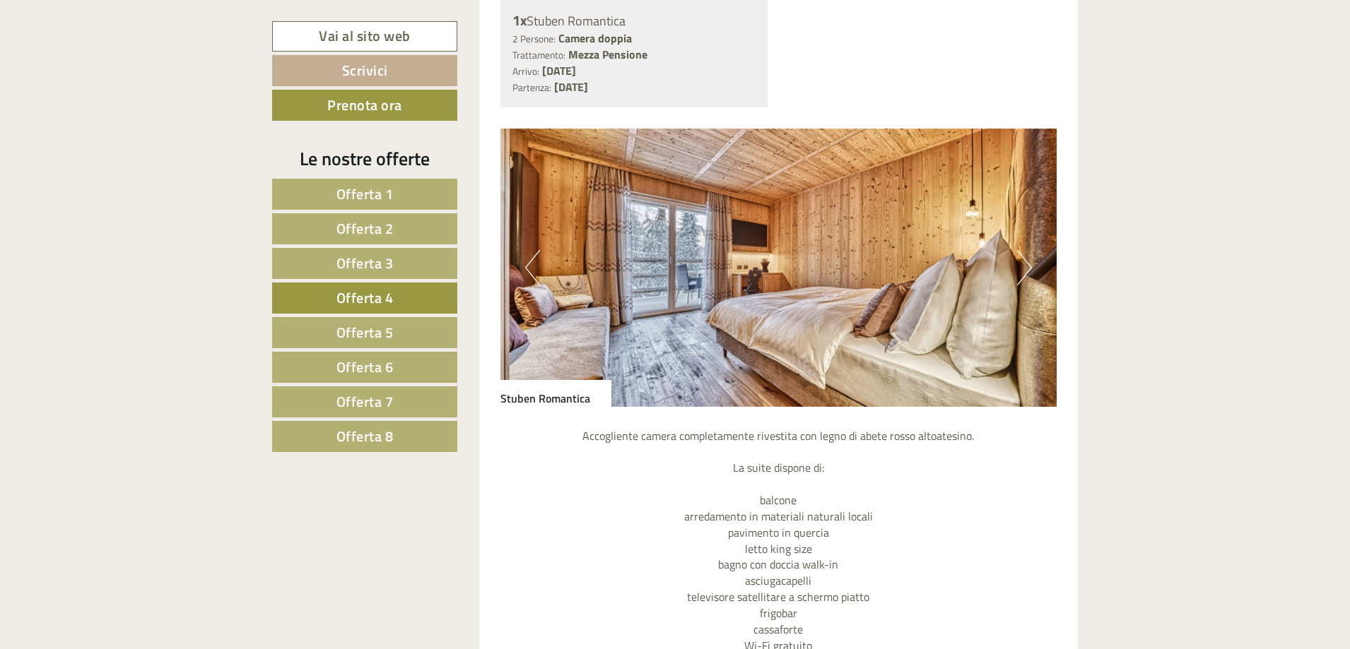
click at [1020, 271] on button "Next" at bounding box center [1024, 267] width 15 height 35
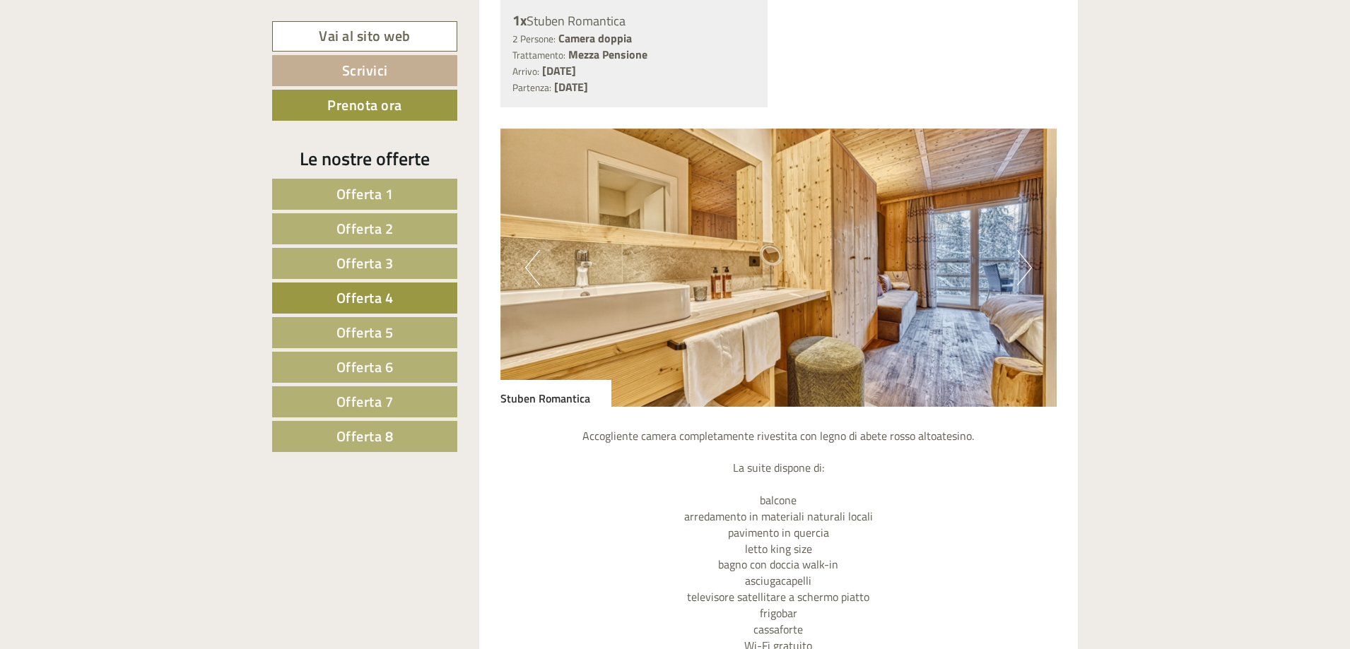
click at [1020, 271] on button "Next" at bounding box center [1024, 267] width 15 height 35
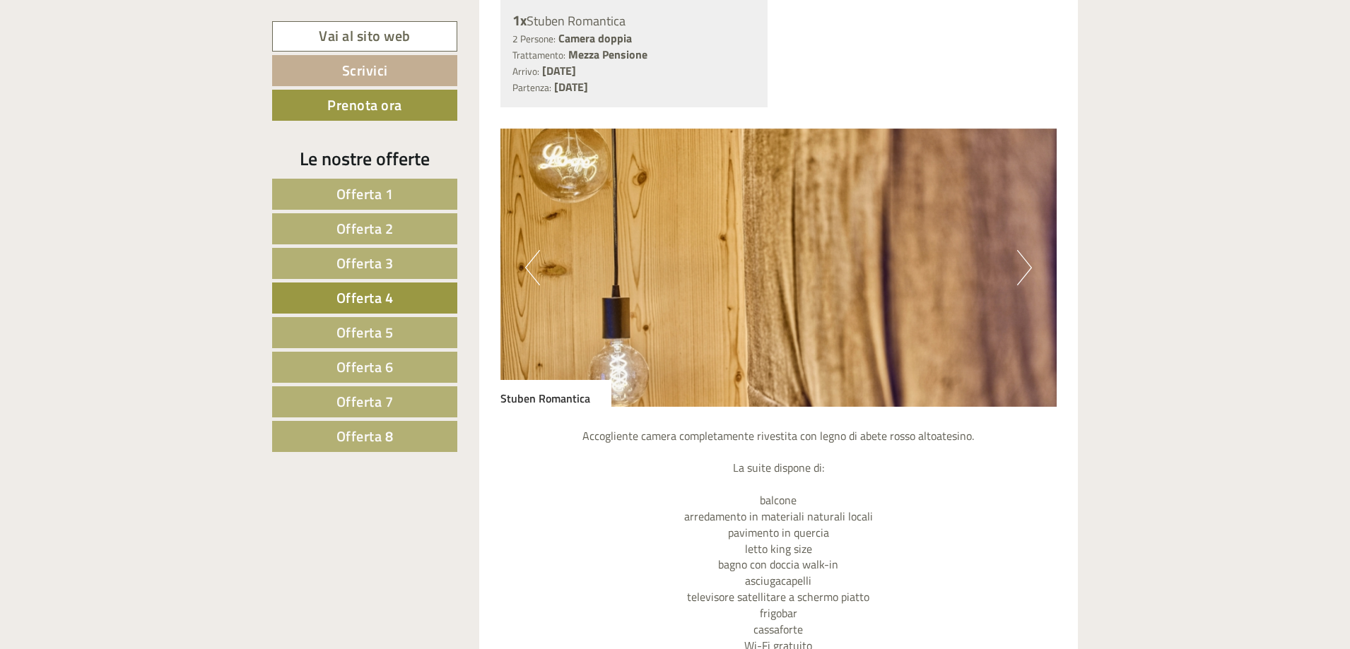
click at [1020, 271] on button "Next" at bounding box center [1024, 267] width 15 height 35
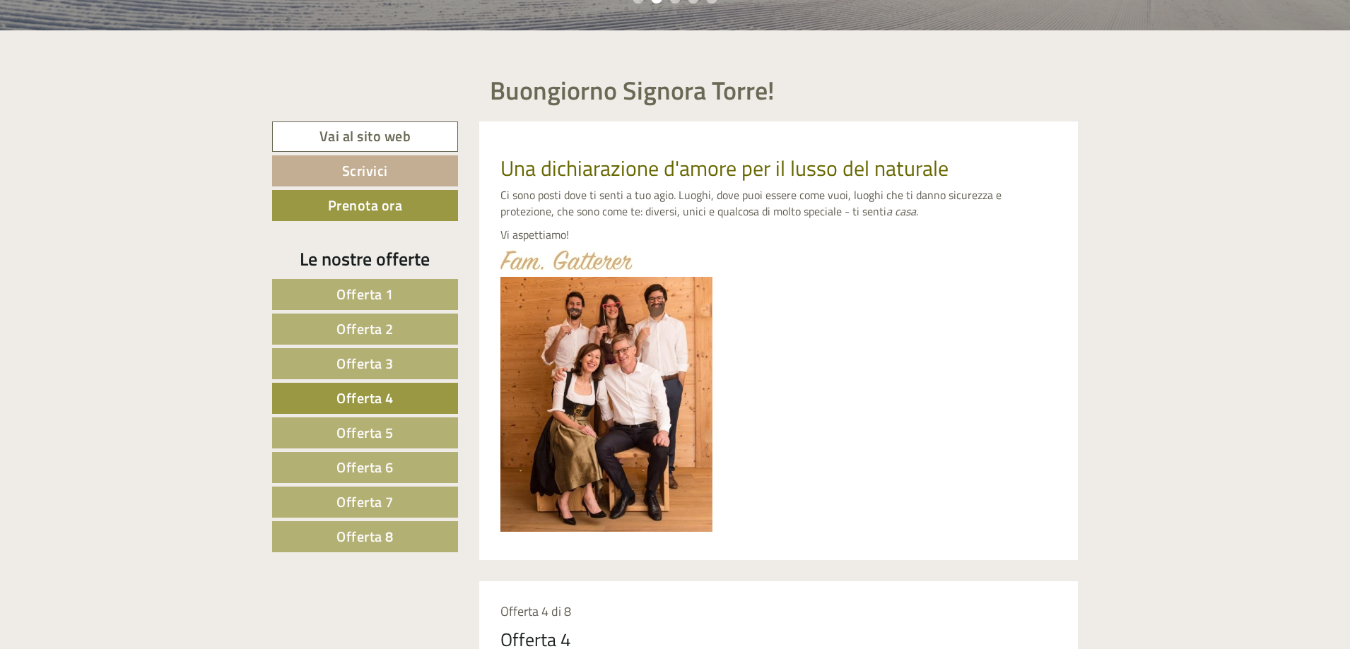
scroll to position [495, 0]
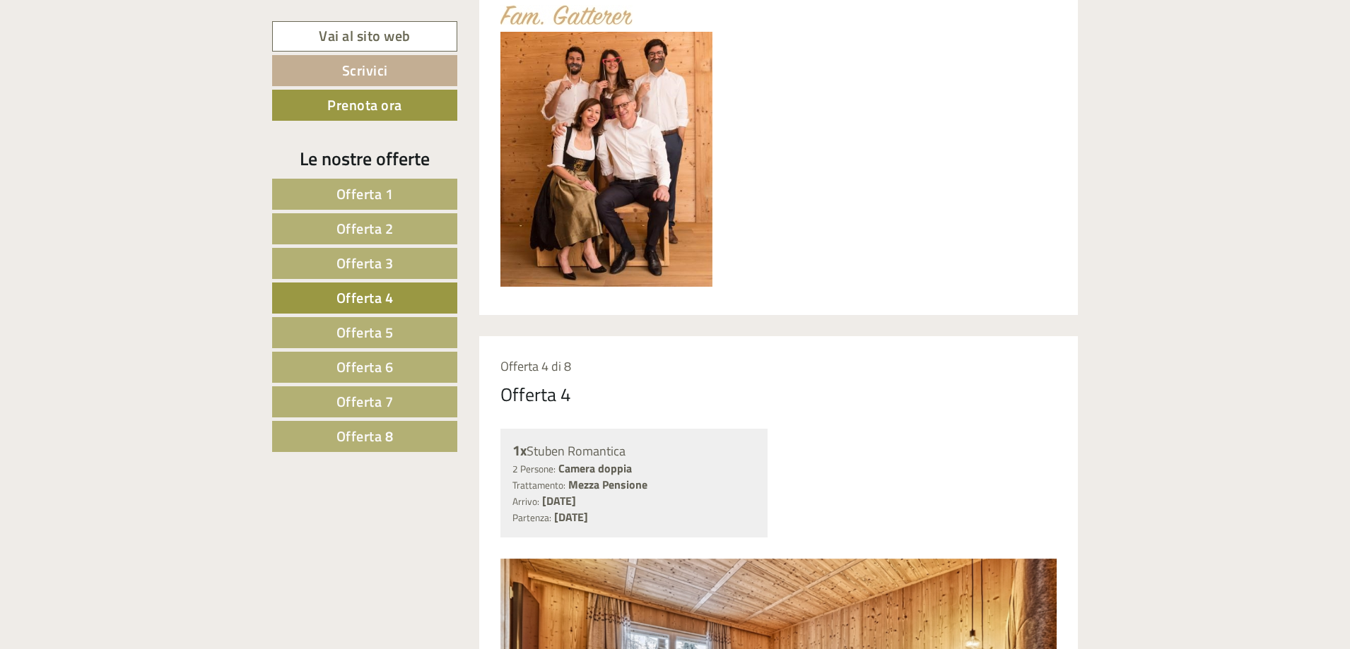
click at [394, 324] on link "Offerta 5" at bounding box center [364, 332] width 185 height 31
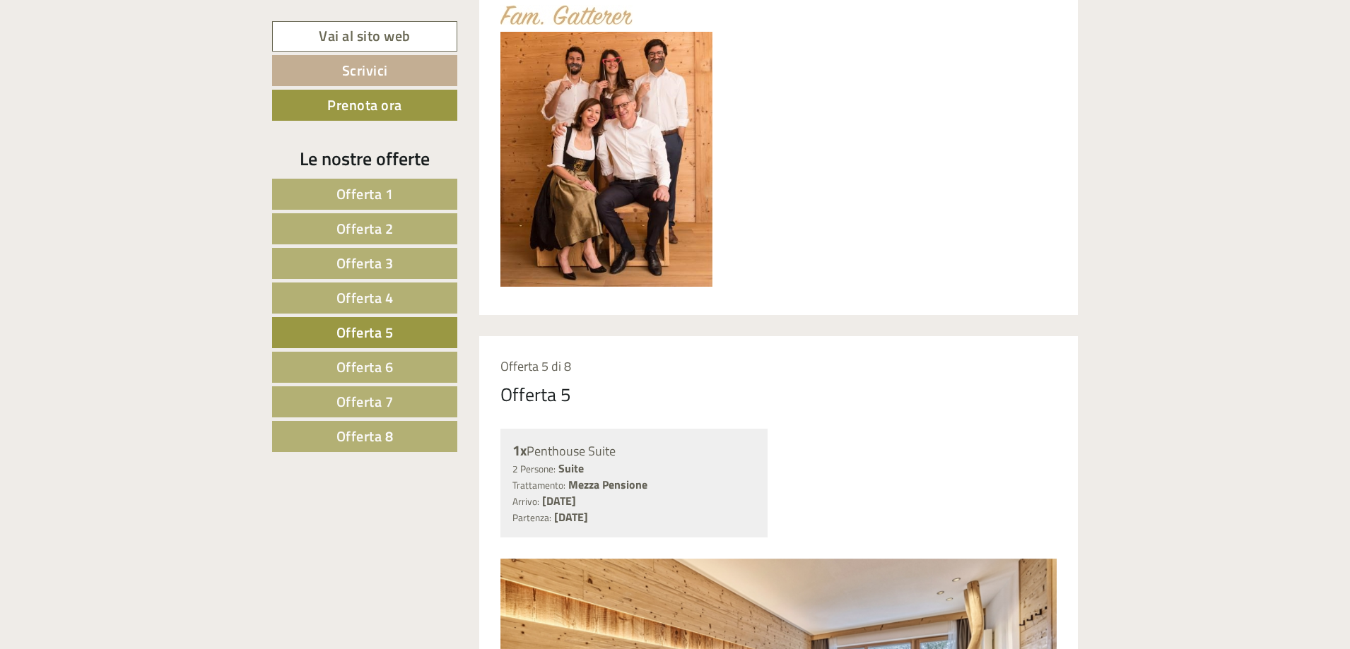
scroll to position [1184, 0]
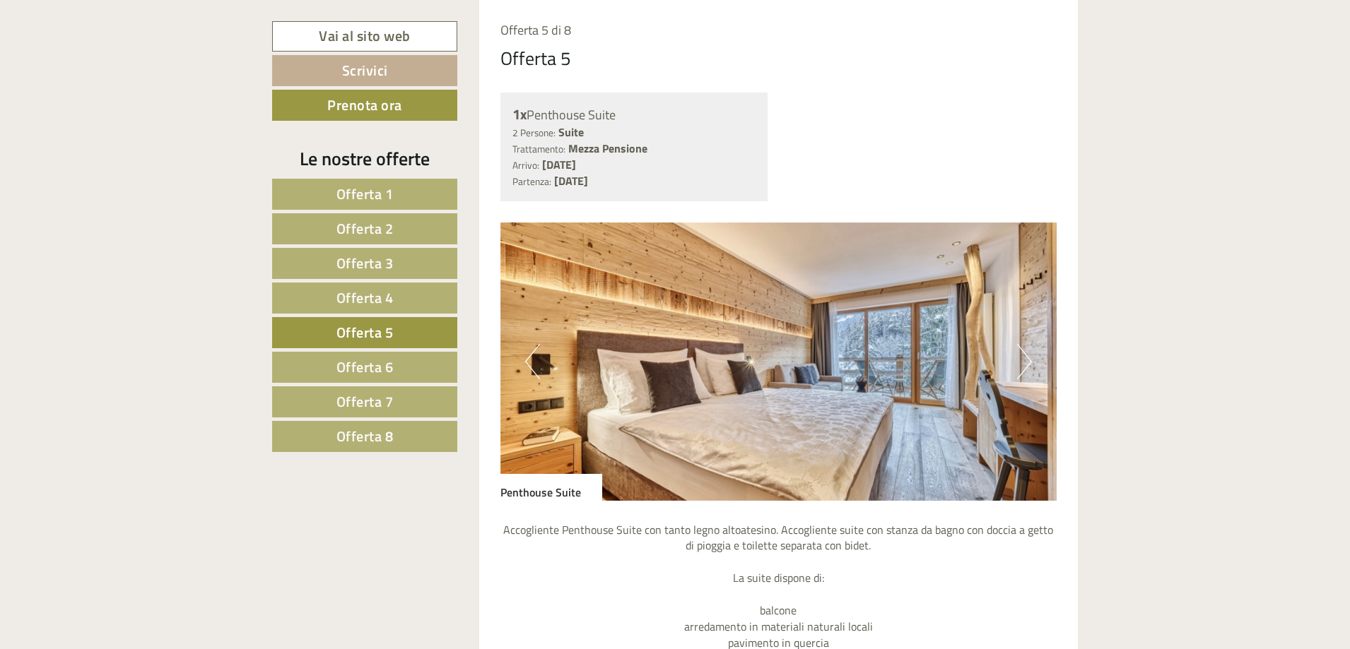
click at [1030, 360] on button "Next" at bounding box center [1024, 361] width 15 height 35
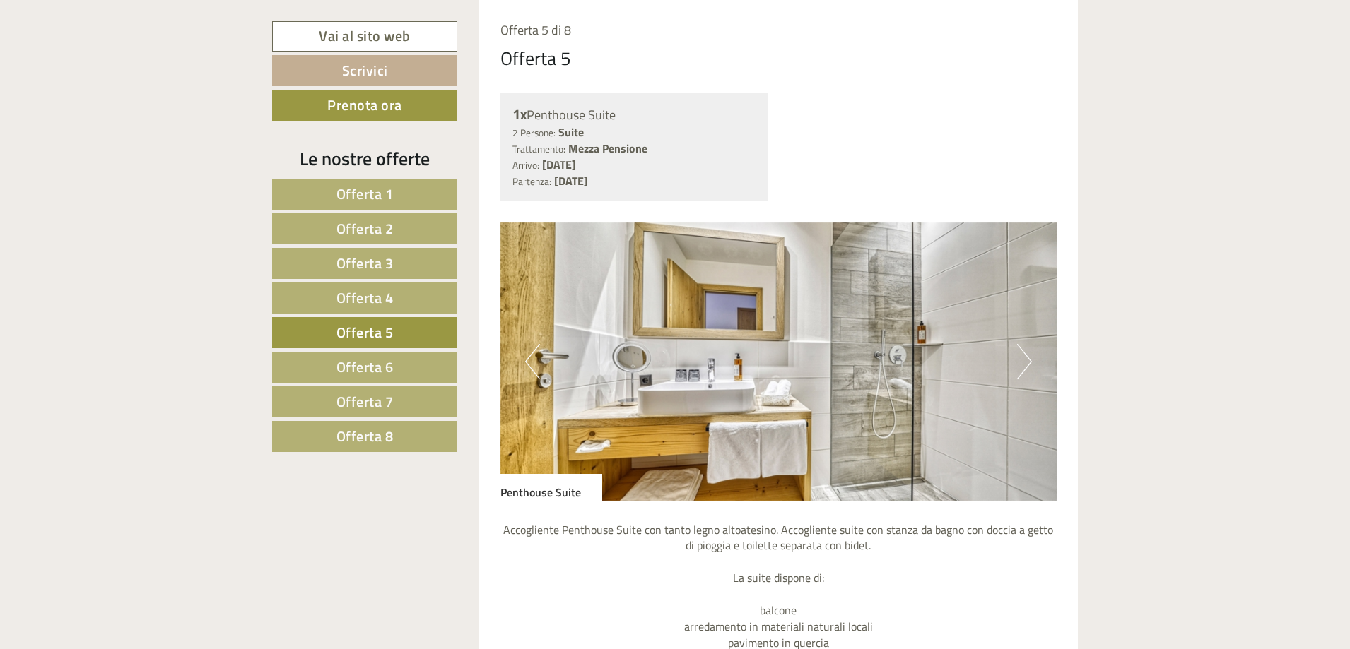
click at [1030, 360] on button "Next" at bounding box center [1024, 361] width 15 height 35
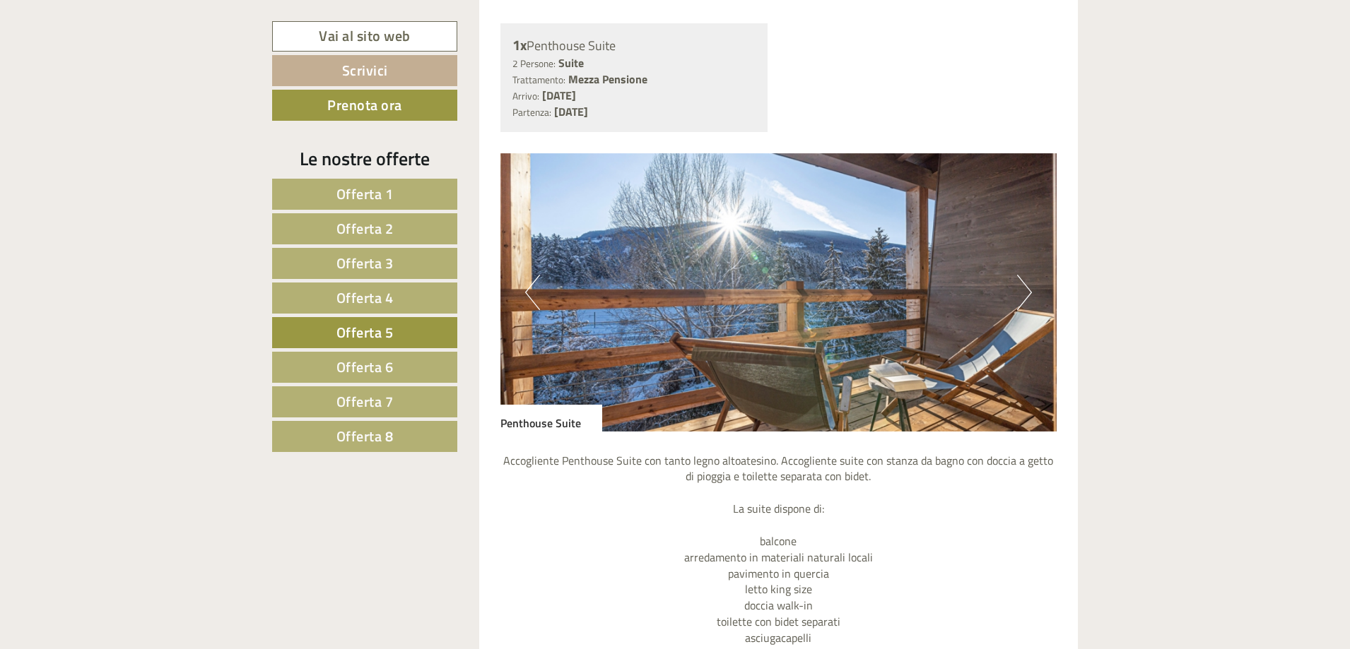
scroll to position [1255, 0]
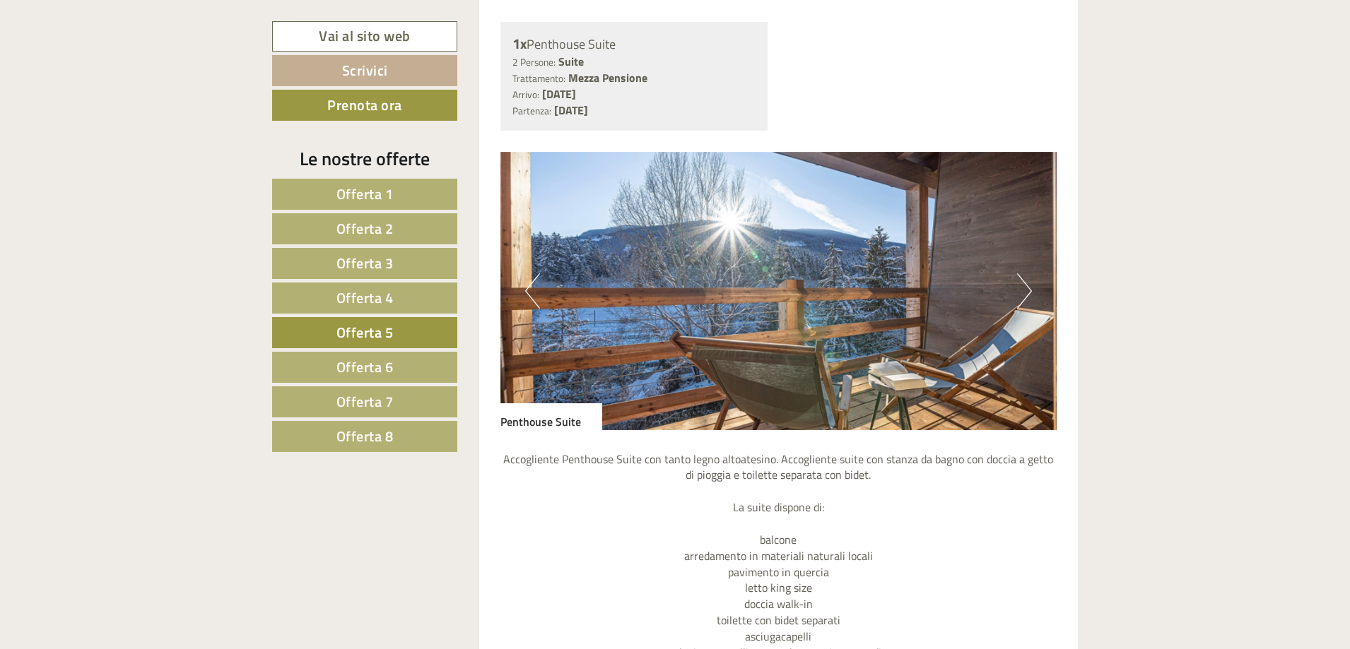
click at [1021, 288] on button "Next" at bounding box center [1024, 290] width 15 height 35
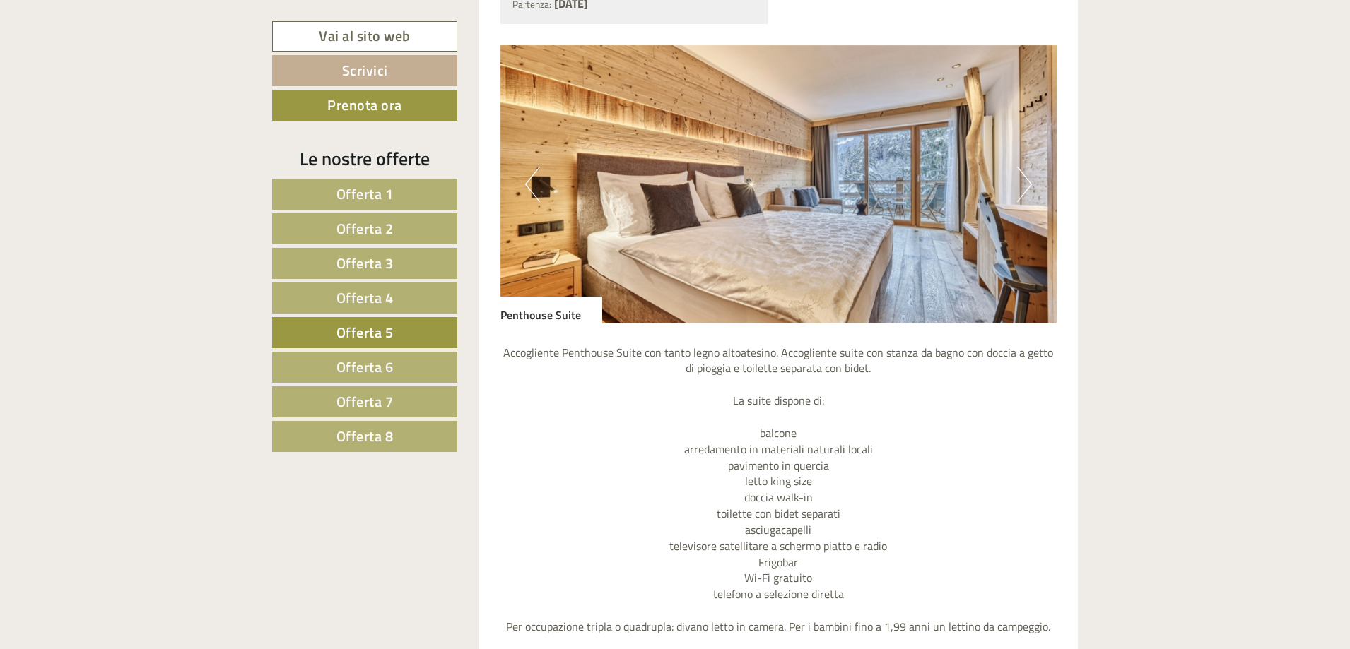
scroll to position [1326, 0]
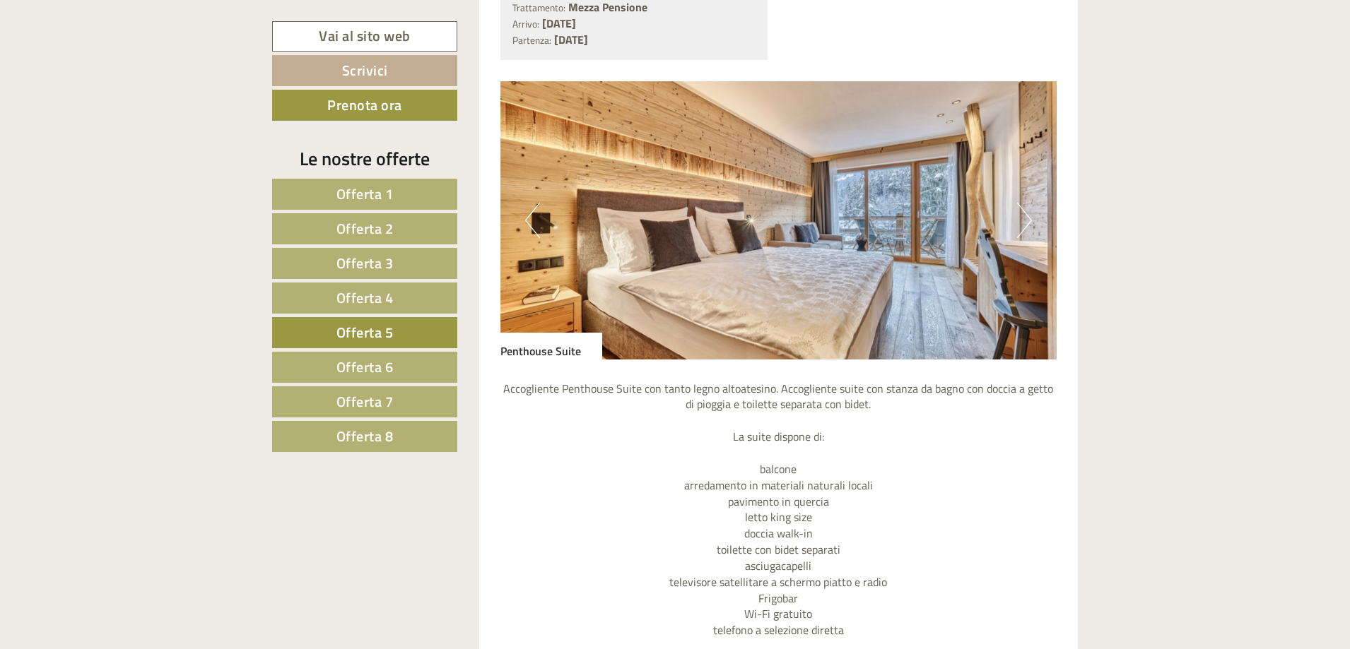
click at [1030, 224] on button "Next" at bounding box center [1024, 220] width 15 height 35
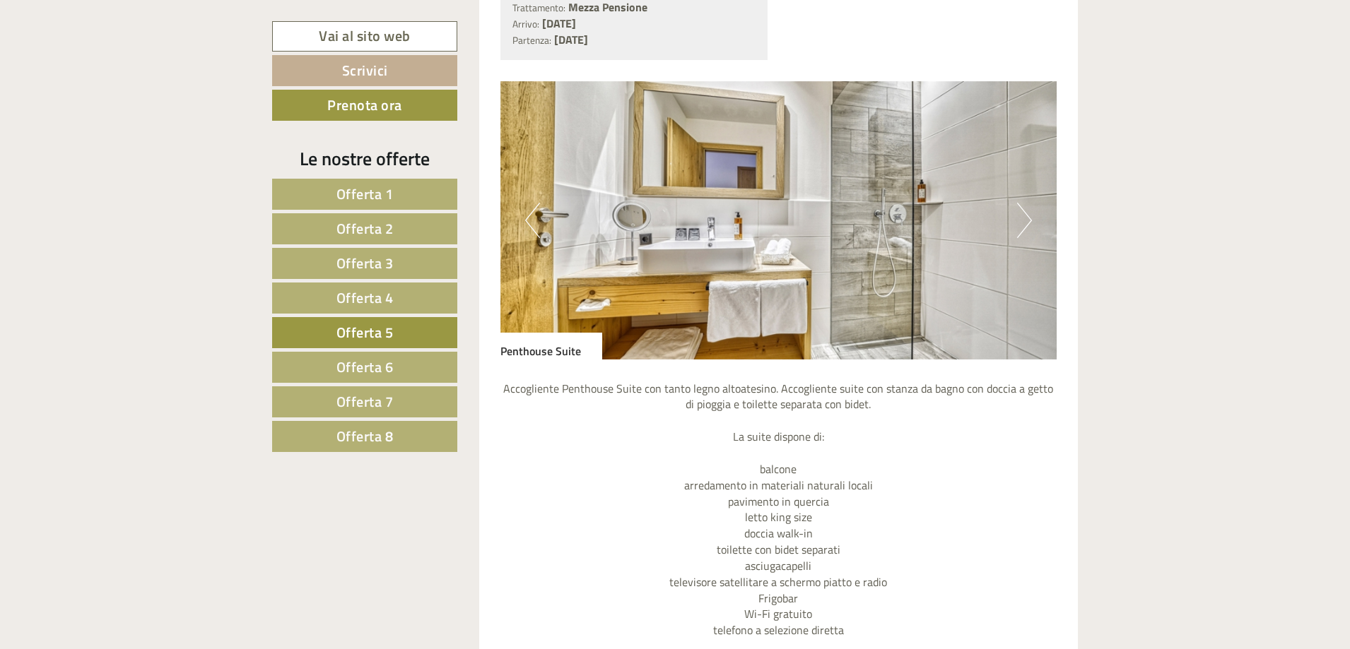
click at [1027, 213] on button "Next" at bounding box center [1024, 220] width 15 height 35
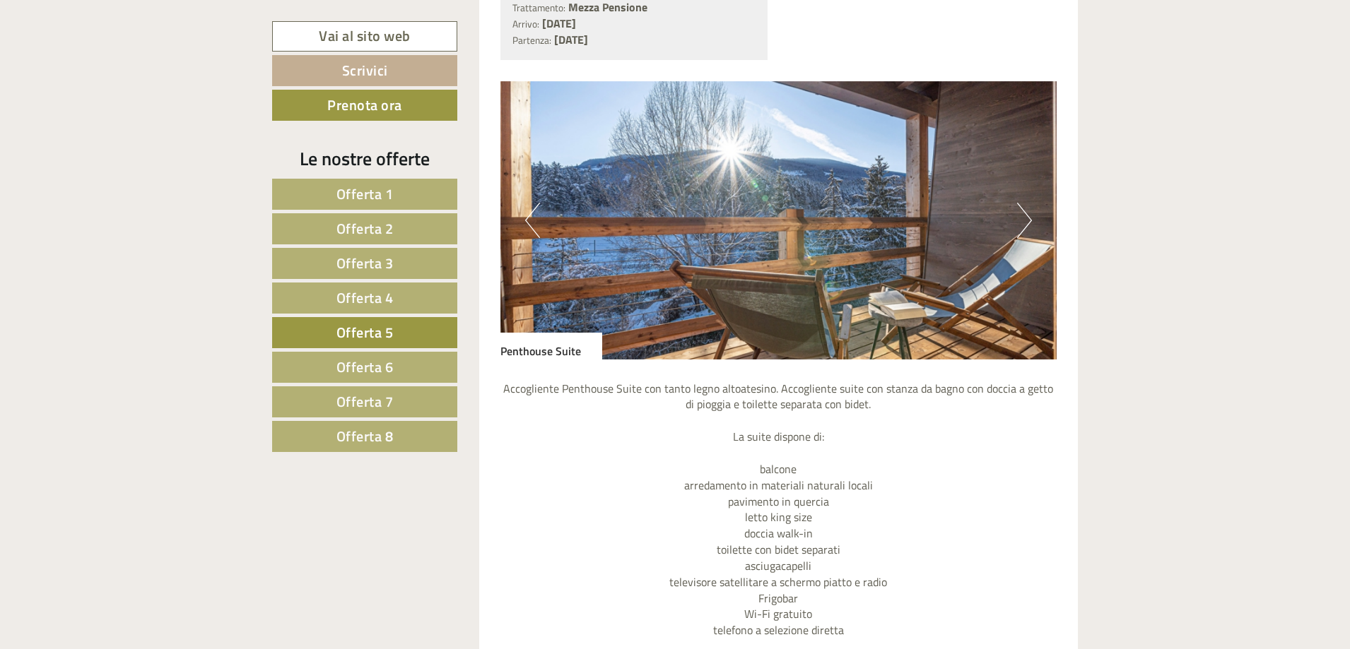
click at [1027, 213] on button "Next" at bounding box center [1024, 220] width 15 height 35
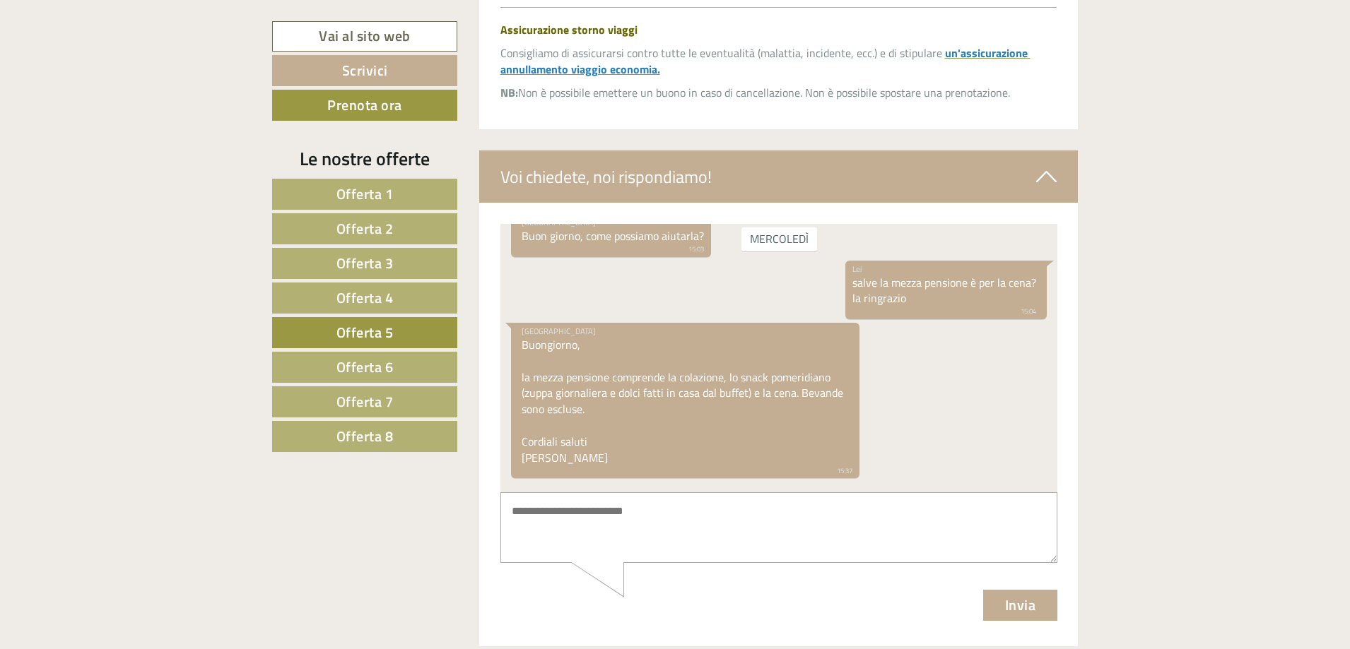
scroll to position [4050, 0]
